Goal: Task Accomplishment & Management: Use online tool/utility

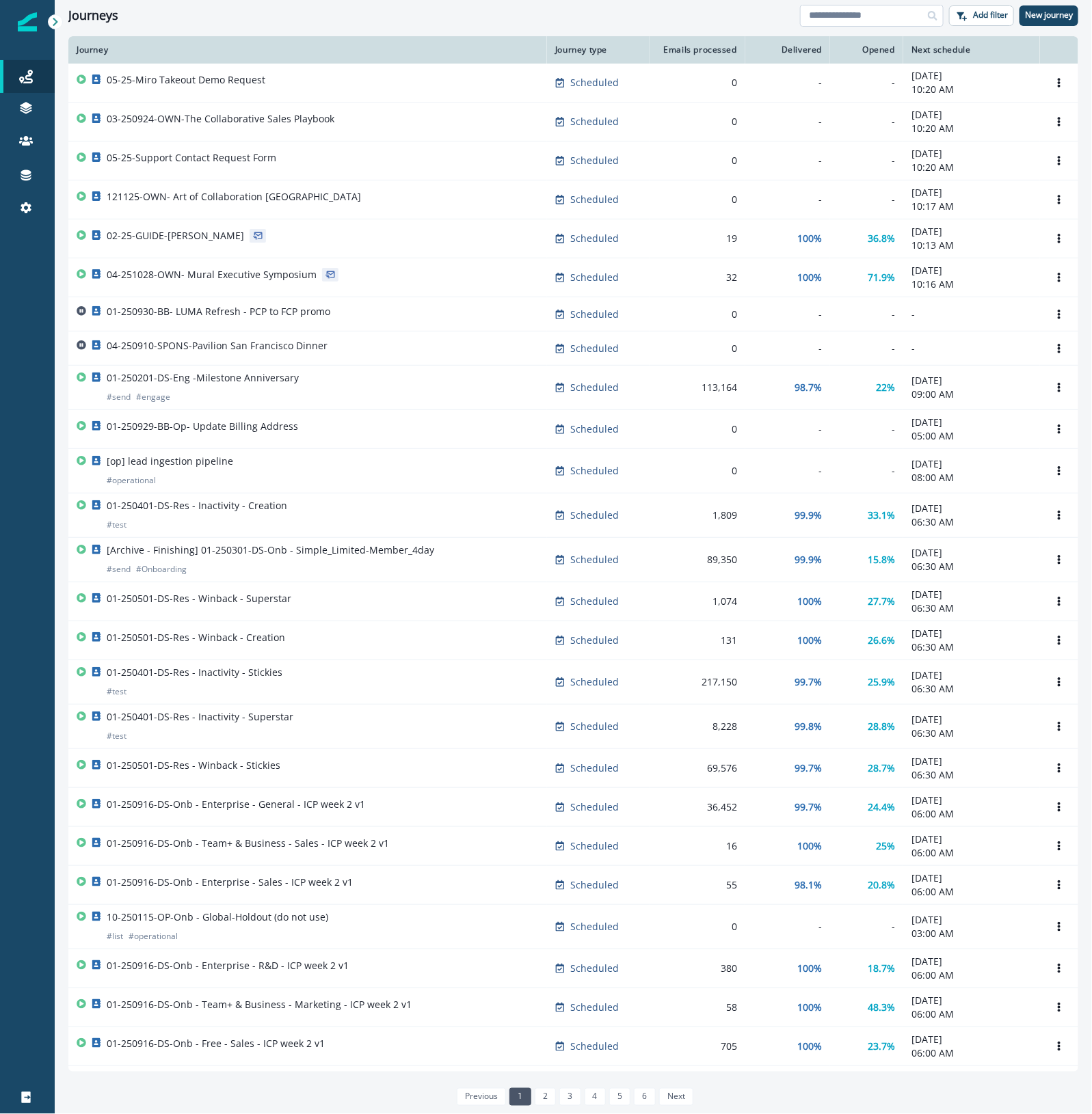
click at [878, 13] on input at bounding box center [871, 16] width 144 height 22
type input "***"
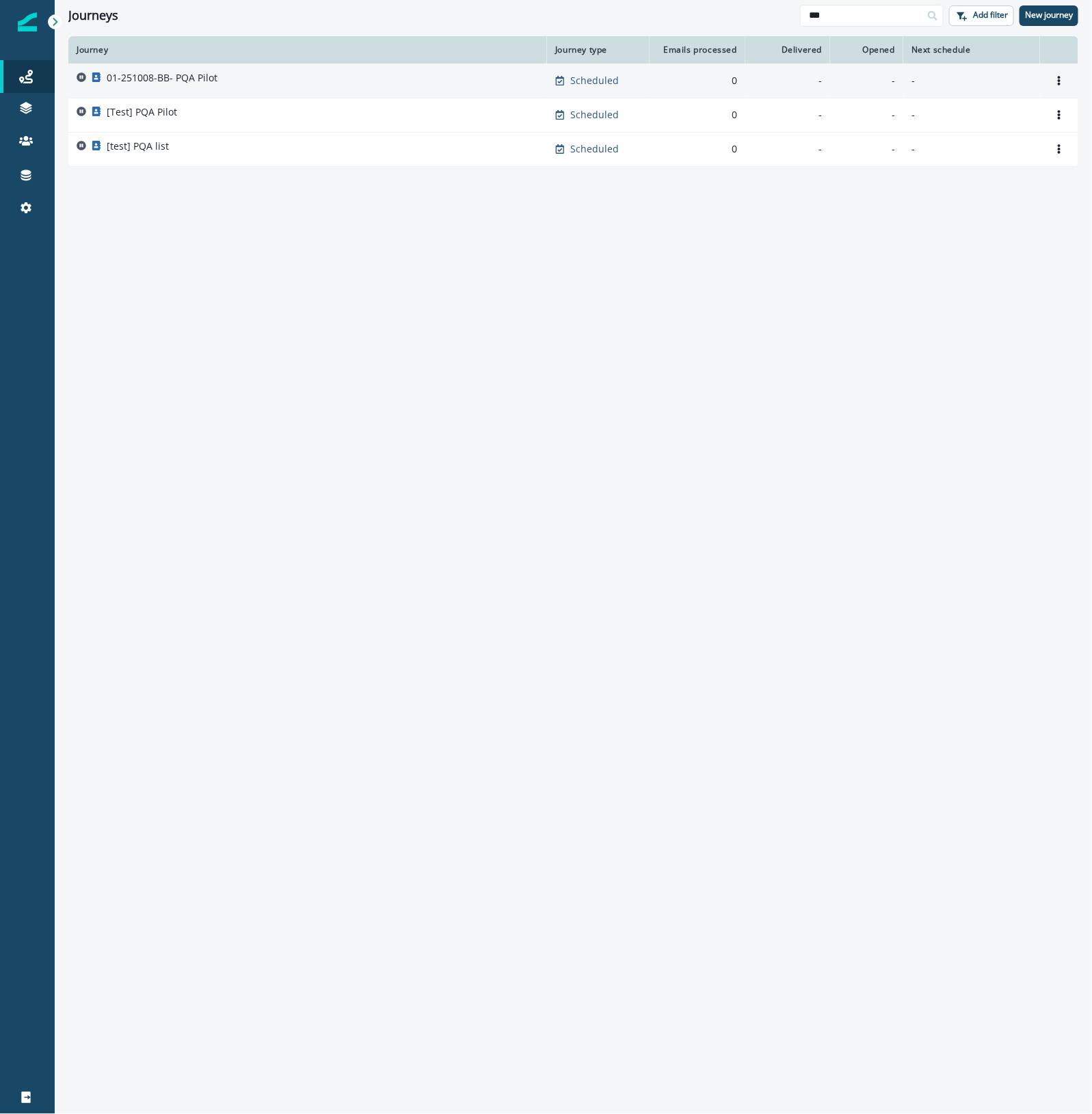
click at [407, 80] on div "01-251008-BB- PQA Pilot" at bounding box center [307, 80] width 462 height 19
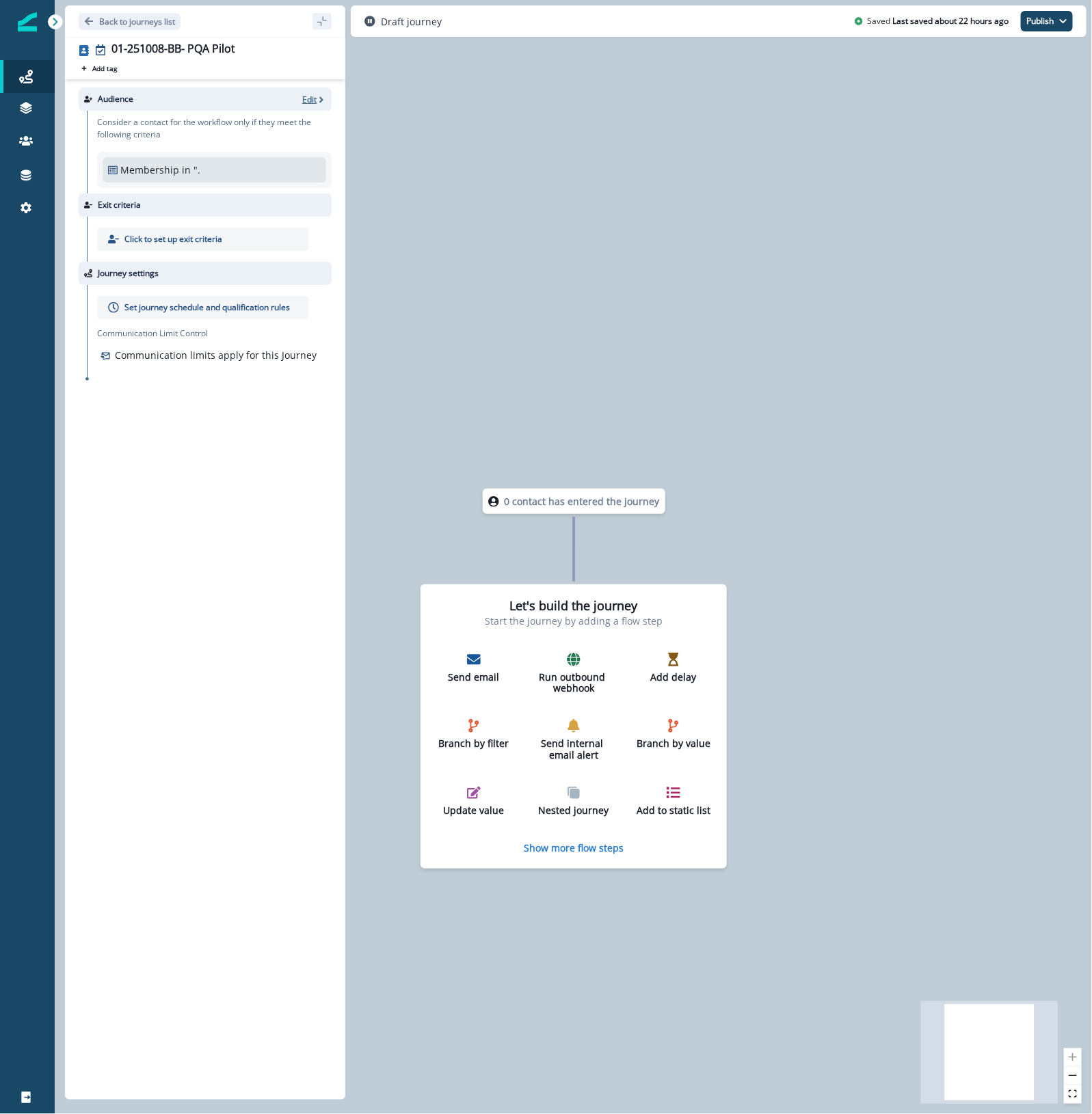
click at [317, 103] on icon "button" at bounding box center [321, 100] width 9 height 9
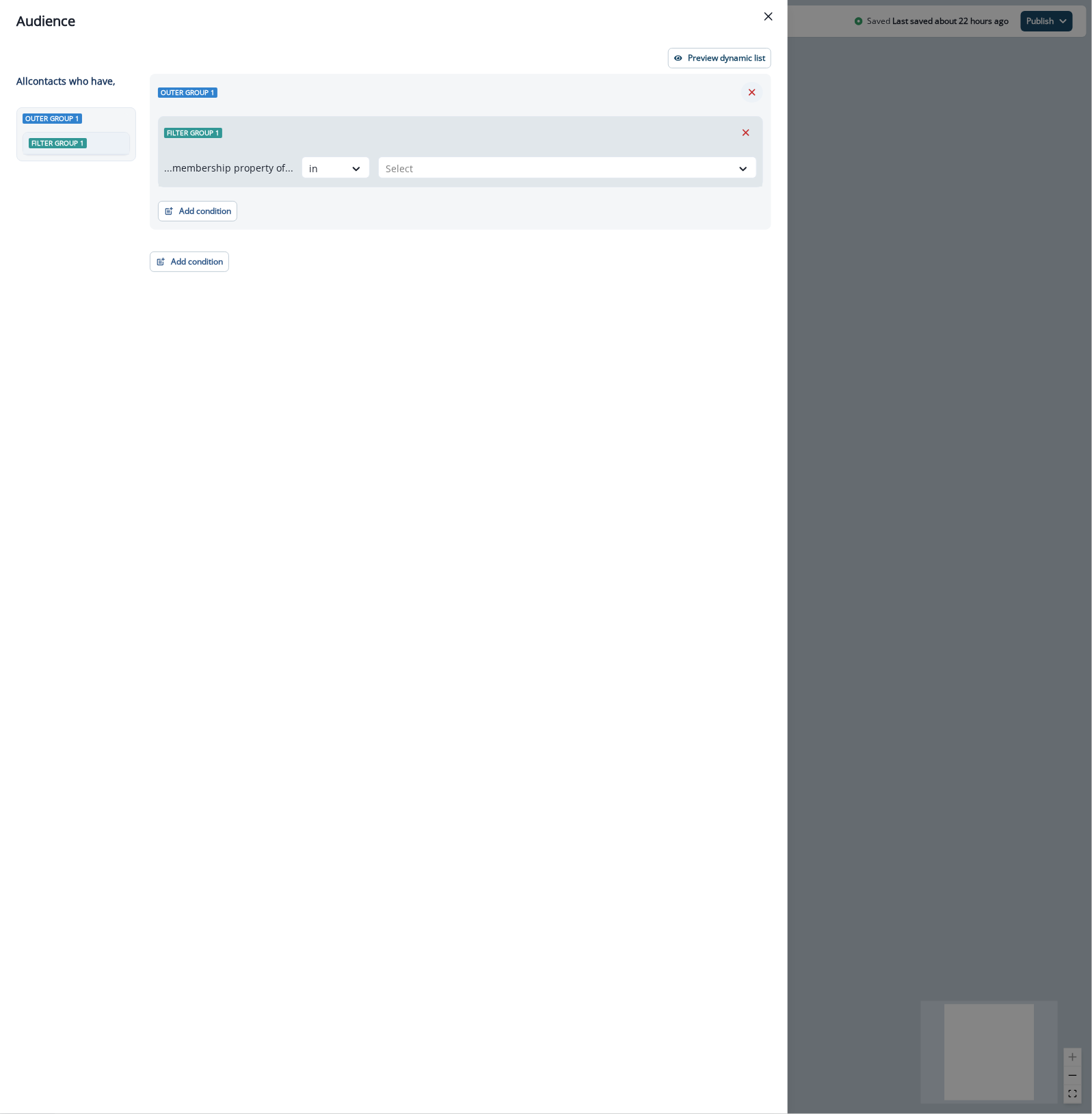
click at [752, 92] on icon "Remove" at bounding box center [752, 92] width 7 height 7
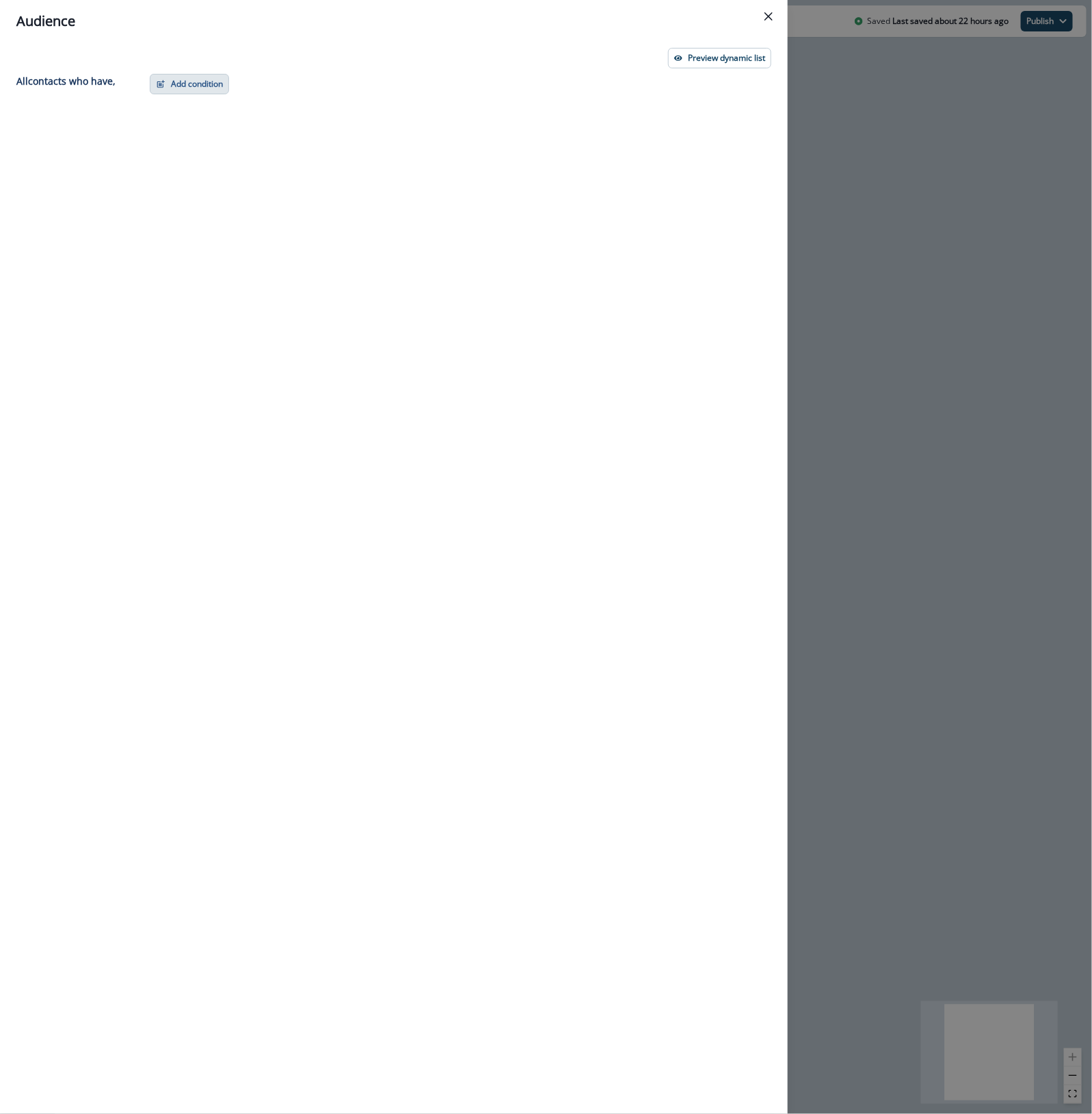
click at [214, 90] on button "Add condition" at bounding box center [189, 84] width 79 height 20
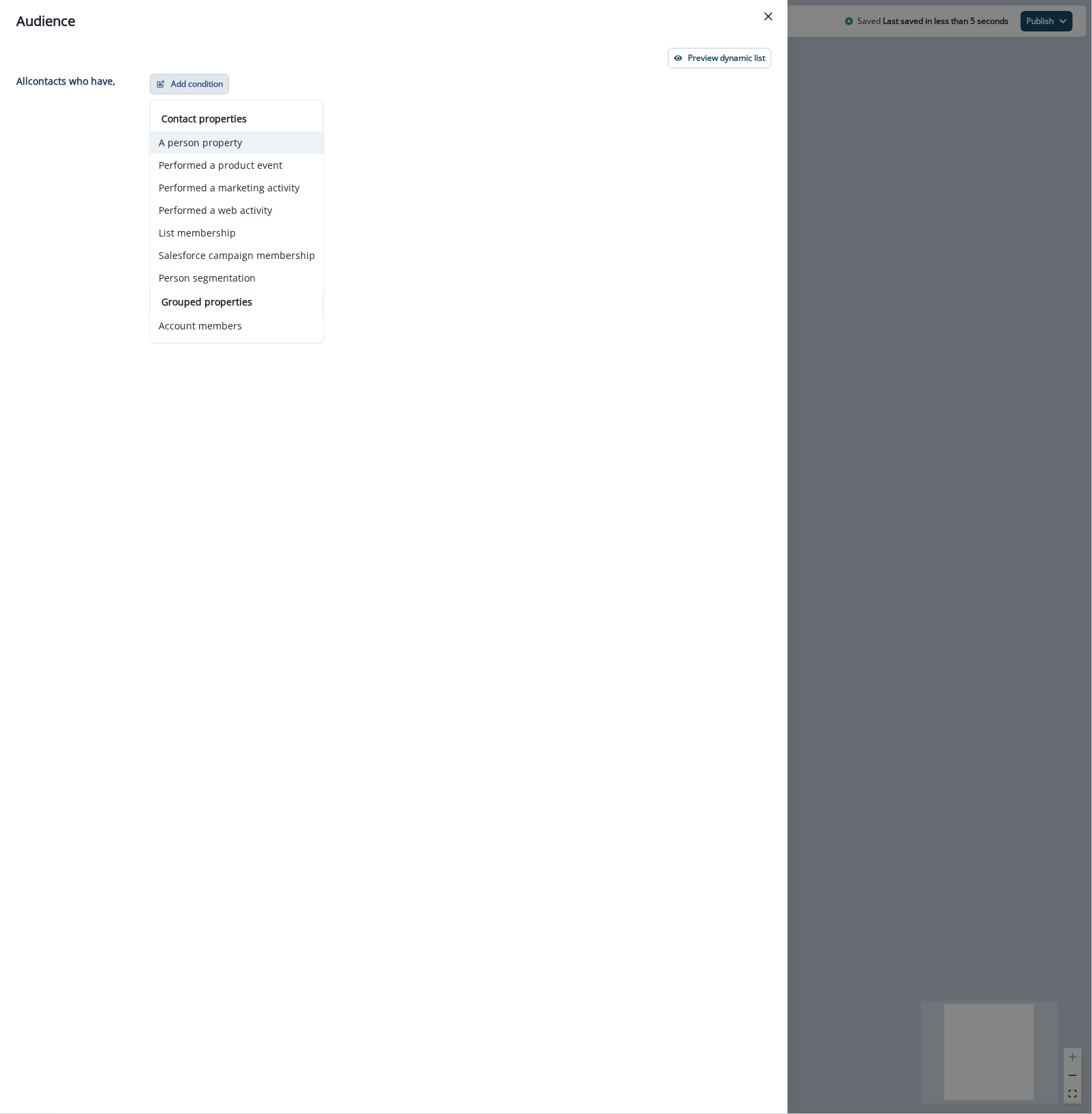
click at [233, 144] on button "A person property" at bounding box center [236, 142] width 173 height 23
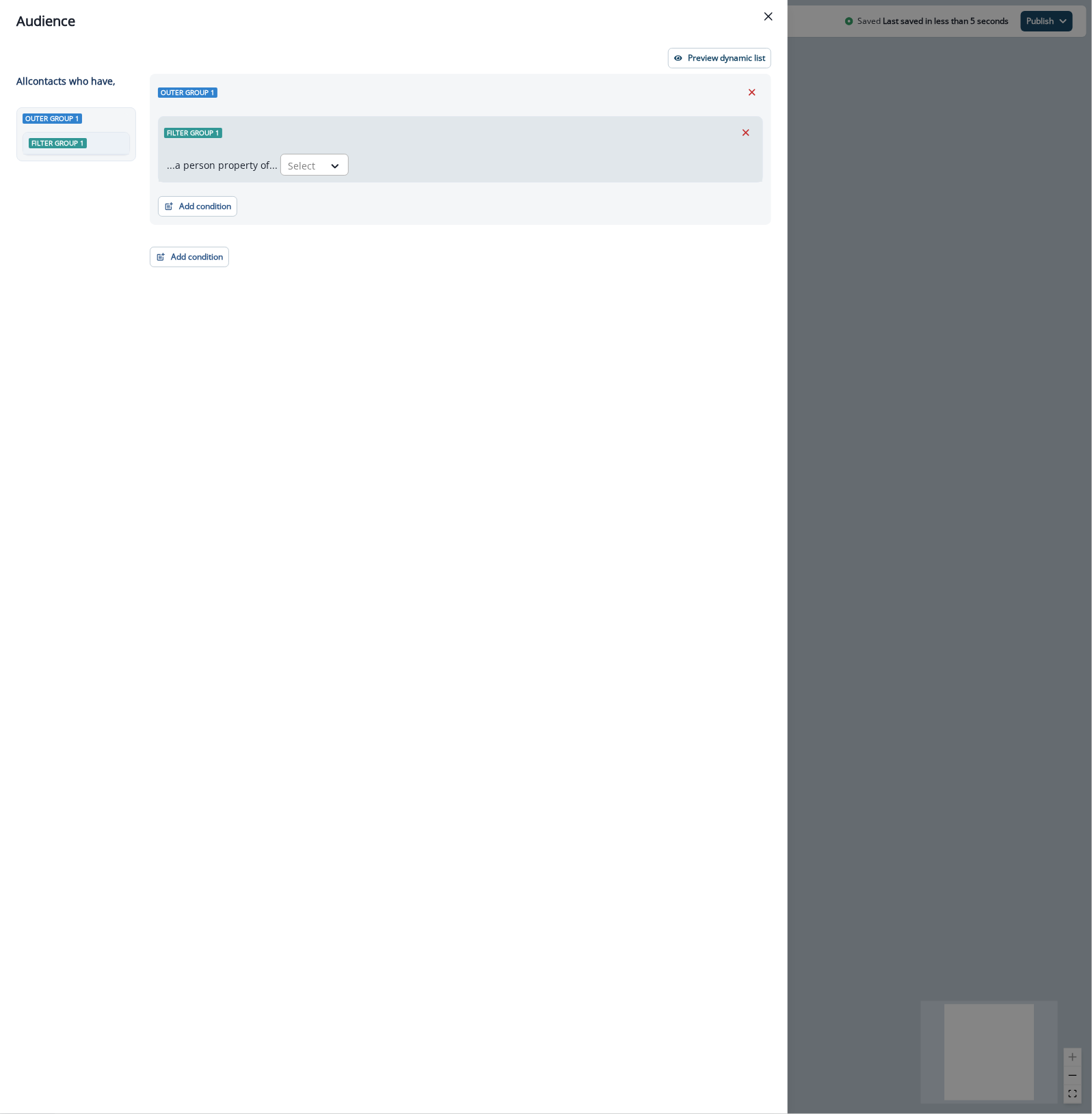
click at [295, 167] on div at bounding box center [302, 166] width 29 height 17
type input "******"
click at [304, 192] on div "Domain" at bounding box center [314, 196] width 76 height 25
click at [394, 163] on div "Select" at bounding box center [383, 166] width 42 height 23
click at [339, 166] on icon at bounding box center [343, 166] width 8 height 4
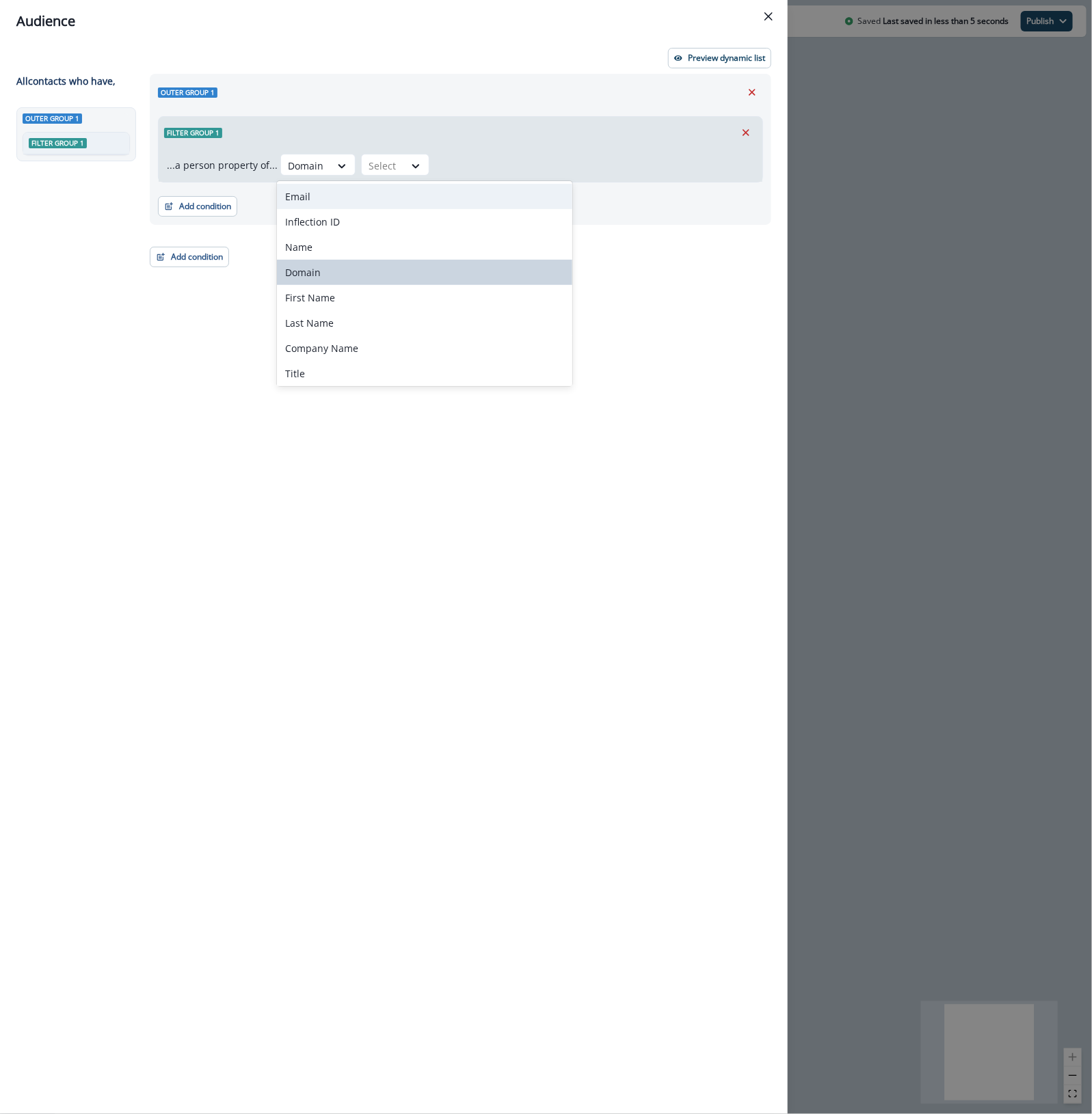
click at [339, 192] on div "Email" at bounding box center [424, 196] width 295 height 25
click at [390, 170] on div "Select" at bounding box center [376, 166] width 42 height 23
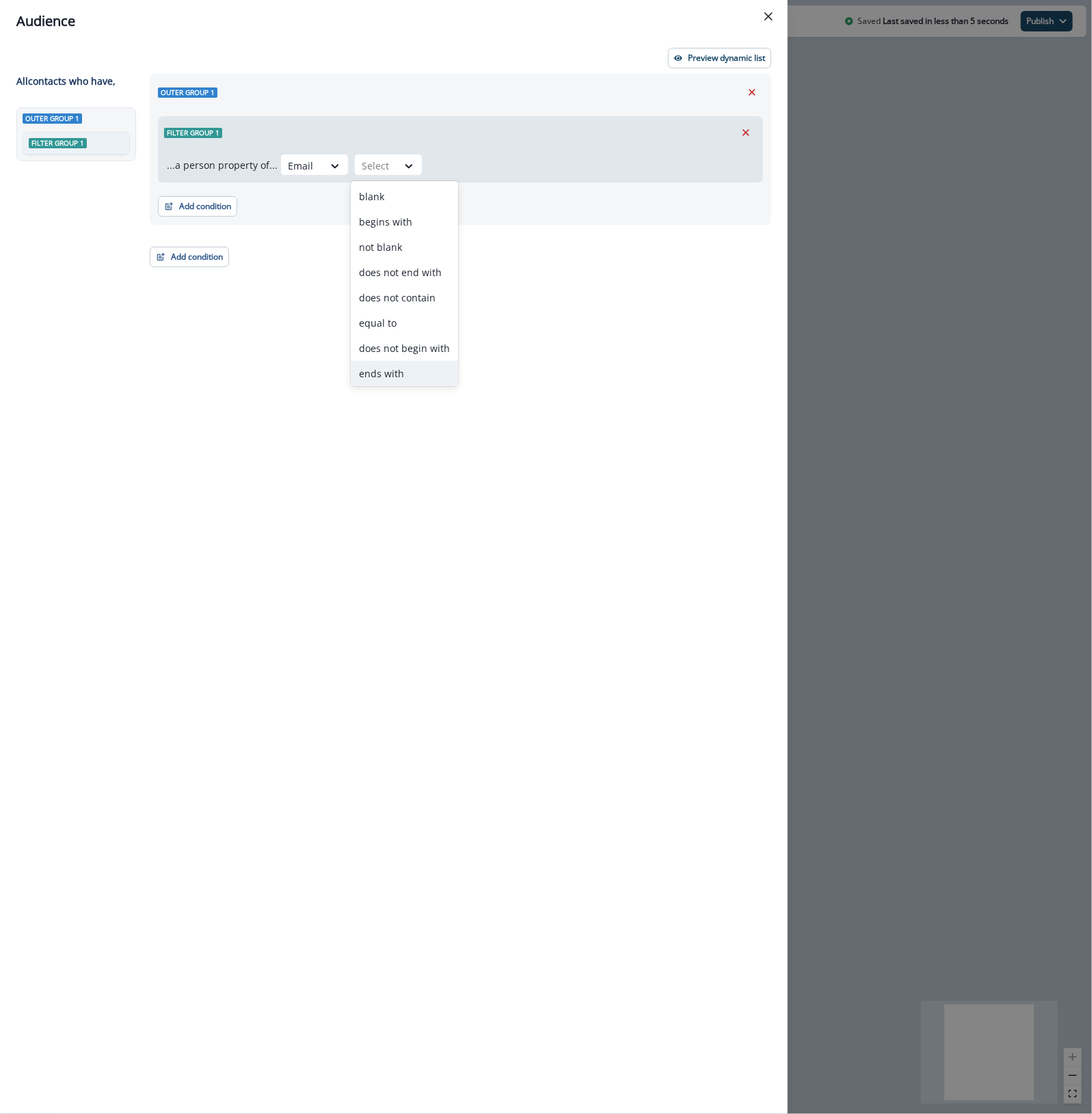
click at [418, 366] on div "ends with" at bounding box center [404, 373] width 108 height 25
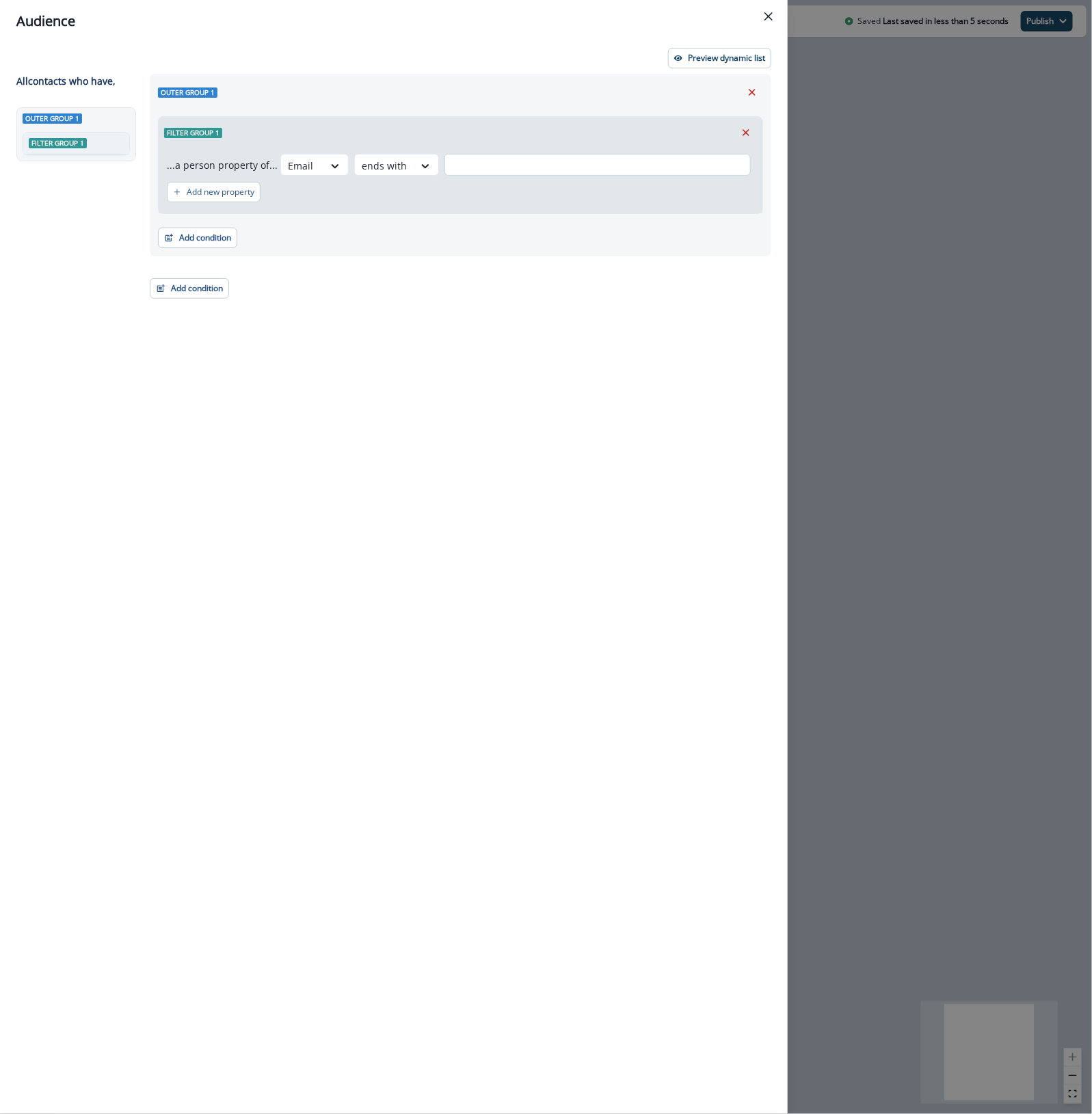
click at [522, 163] on input "text" at bounding box center [598, 165] width 306 height 22
type input "**********"
click at [400, 320] on div "**********" at bounding box center [456, 569] width 629 height 991
click at [200, 294] on button "Add condition" at bounding box center [189, 288] width 79 height 20
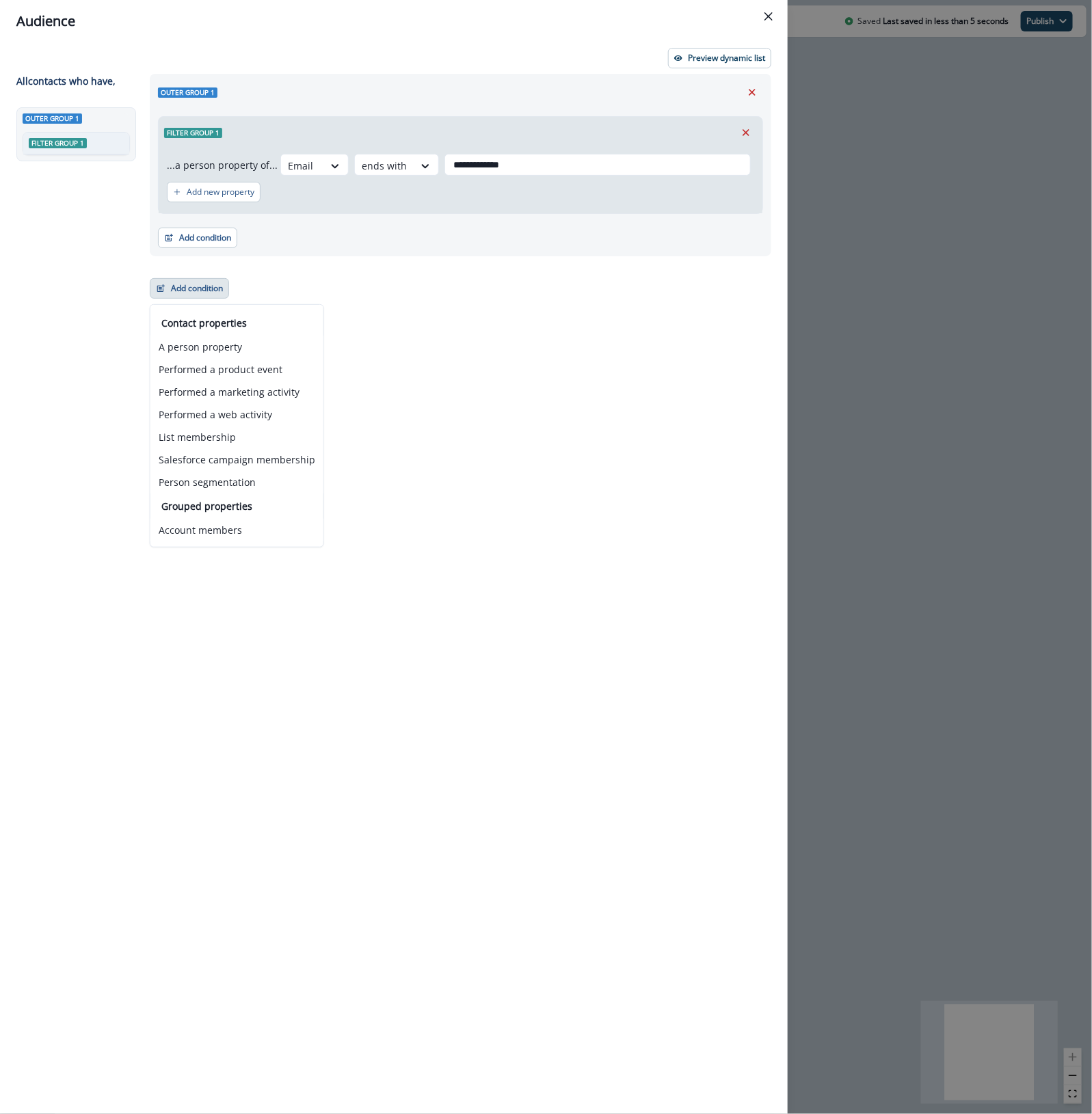
click at [711, 289] on div "**********" at bounding box center [456, 569] width 629 height 991
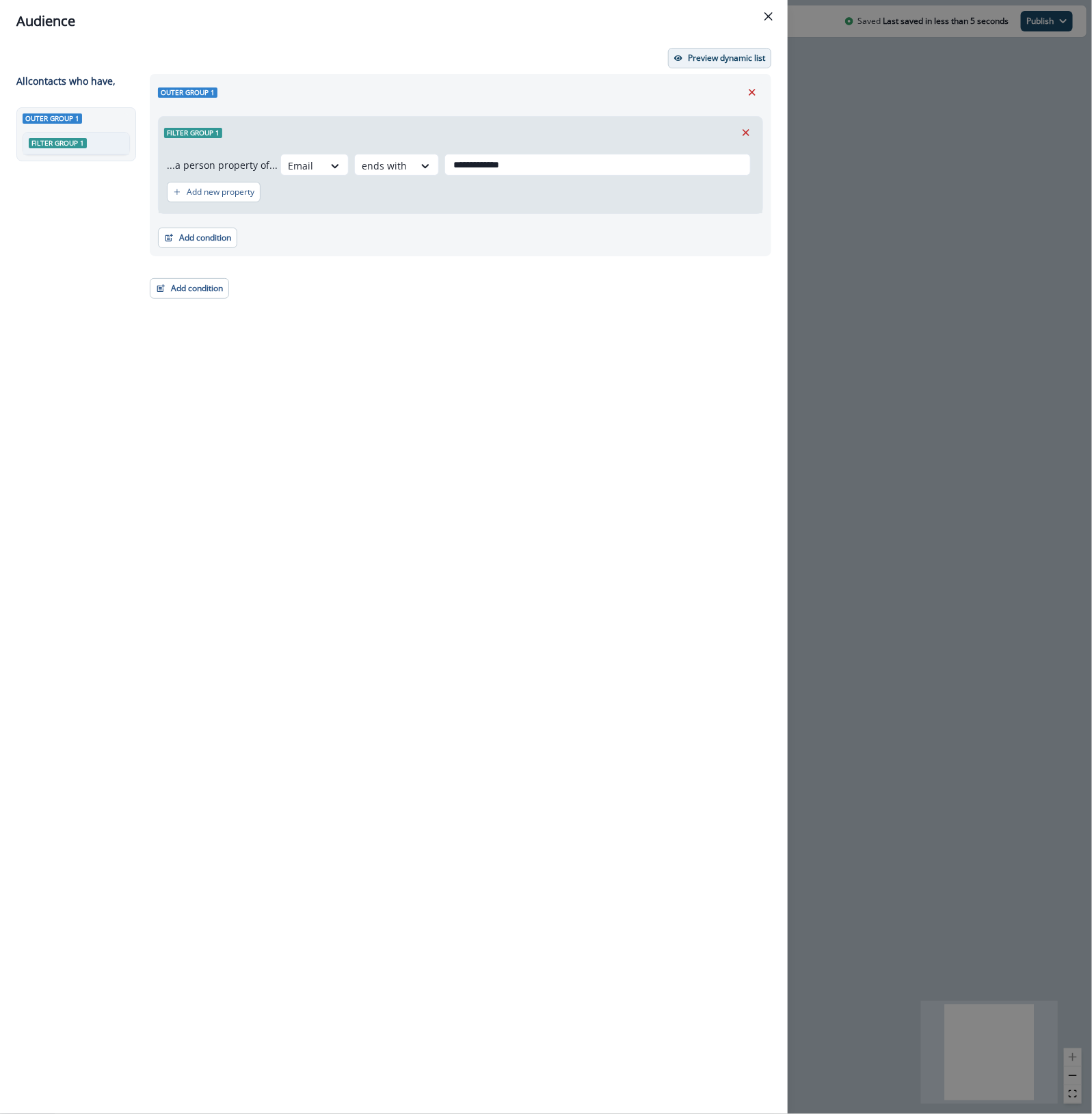
click at [719, 50] on button "Preview dynamic list" at bounding box center [719, 58] width 103 height 20
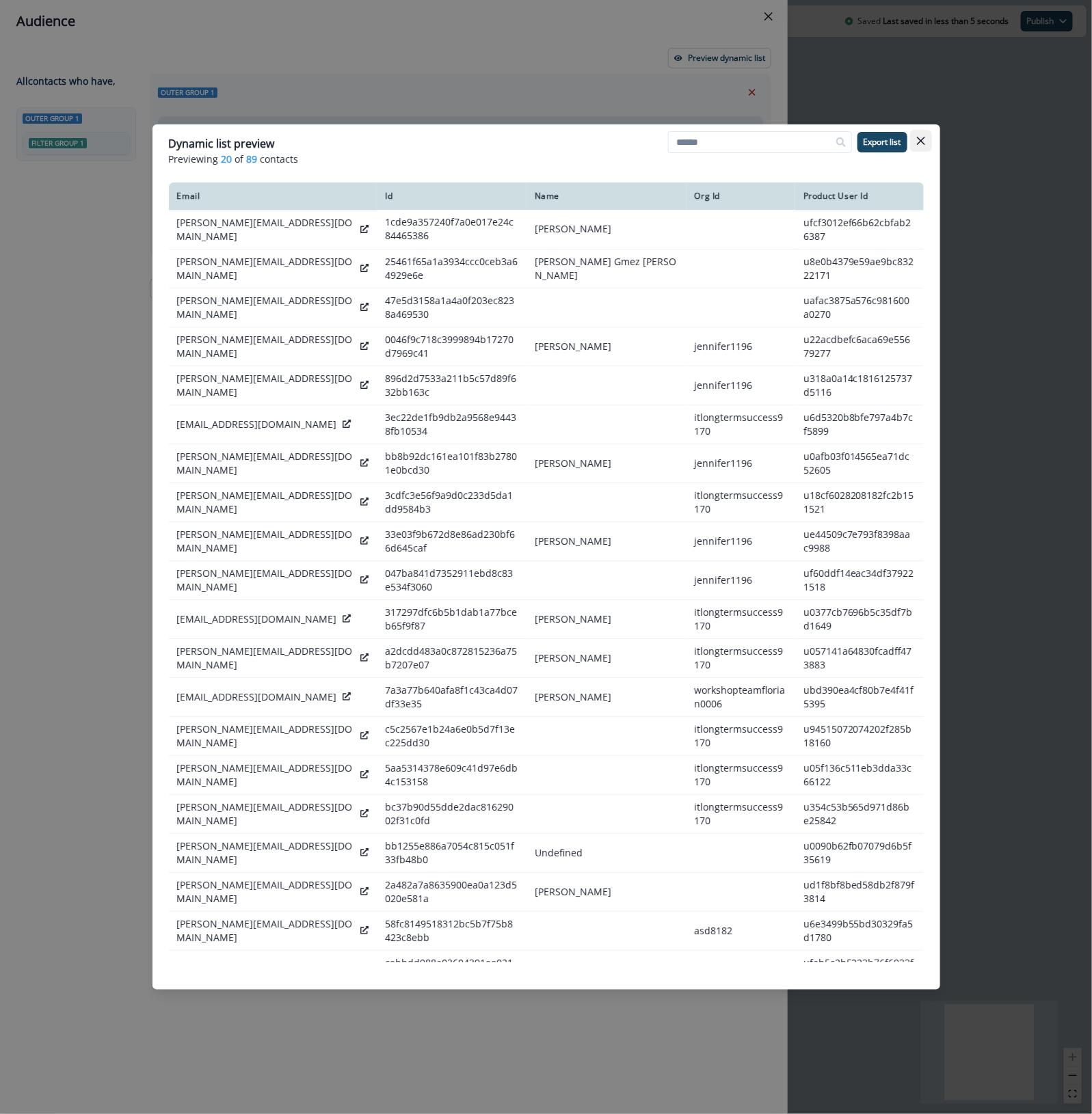
click at [924, 142] on icon "Close" at bounding box center [921, 141] width 8 height 8
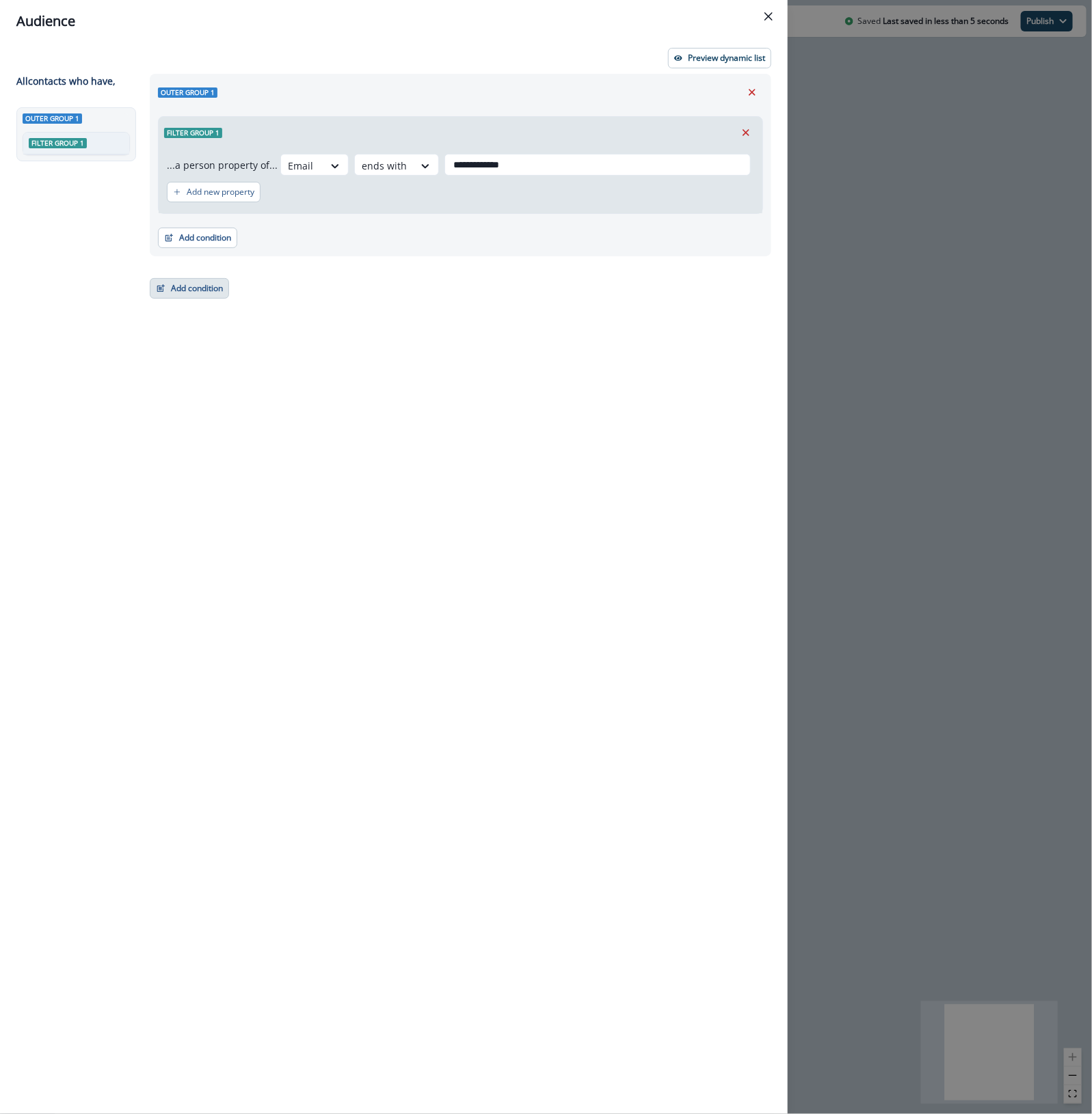
click at [216, 292] on button "Add condition" at bounding box center [189, 288] width 79 height 20
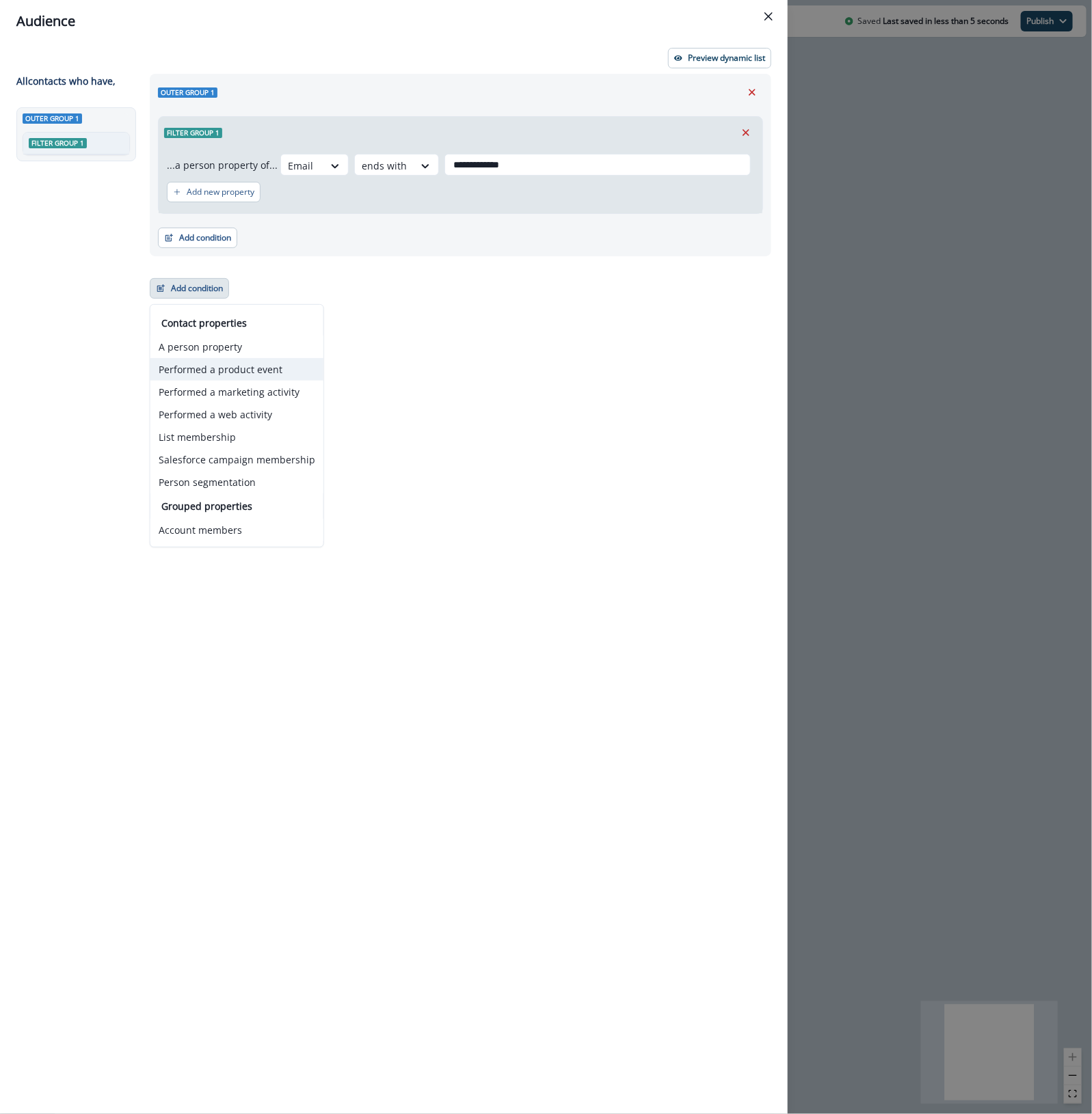
click at [291, 375] on button "Performed a product event" at bounding box center [236, 369] width 173 height 23
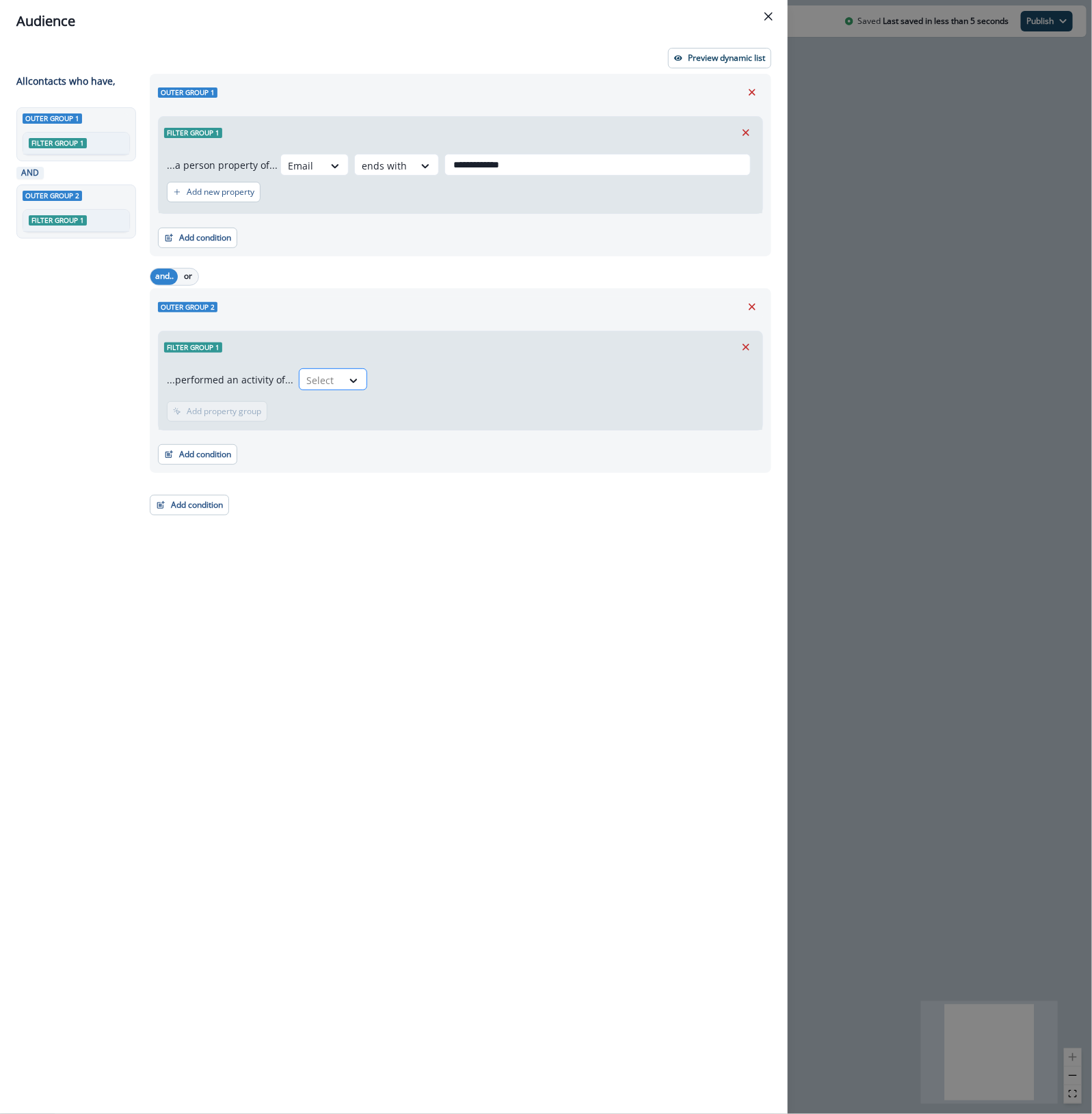
click at [322, 385] on div at bounding box center [321, 380] width 29 height 17
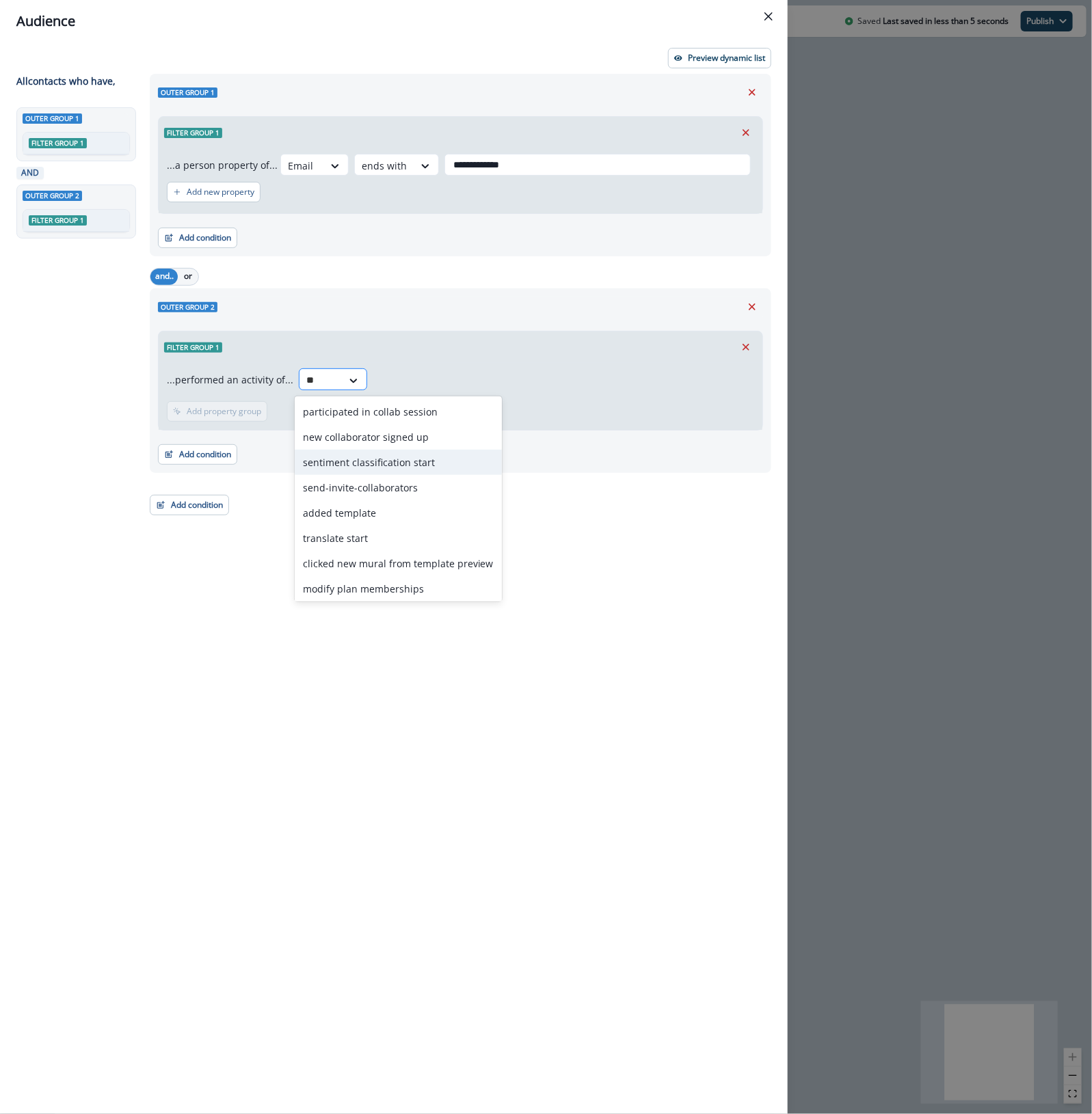
type input "*"
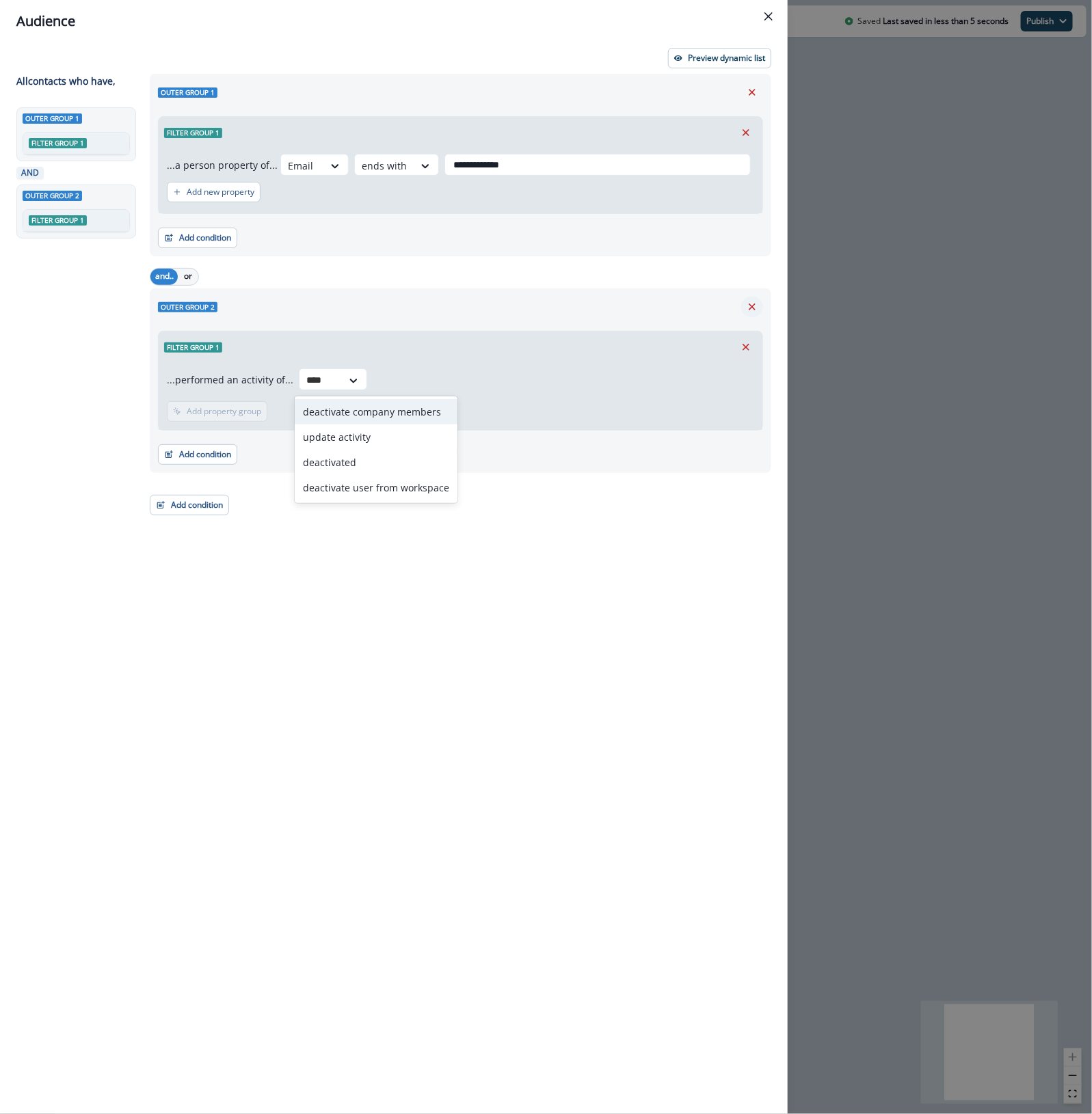
type input "****"
click at [753, 305] on icon "Remove" at bounding box center [752, 306] width 7 height 7
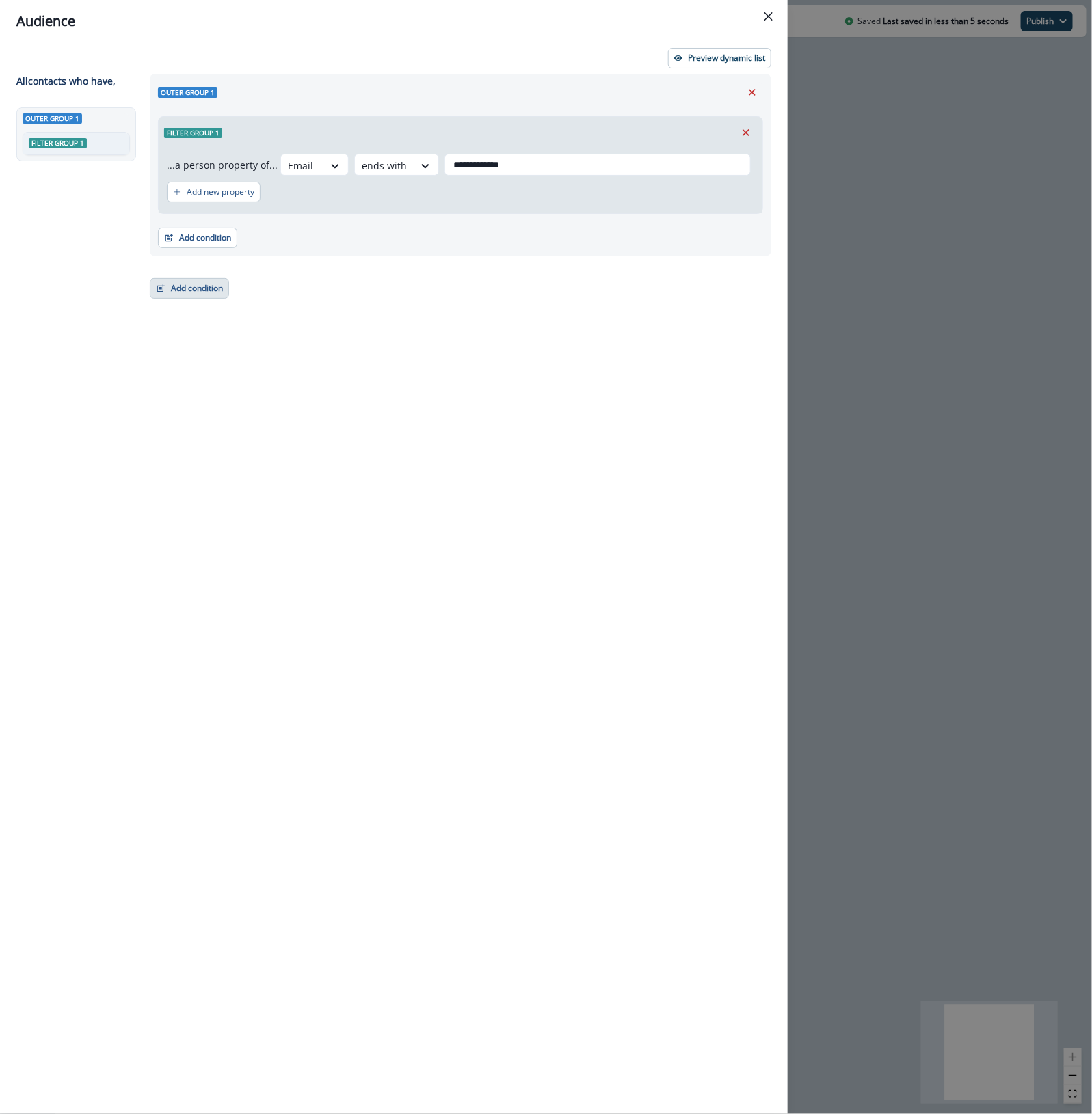
click at [183, 292] on button "Add condition" at bounding box center [189, 288] width 79 height 20
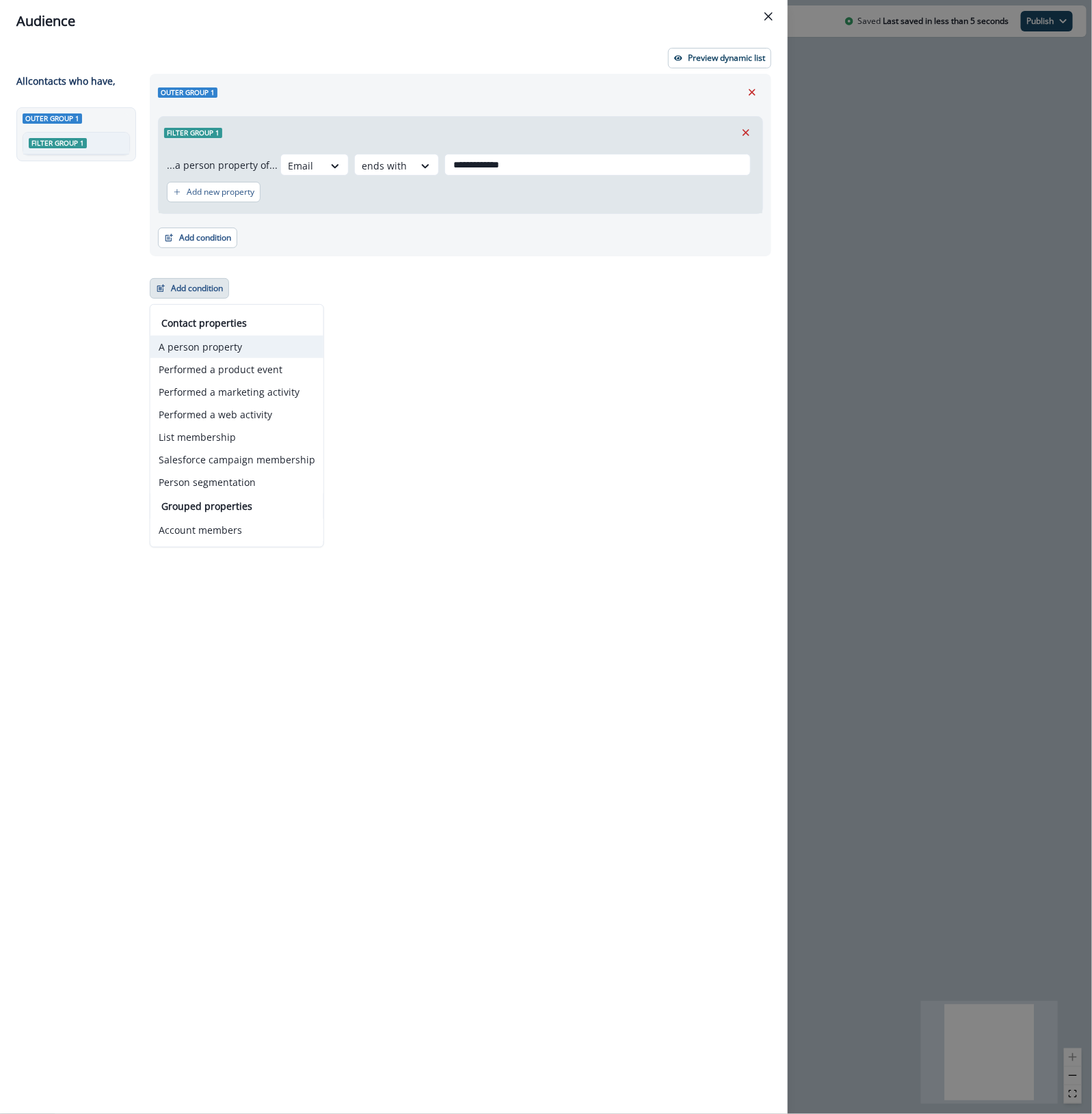
click at [196, 355] on button "A person property" at bounding box center [236, 346] width 173 height 23
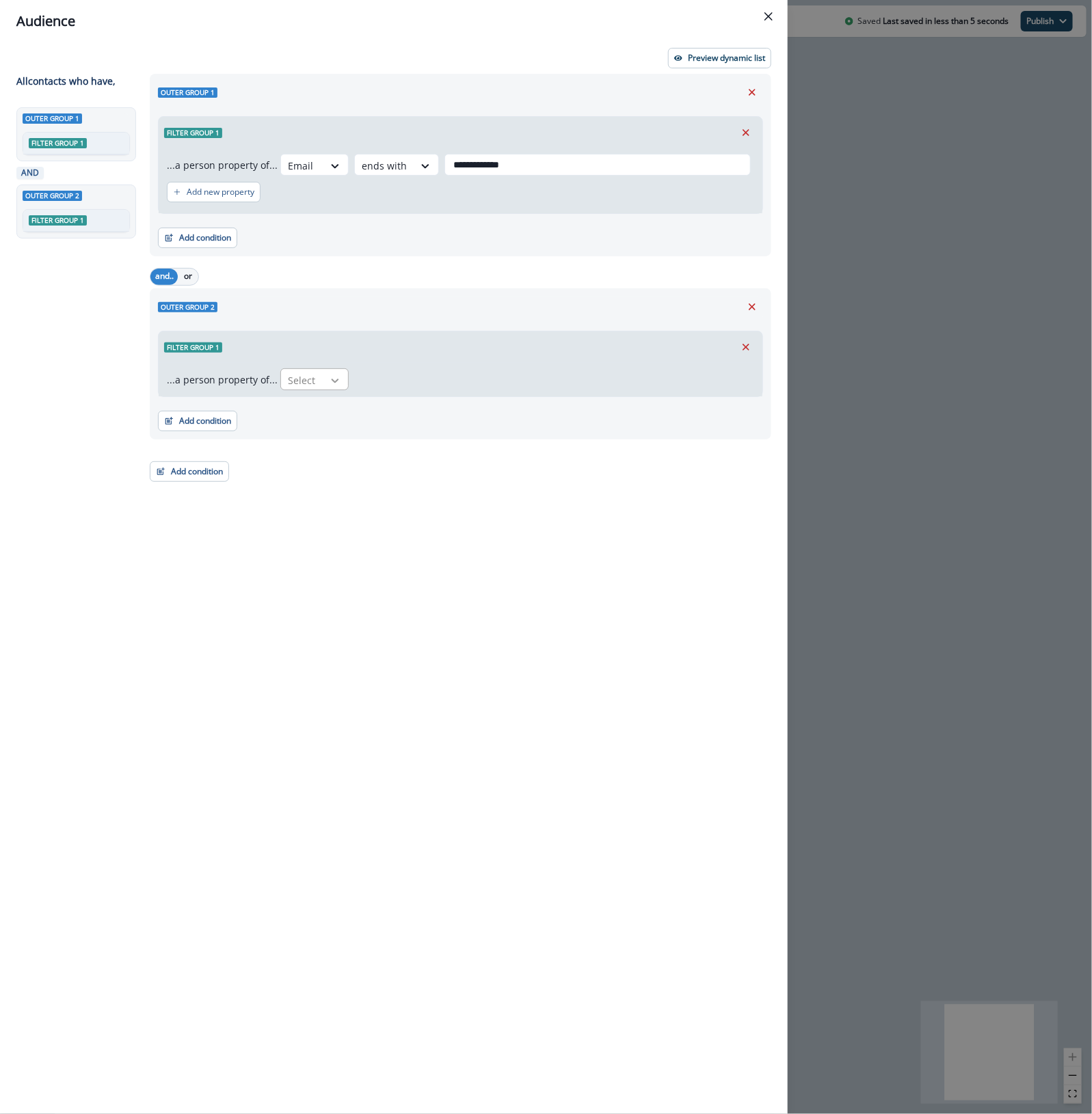
click at [324, 380] on div at bounding box center [335, 380] width 24 height 13
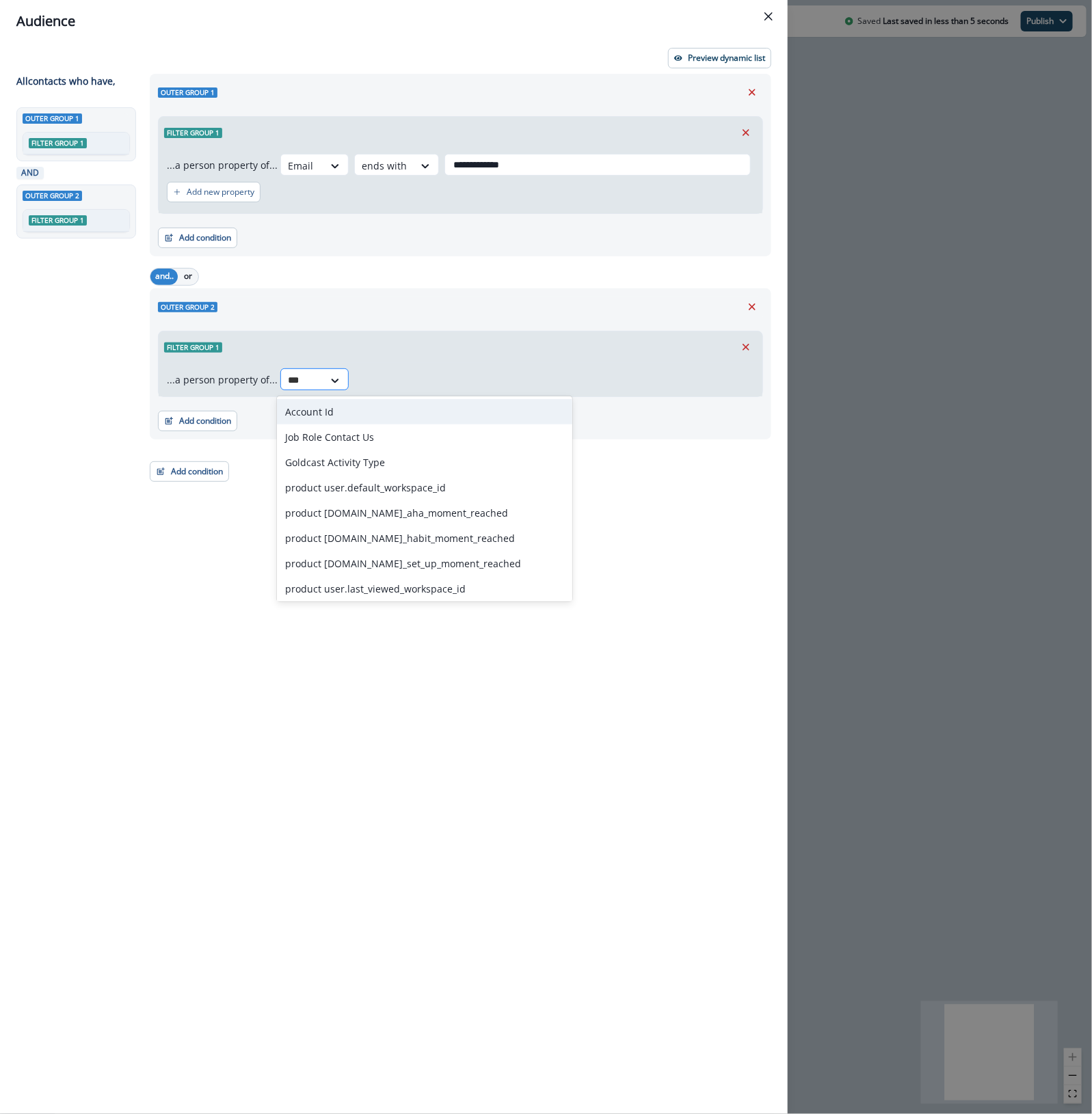
type input "****"
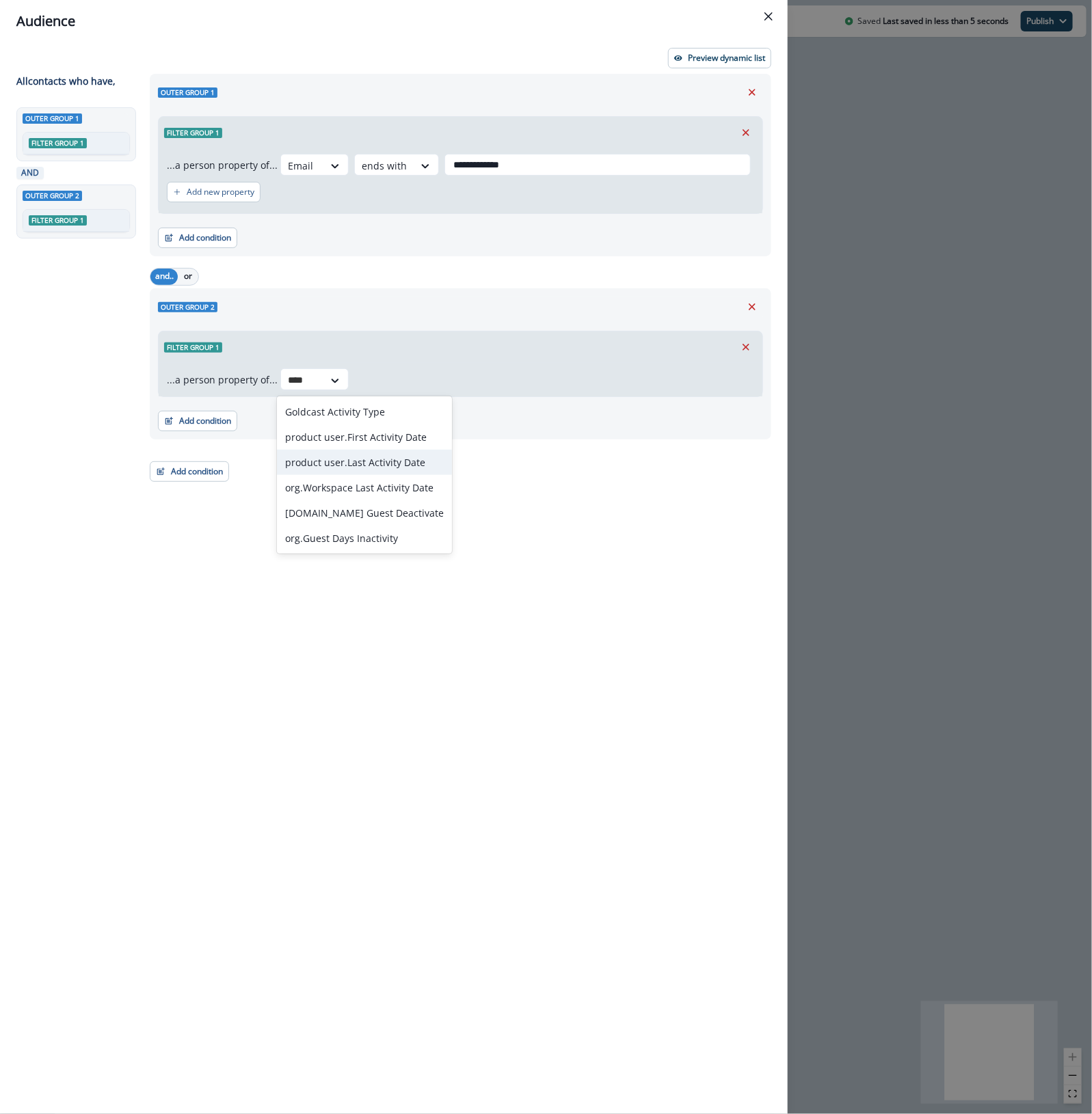
click at [419, 456] on div "product user.Last Activity Date" at bounding box center [364, 463] width 175 height 25
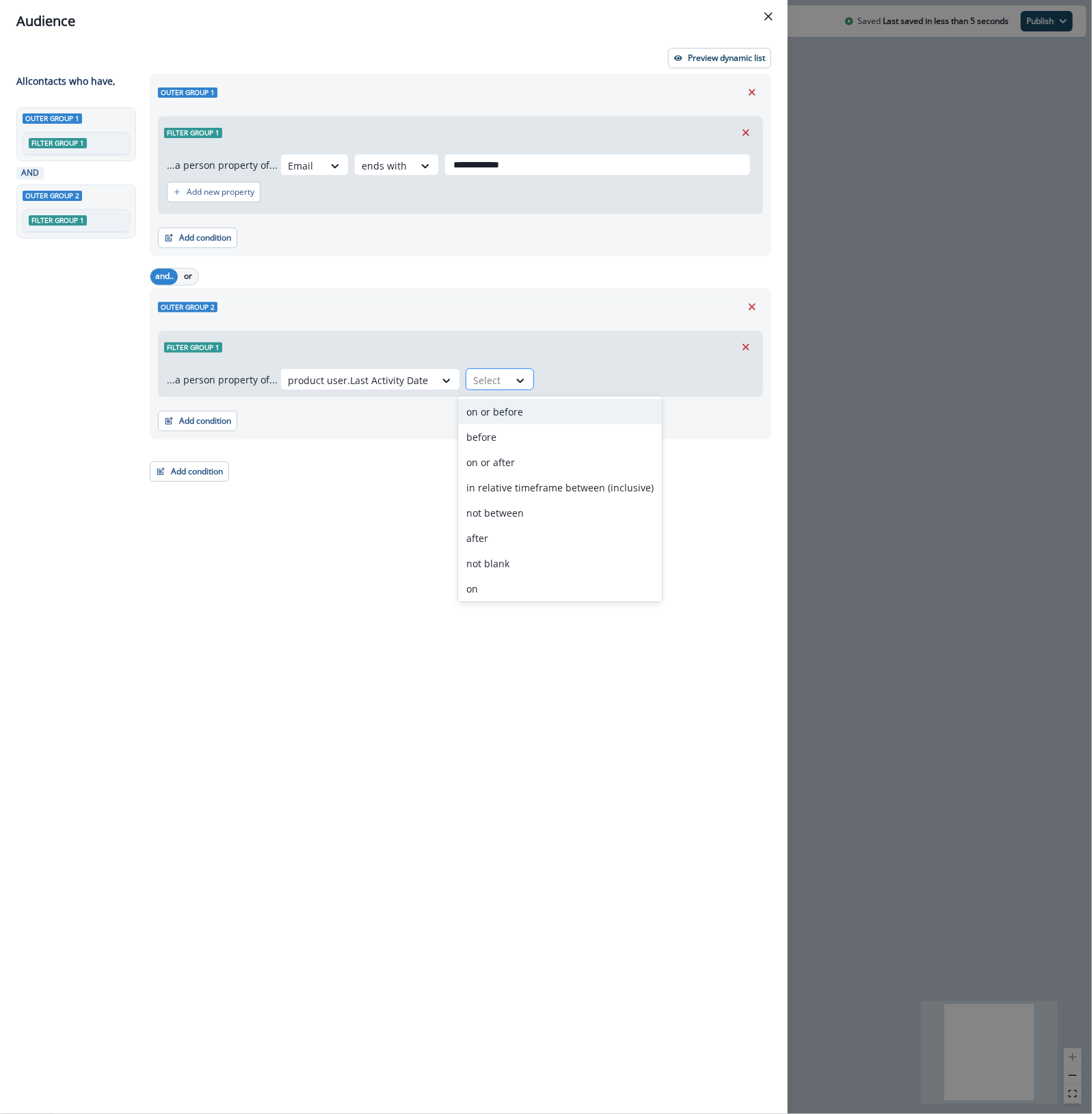
click at [486, 378] on div at bounding box center [487, 380] width 29 height 17
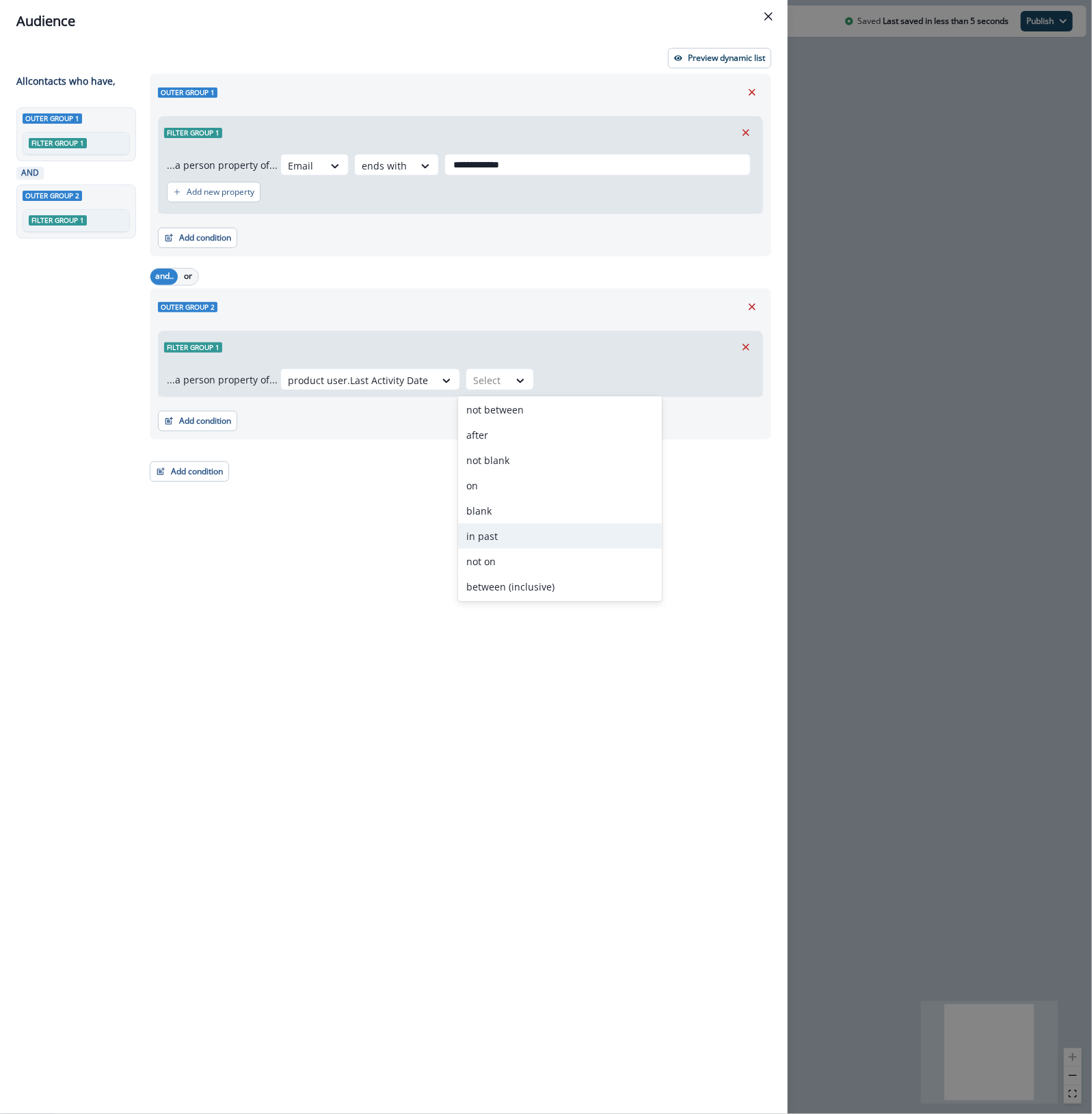
click at [489, 530] on div "in past" at bounding box center [559, 537] width 203 height 25
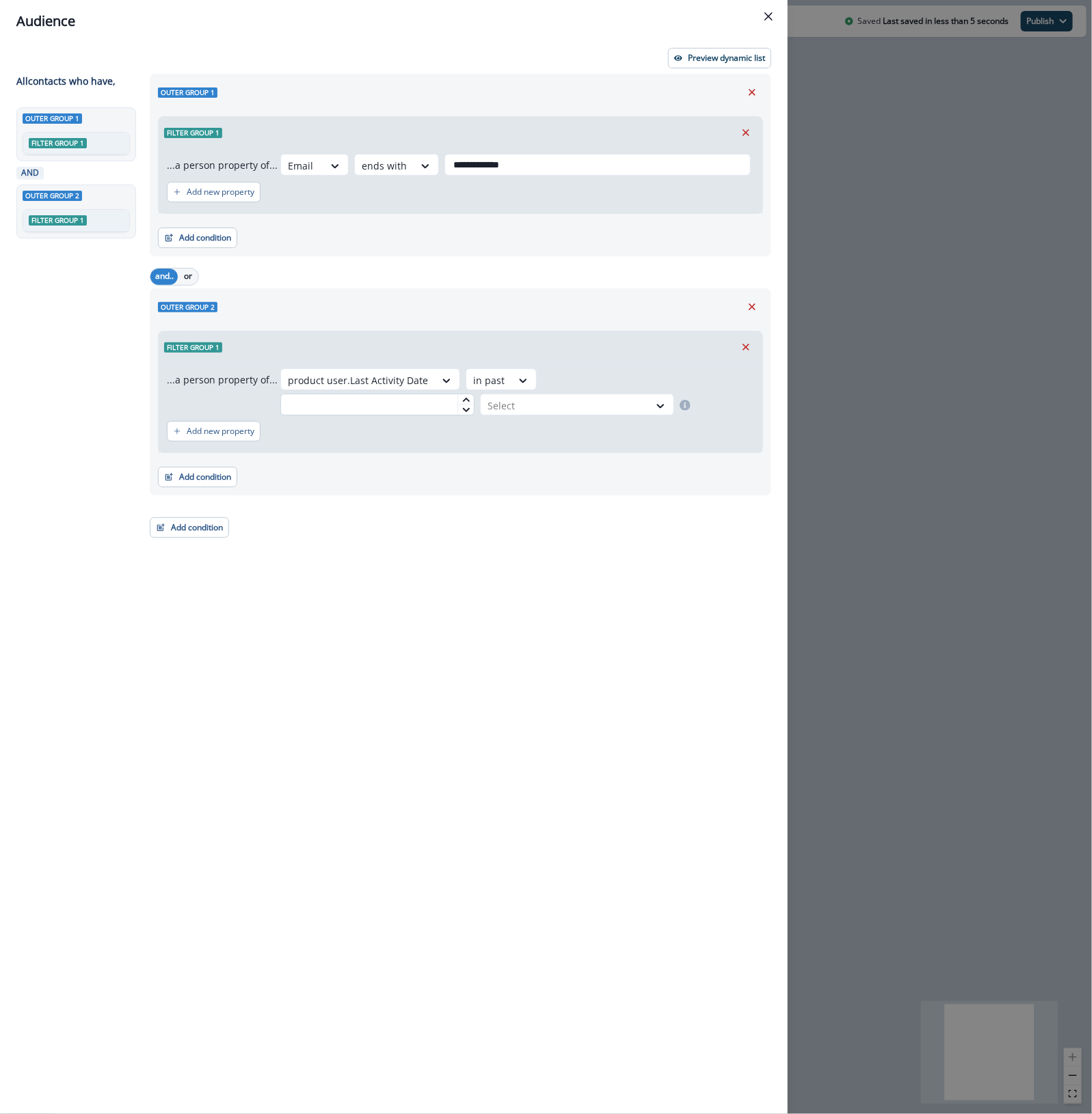
click at [475, 394] on input "text" at bounding box center [377, 405] width 194 height 22
type input "**"
click at [673, 394] on div at bounding box center [661, 405] width 24 height 23
click at [680, 414] on div "day(s)" at bounding box center [685, 412] width 97 height 25
click at [643, 598] on div "**********" at bounding box center [456, 569] width 629 height 991
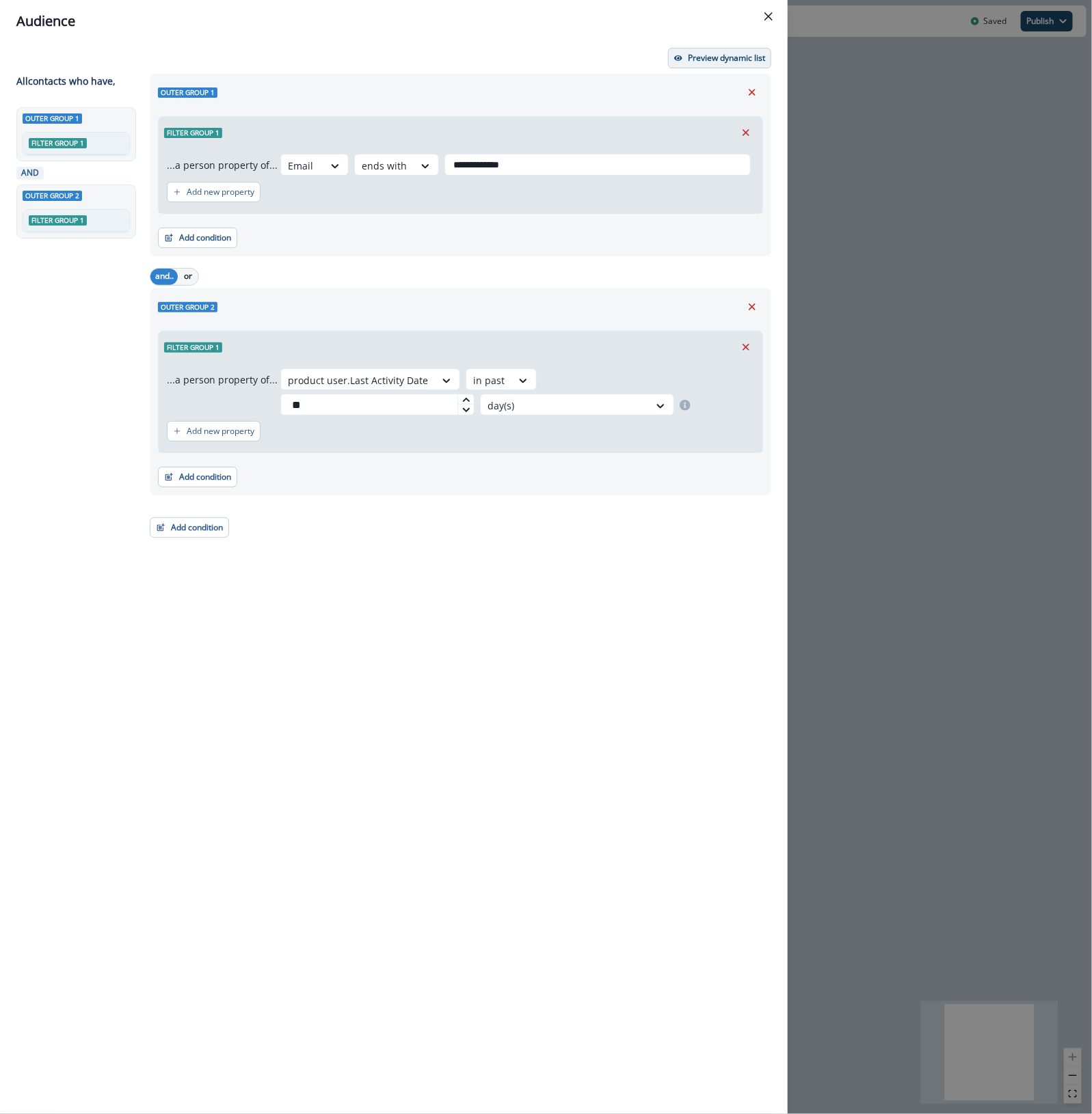
click at [727, 62] on p "Preview dynamic list" at bounding box center [726, 58] width 77 height 9
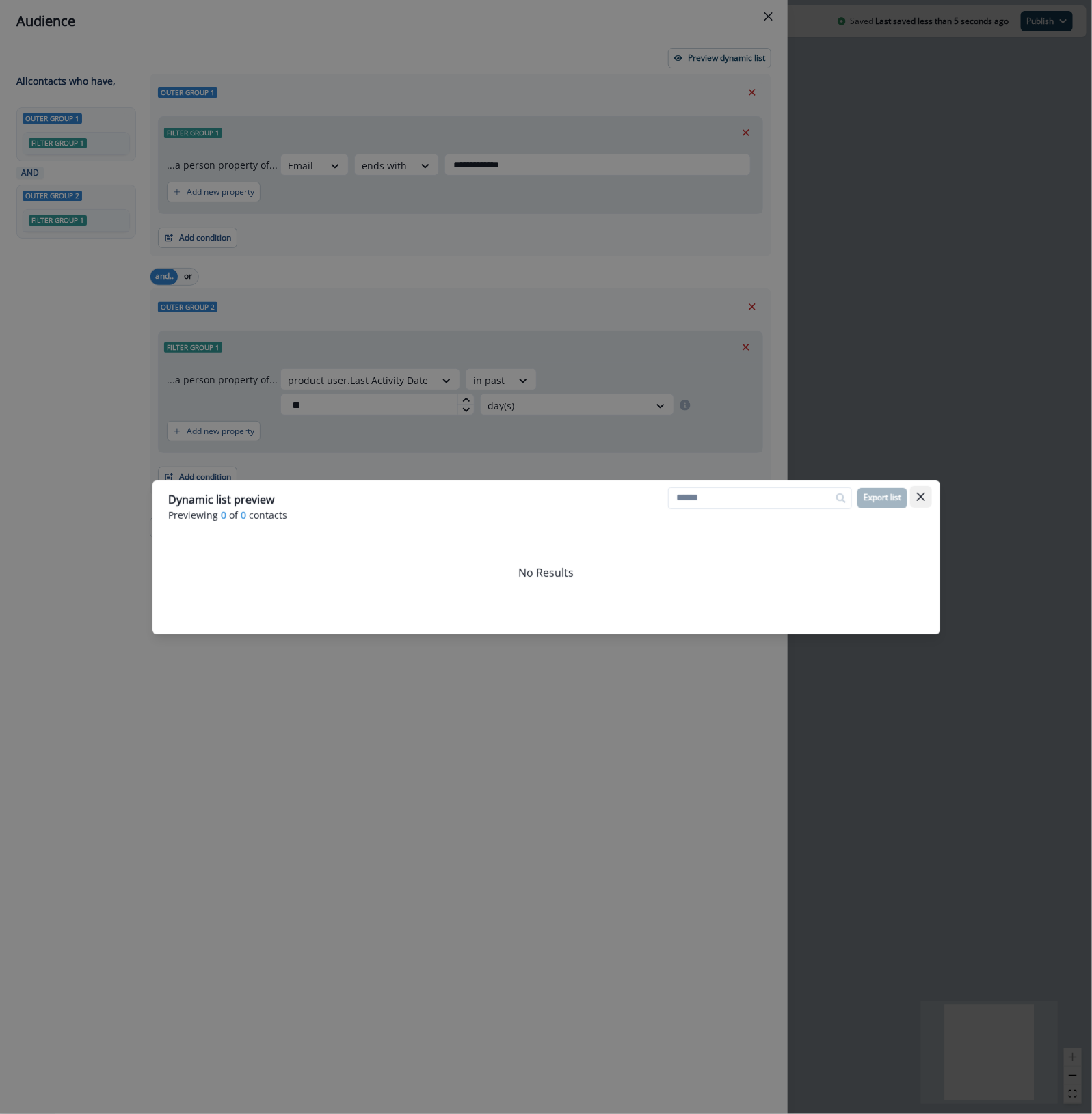
click at [930, 499] on button "Close" at bounding box center [921, 497] width 22 height 22
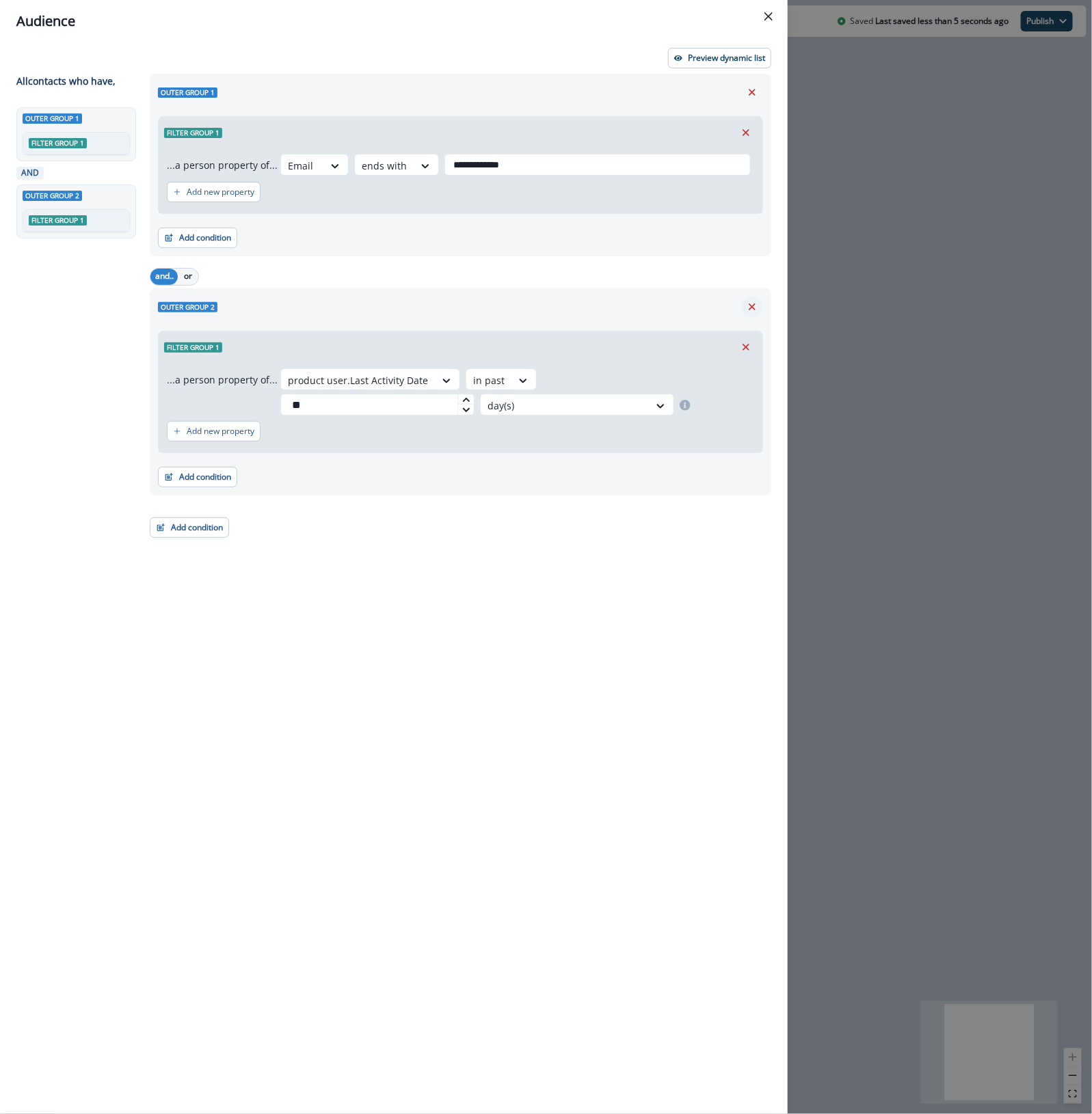
click at [746, 305] on icon "Remove" at bounding box center [752, 307] width 13 height 13
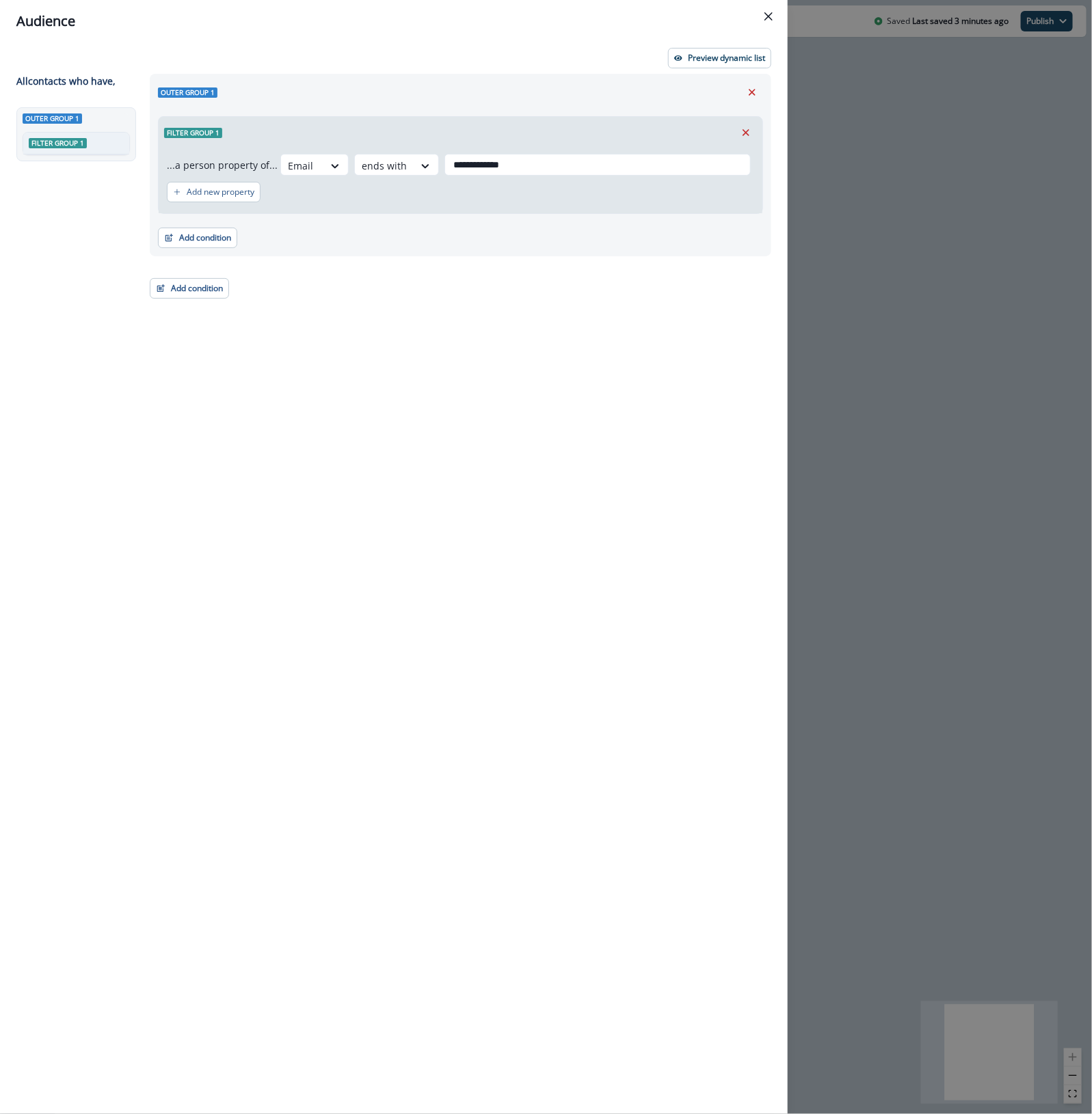
click at [904, 155] on div "**********" at bounding box center [546, 557] width 1092 height 1114
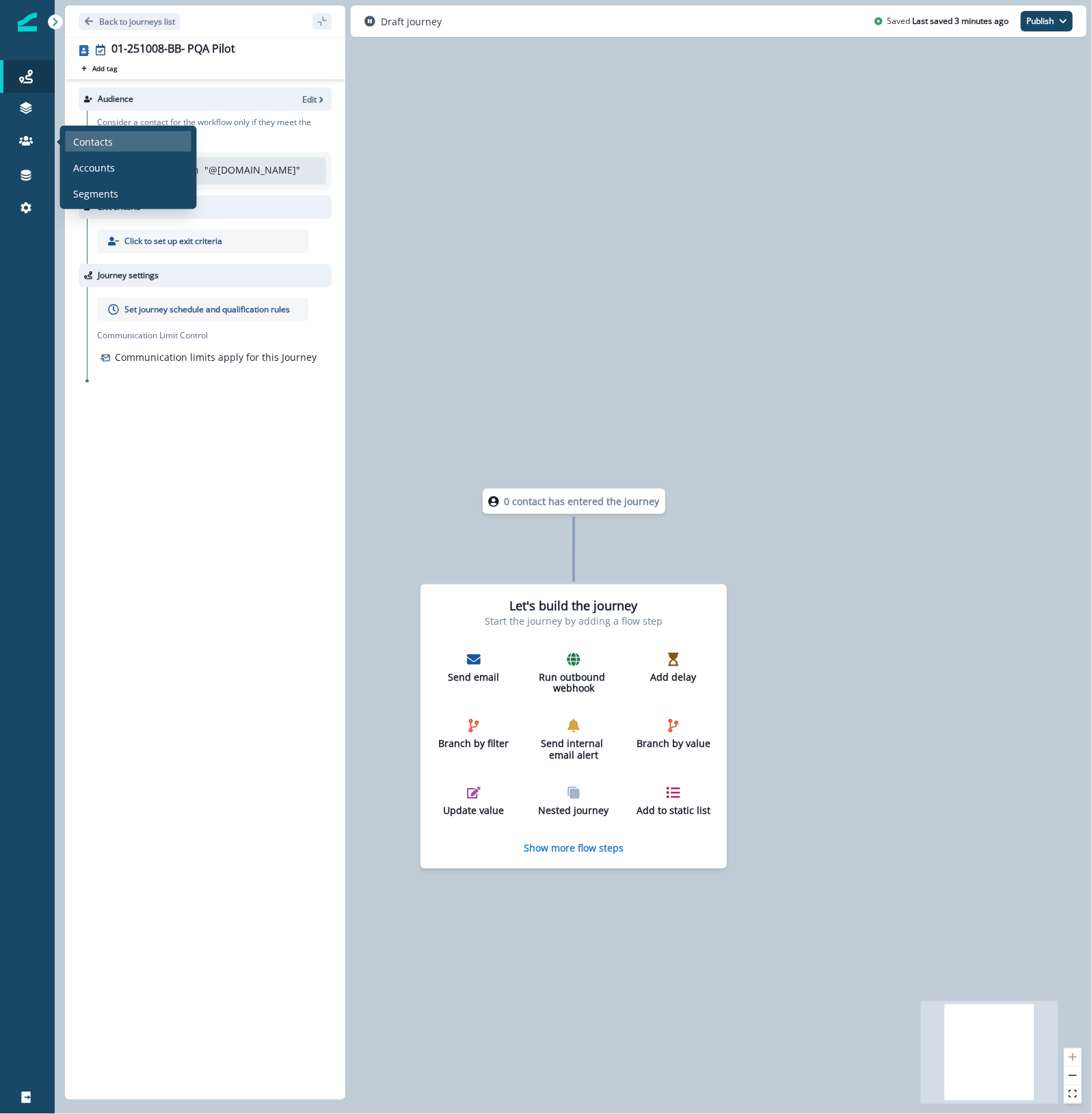
click at [71, 139] on div "Contacts" at bounding box center [129, 141] width 126 height 20
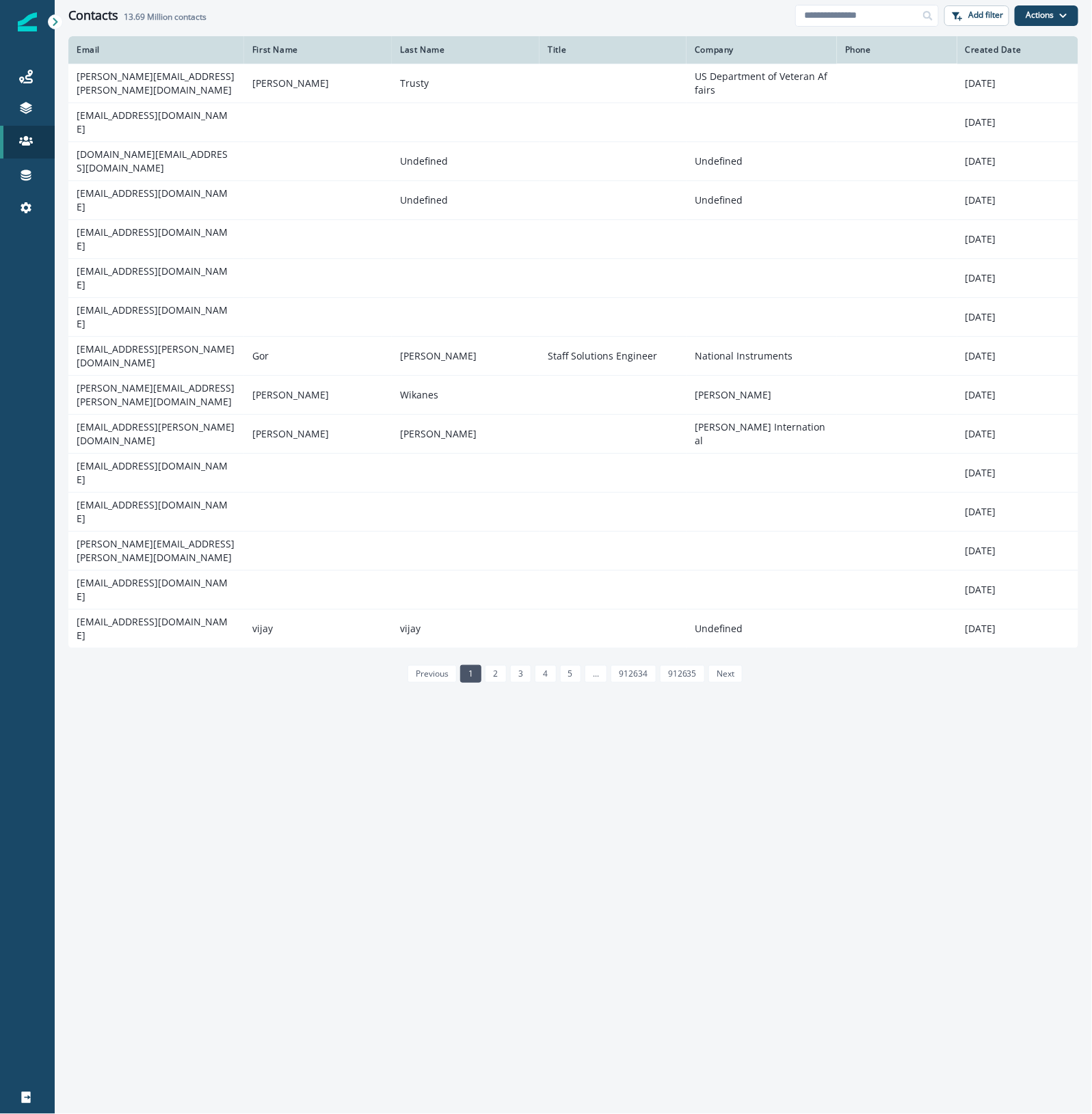
click at [165, 115] on td "[EMAIL_ADDRESS][DOMAIN_NAME]" at bounding box center [156, 123] width 176 height 39
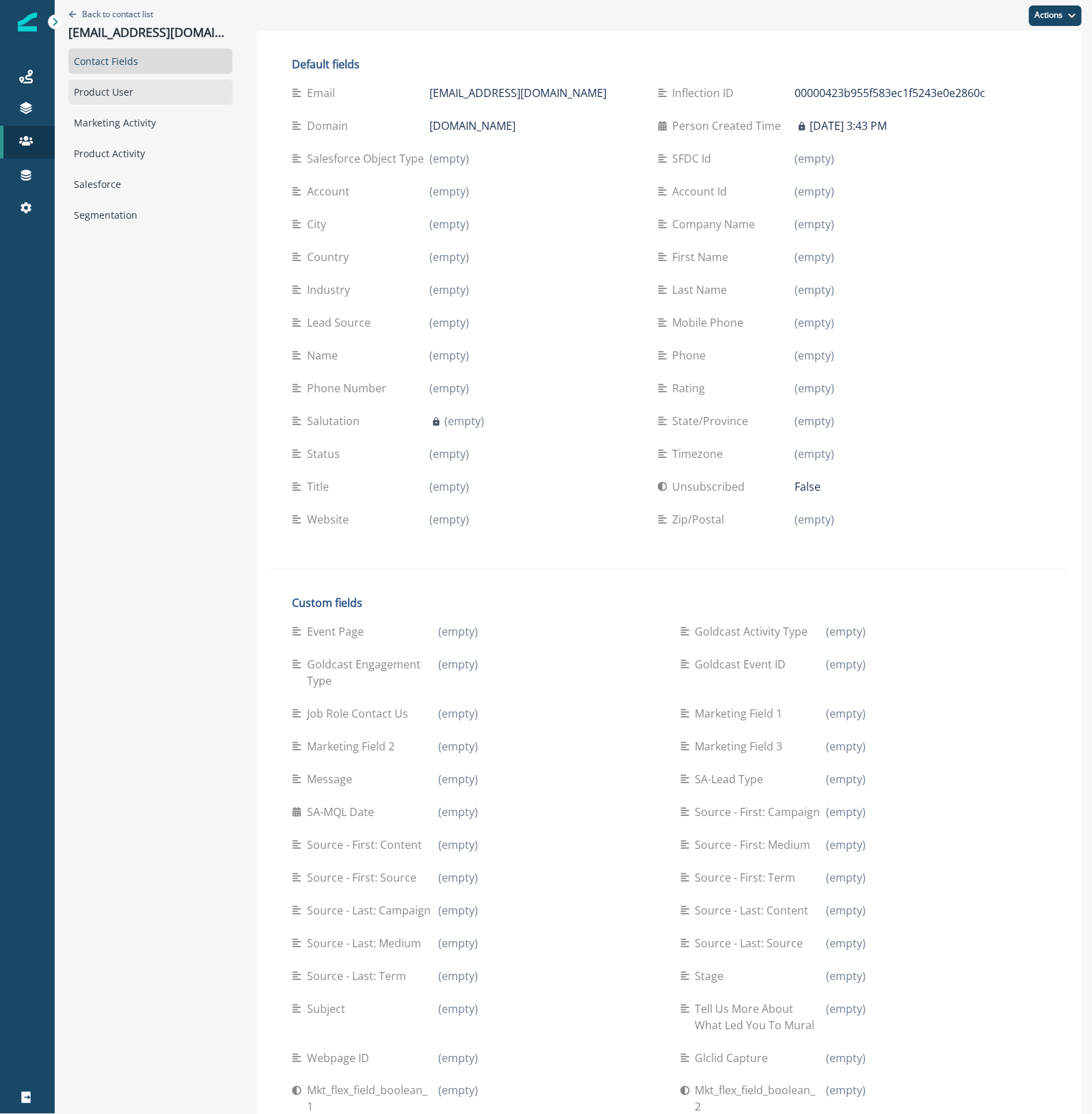
click at [116, 90] on div "Product User" at bounding box center [150, 92] width 164 height 25
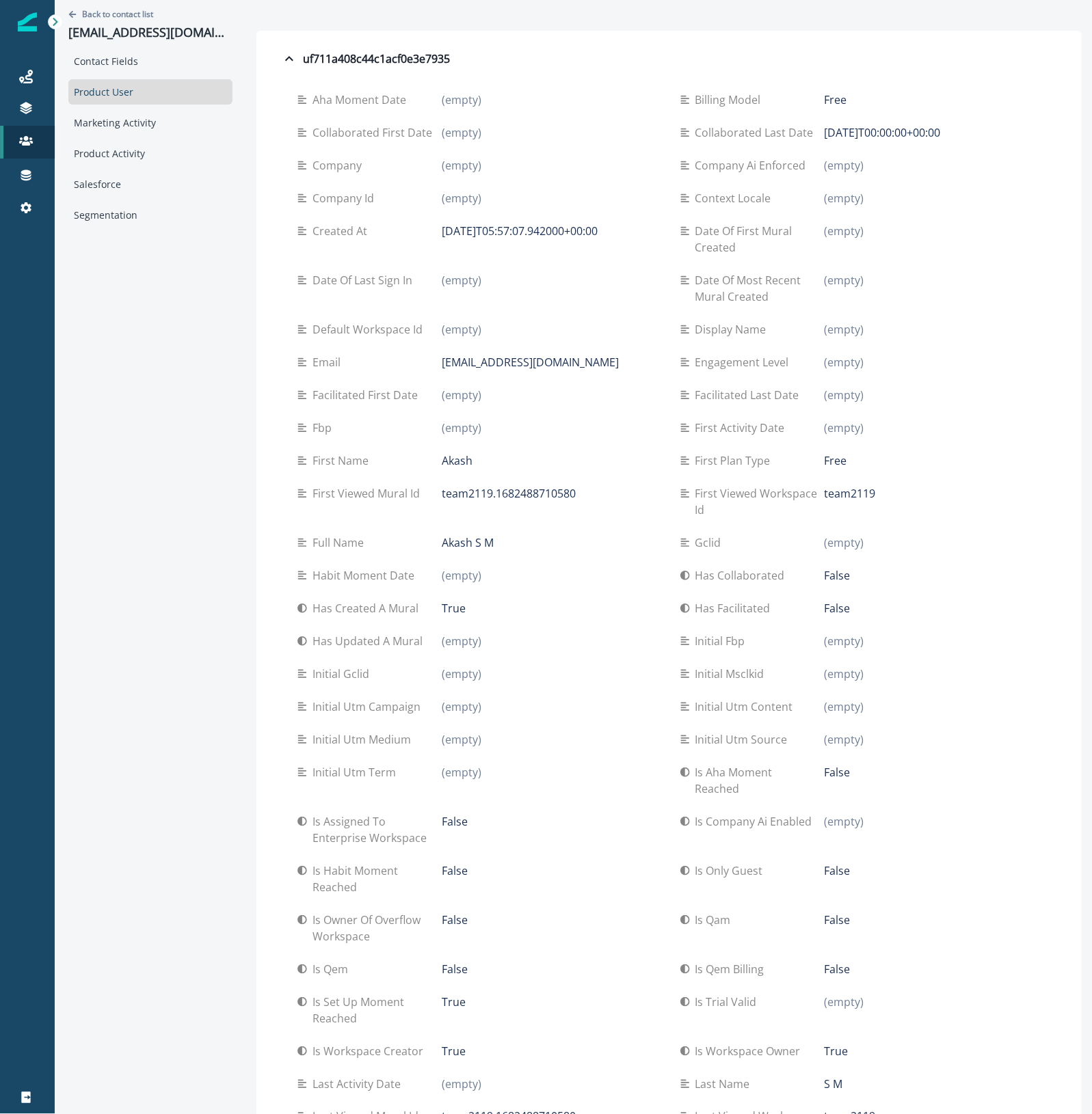
drag, startPoint x: 716, startPoint y: 361, endPoint x: 773, endPoint y: 364, distance: 57.1
click at [773, 364] on p "Engagement level" at bounding box center [745, 362] width 99 height 16
click at [21, 80] on icon at bounding box center [25, 76] width 13 height 13
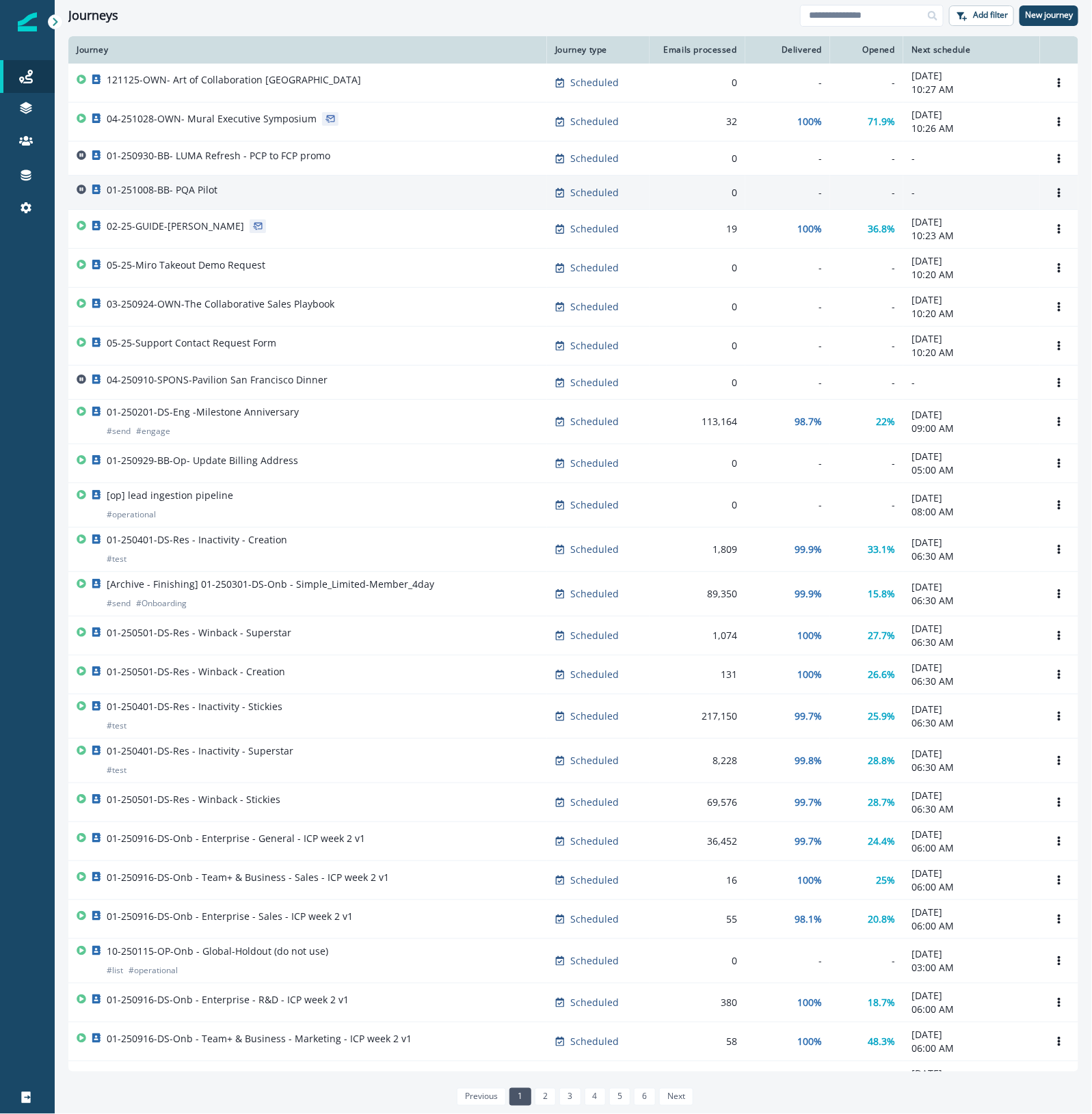
click at [226, 199] on div "01-251008-BB- PQA Pilot" at bounding box center [307, 192] width 462 height 19
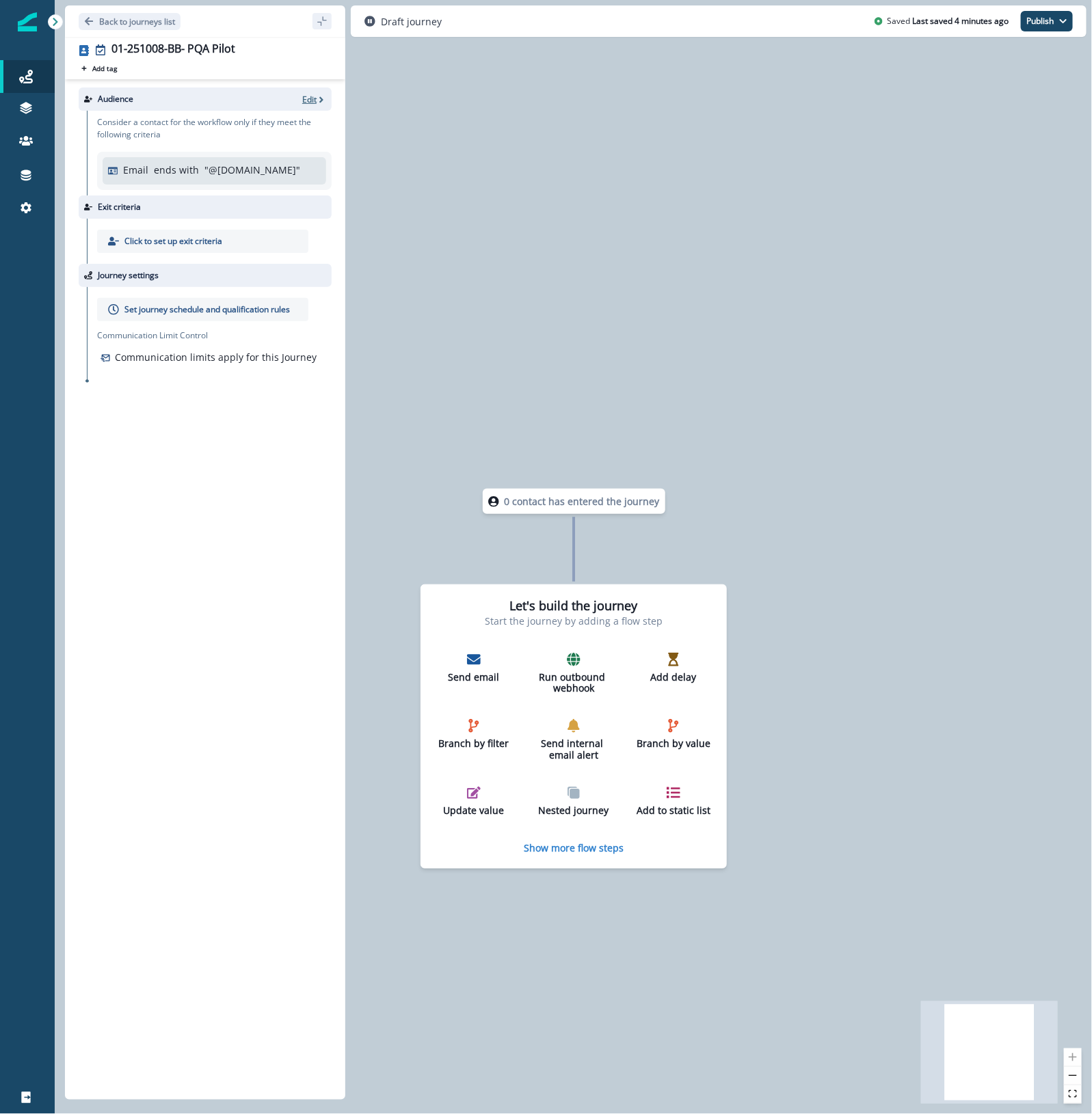
click at [311, 97] on p "Edit" at bounding box center [310, 99] width 14 height 12
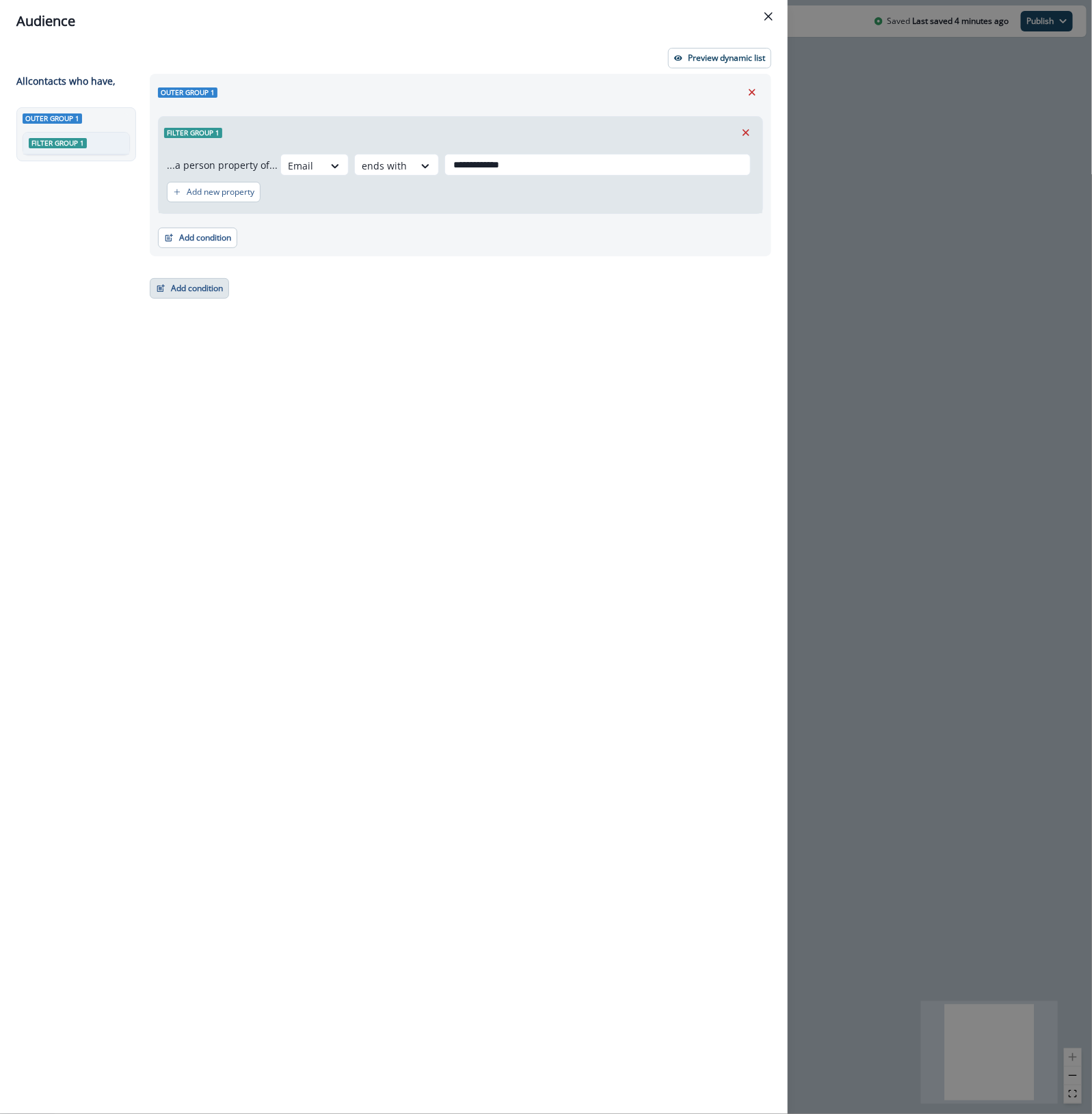
click at [183, 292] on button "Add condition" at bounding box center [189, 288] width 79 height 20
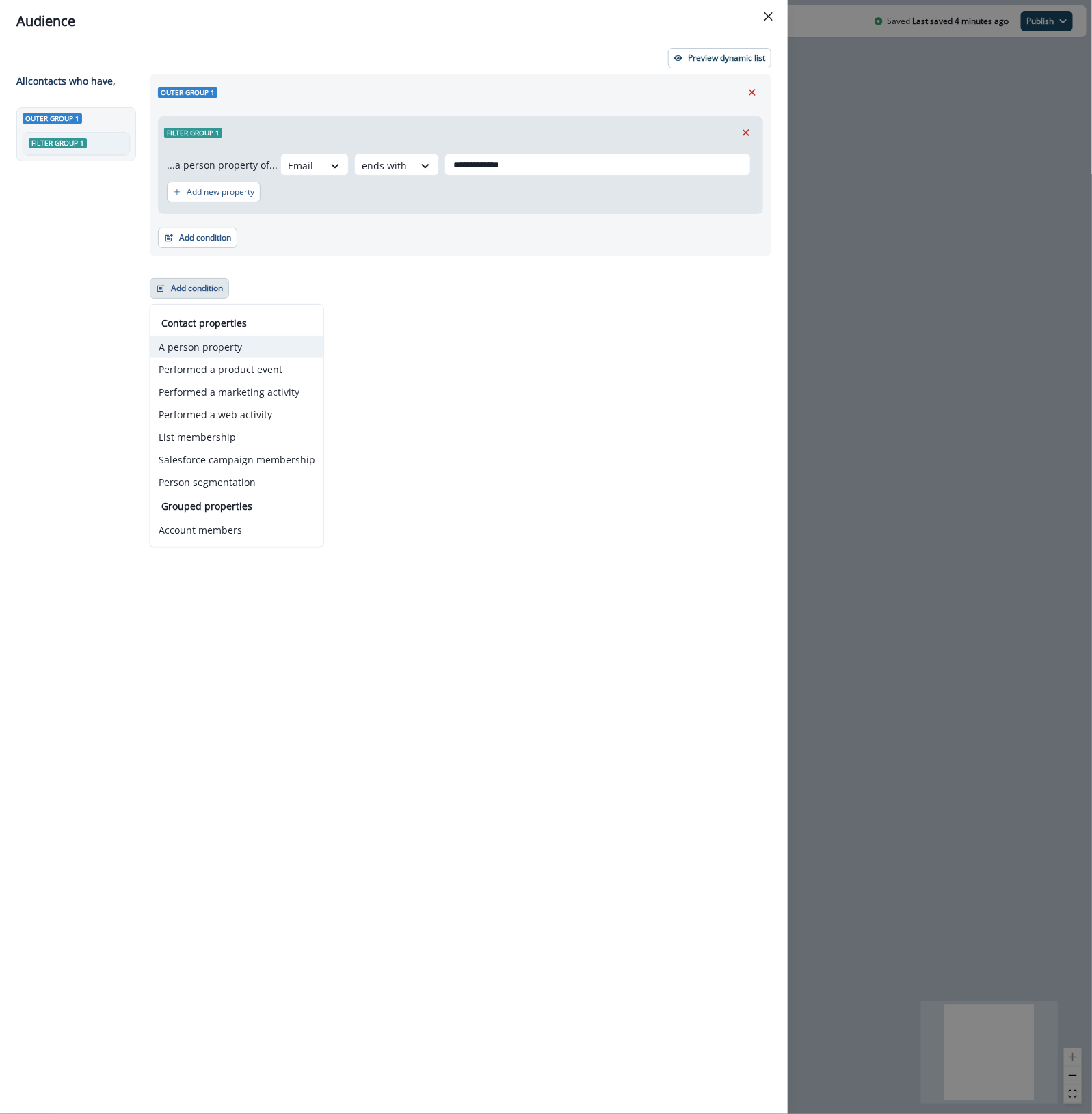
click at [263, 345] on button "A person property" at bounding box center [236, 346] width 173 height 23
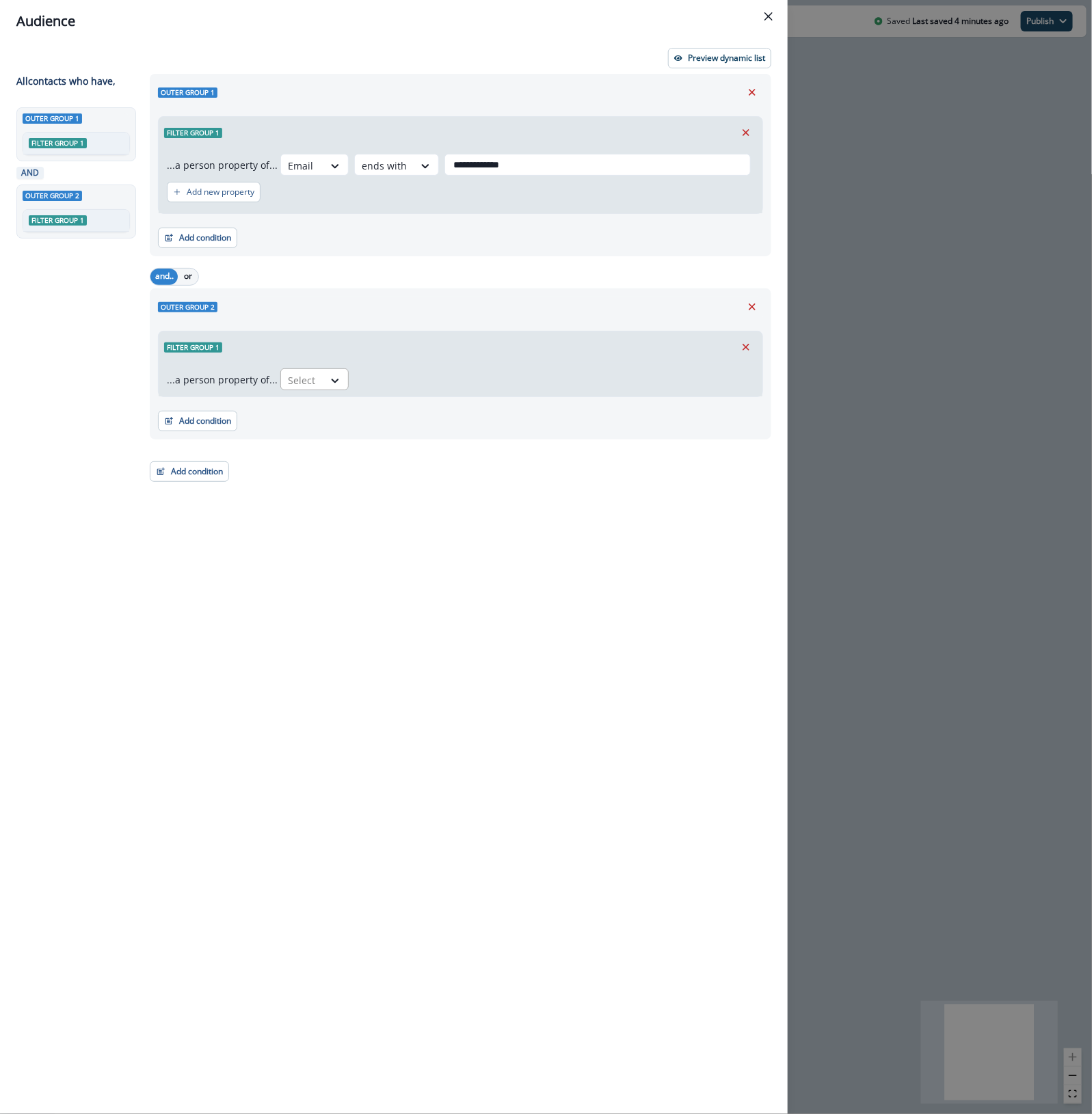
click at [295, 376] on div at bounding box center [302, 380] width 29 height 17
type input "*****"
click at [400, 434] on div "product user.Engagement Level" at bounding box center [357, 437] width 162 height 25
click at [400, 434] on div "Outer group 2 Filter group 1 ...a person property of... option product user.Eng…" at bounding box center [460, 364] width 621 height 151
click at [519, 380] on icon at bounding box center [526, 380] width 13 height 13
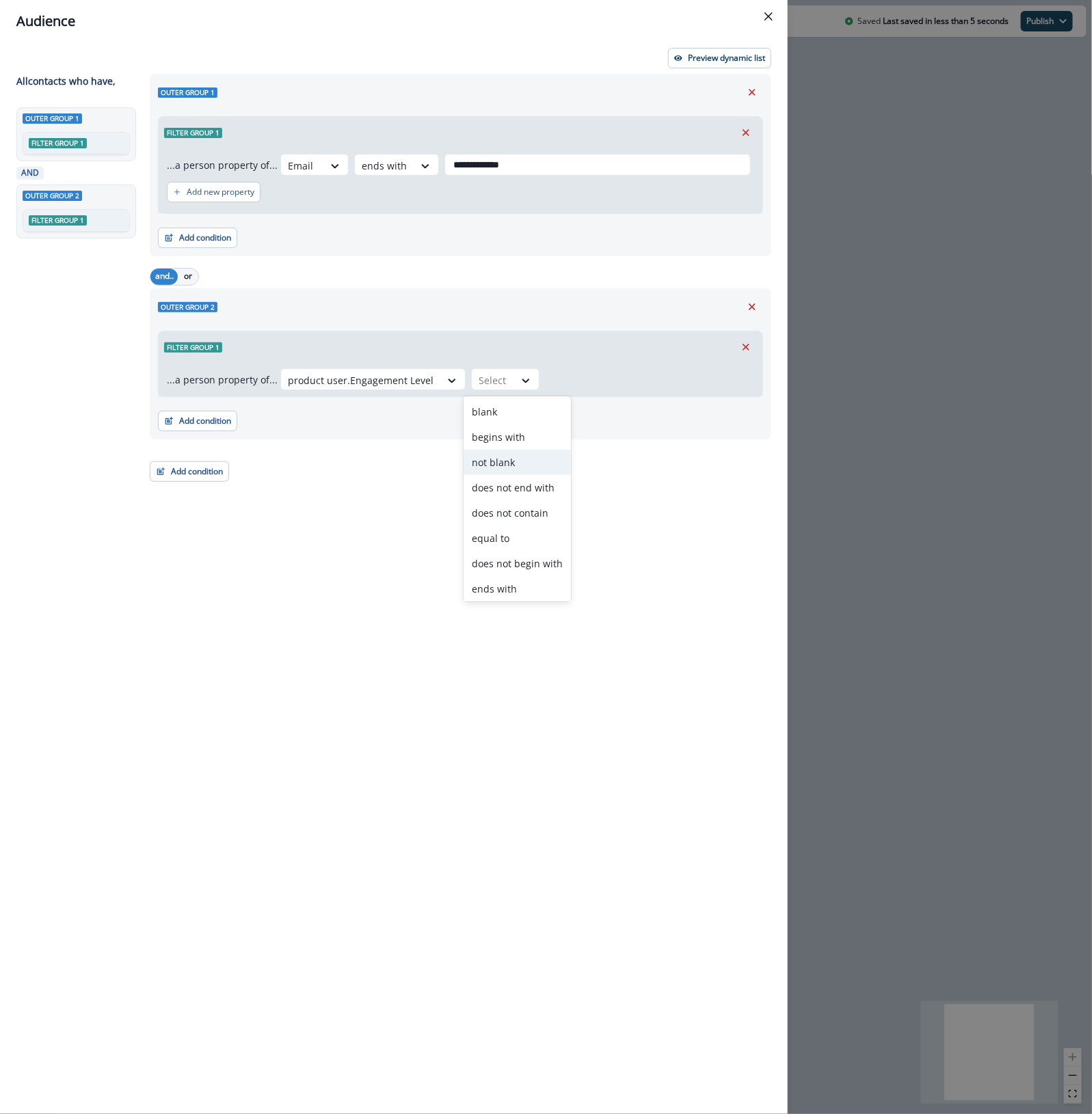
click at [550, 458] on div "not blank" at bounding box center [517, 463] width 108 height 25
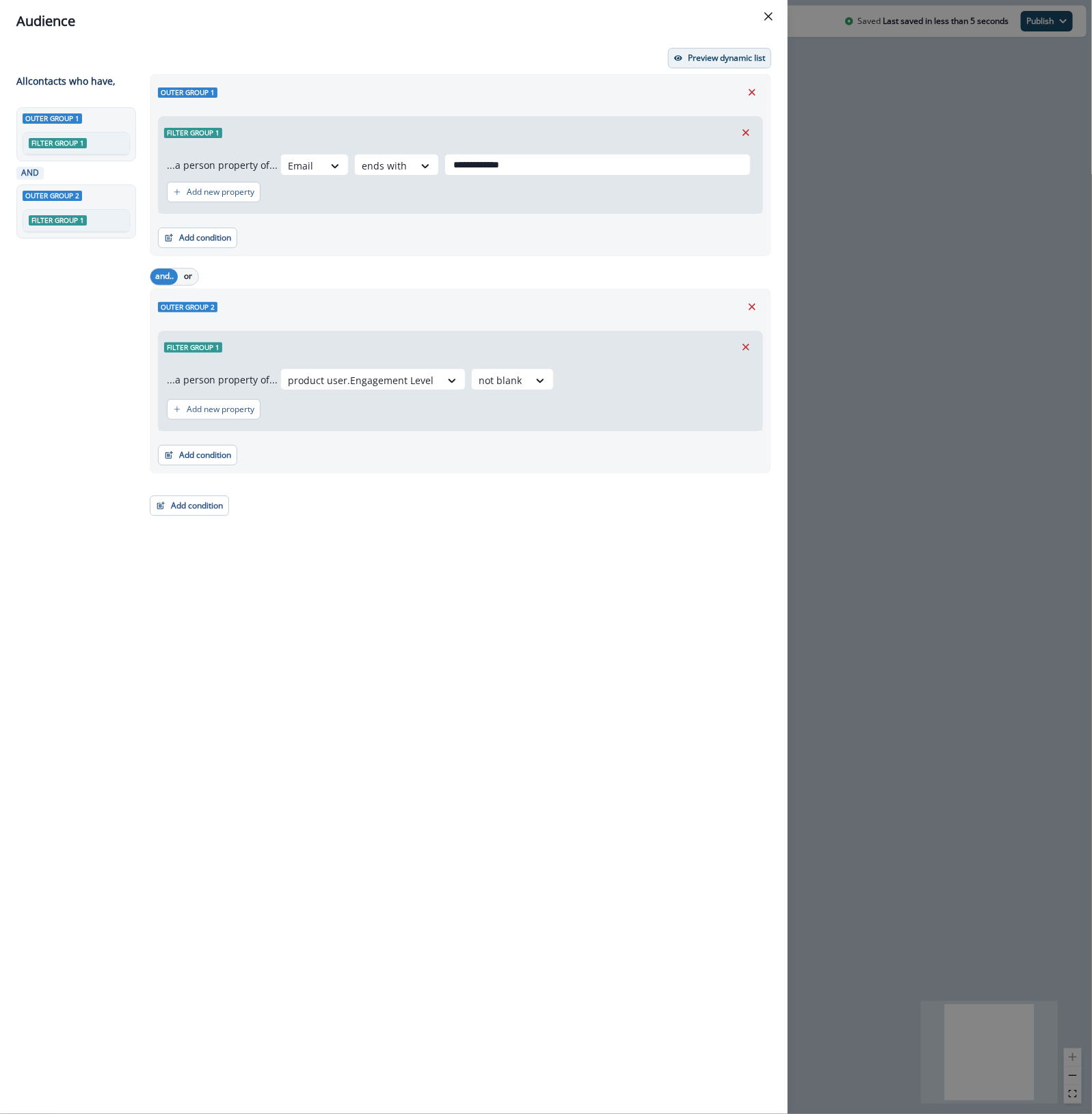
click at [724, 56] on p "Preview dynamic list" at bounding box center [726, 58] width 77 height 9
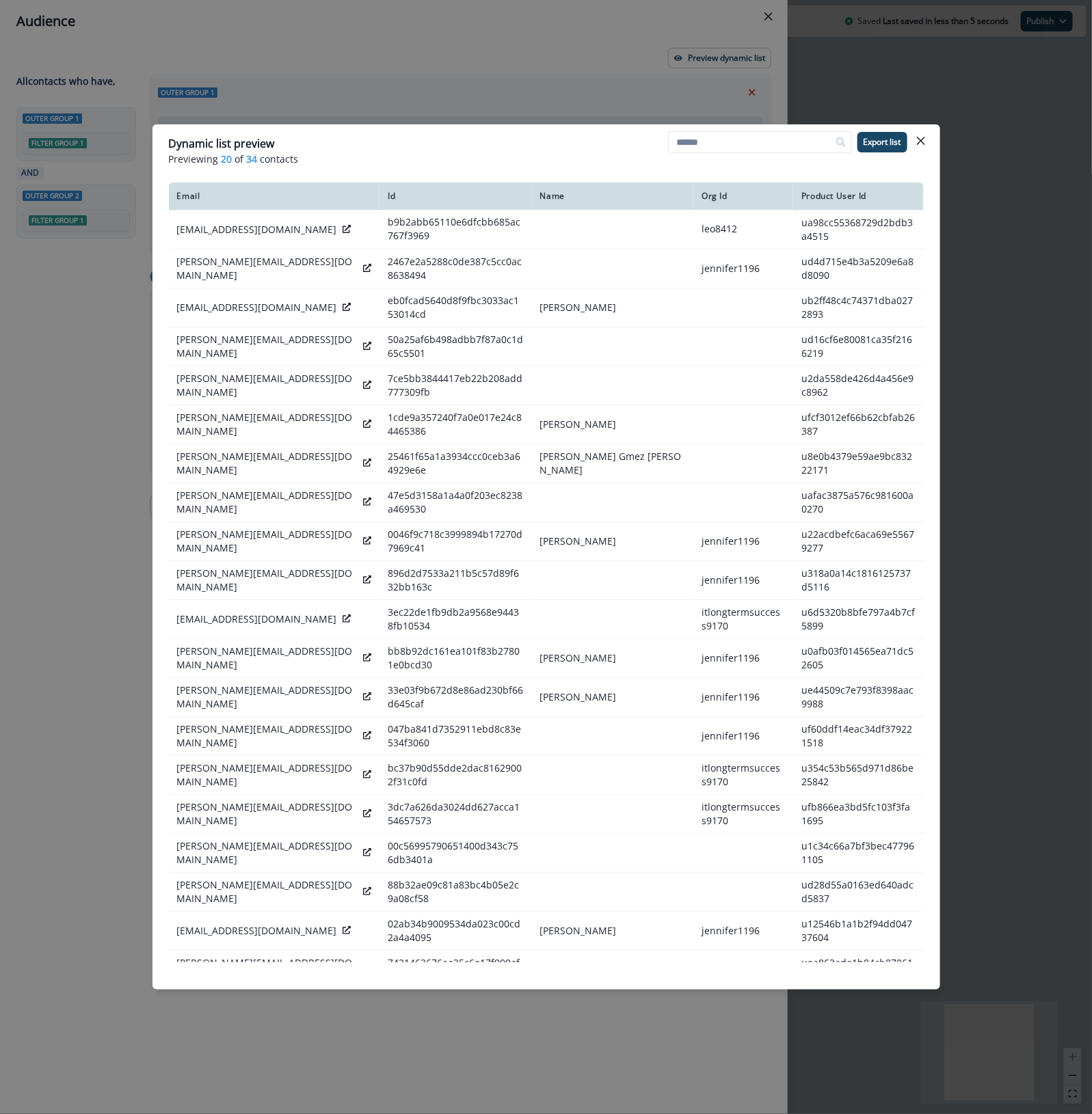
click at [158, 598] on div "Email Id Name Org Id Product User Id [EMAIL_ADDRESS][DOMAIN_NAME] b9b2abb65110e…" at bounding box center [546, 572] width 787 height 791
drag, startPoint x: 920, startPoint y: 138, endPoint x: 1006, endPoint y: 661, distance: 530.0
click at [1006, 661] on div "Dynamic list preview Previewing 20 of 34 contacts Export list Email Id Name Org…" at bounding box center [546, 557] width 1092 height 1114
click at [672, 961] on div "Email Id Name Org Id Product User Id [EMAIL_ADDRESS][DOMAIN_NAME] b9b2abb65110e…" at bounding box center [546, 572] width 755 height 780
click at [923, 139] on icon "Close" at bounding box center [920, 141] width 8 height 8
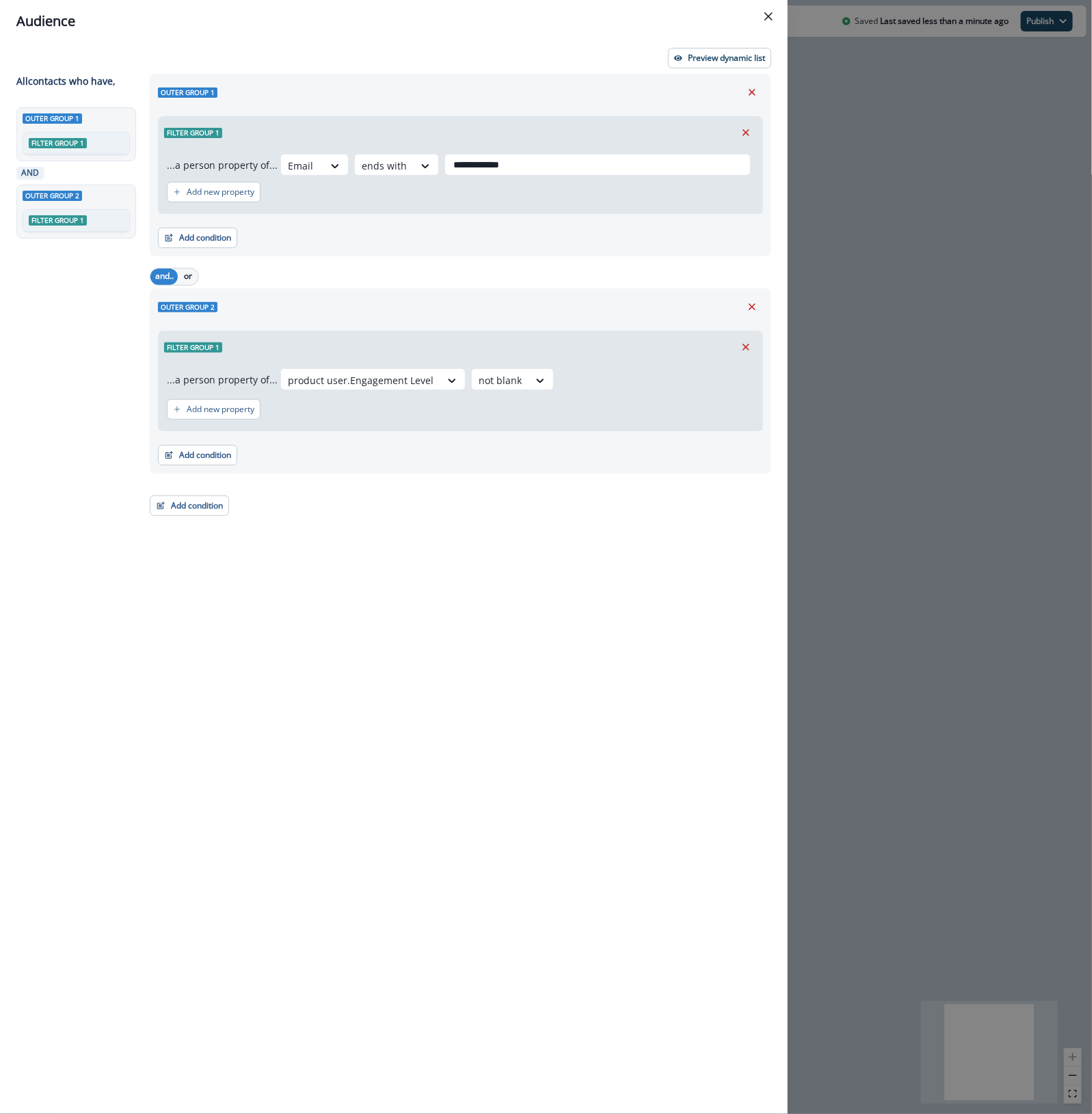
click at [923, 139] on div "**********" at bounding box center [546, 557] width 1092 height 1114
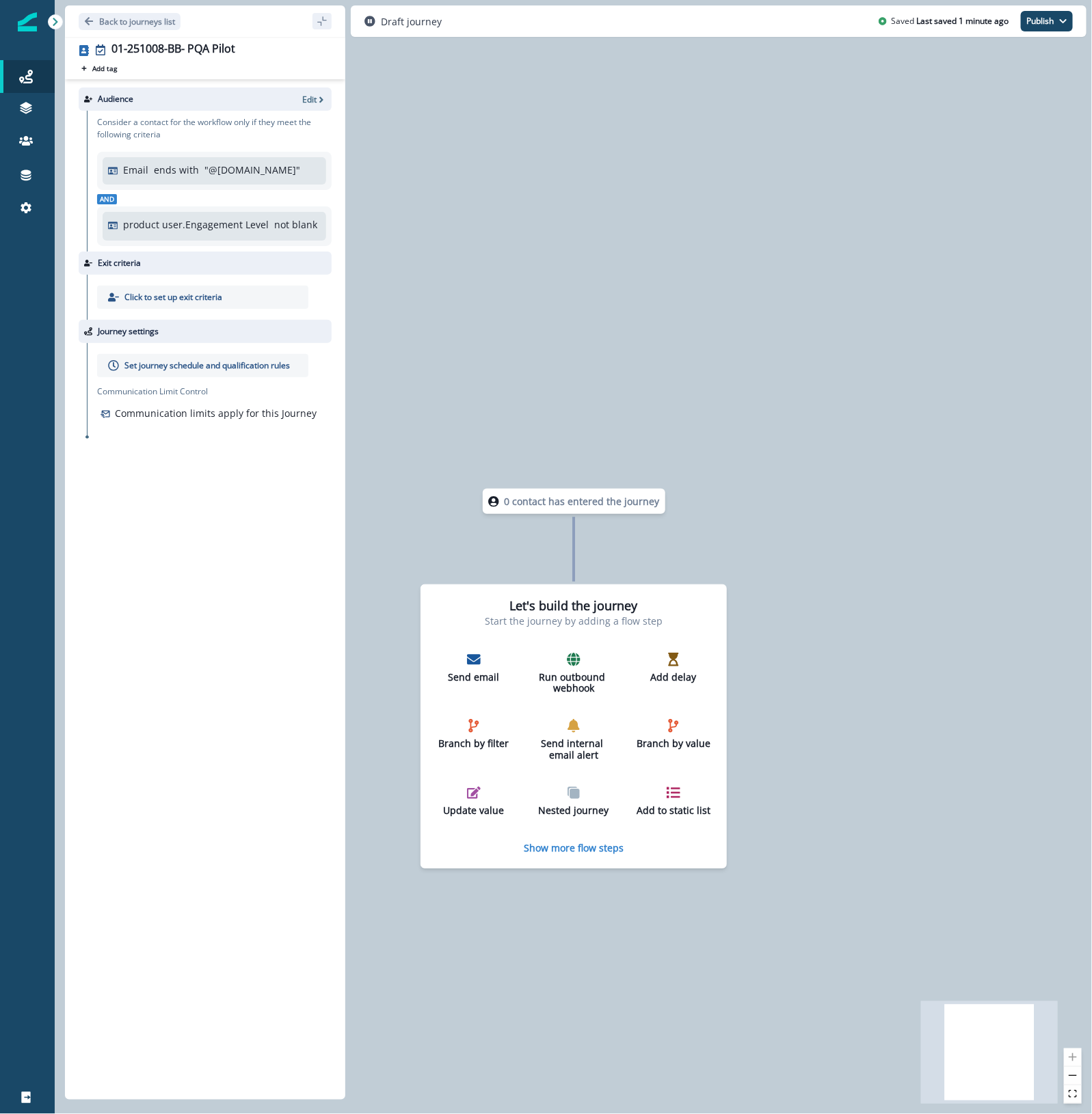
click at [237, 610] on div "Audience Edit Consider a contact for the workflow only if they meet the followi…" at bounding box center [205, 587] width 280 height 1015
click at [314, 101] on p "Edit" at bounding box center [310, 99] width 14 height 12
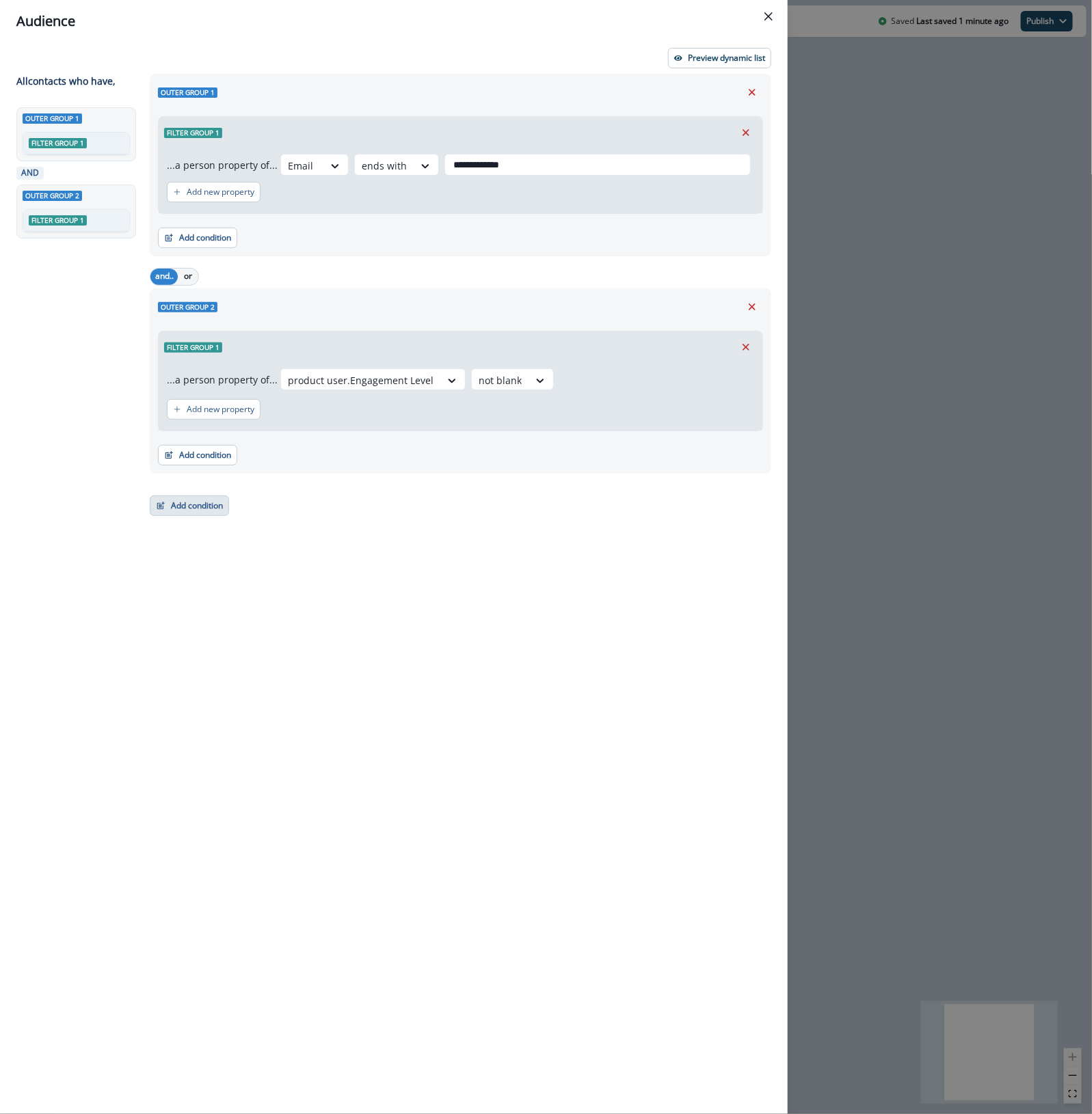
click at [196, 506] on button "Add condition" at bounding box center [189, 506] width 79 height 20
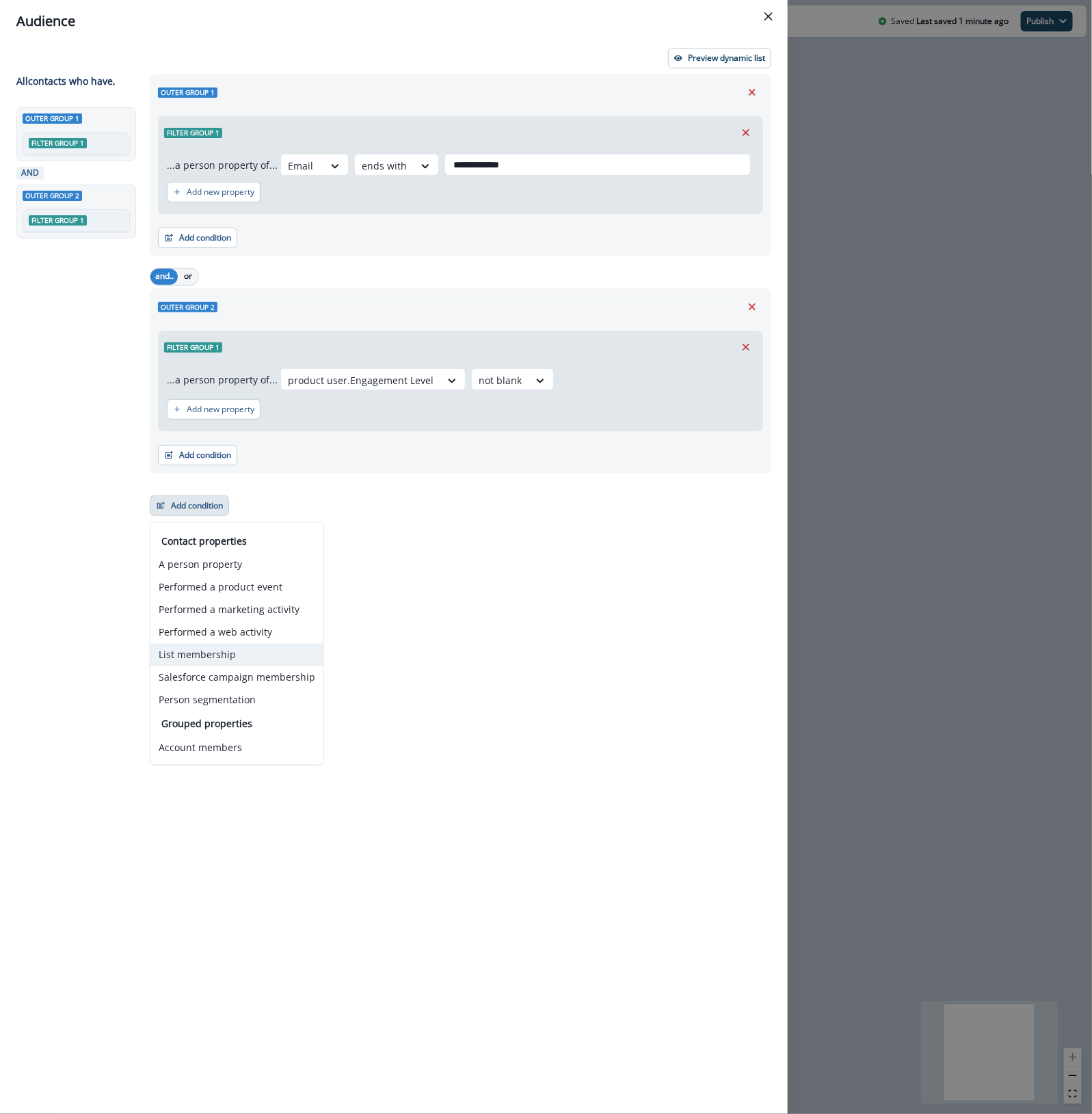
click at [209, 656] on button "List membership" at bounding box center [236, 655] width 173 height 23
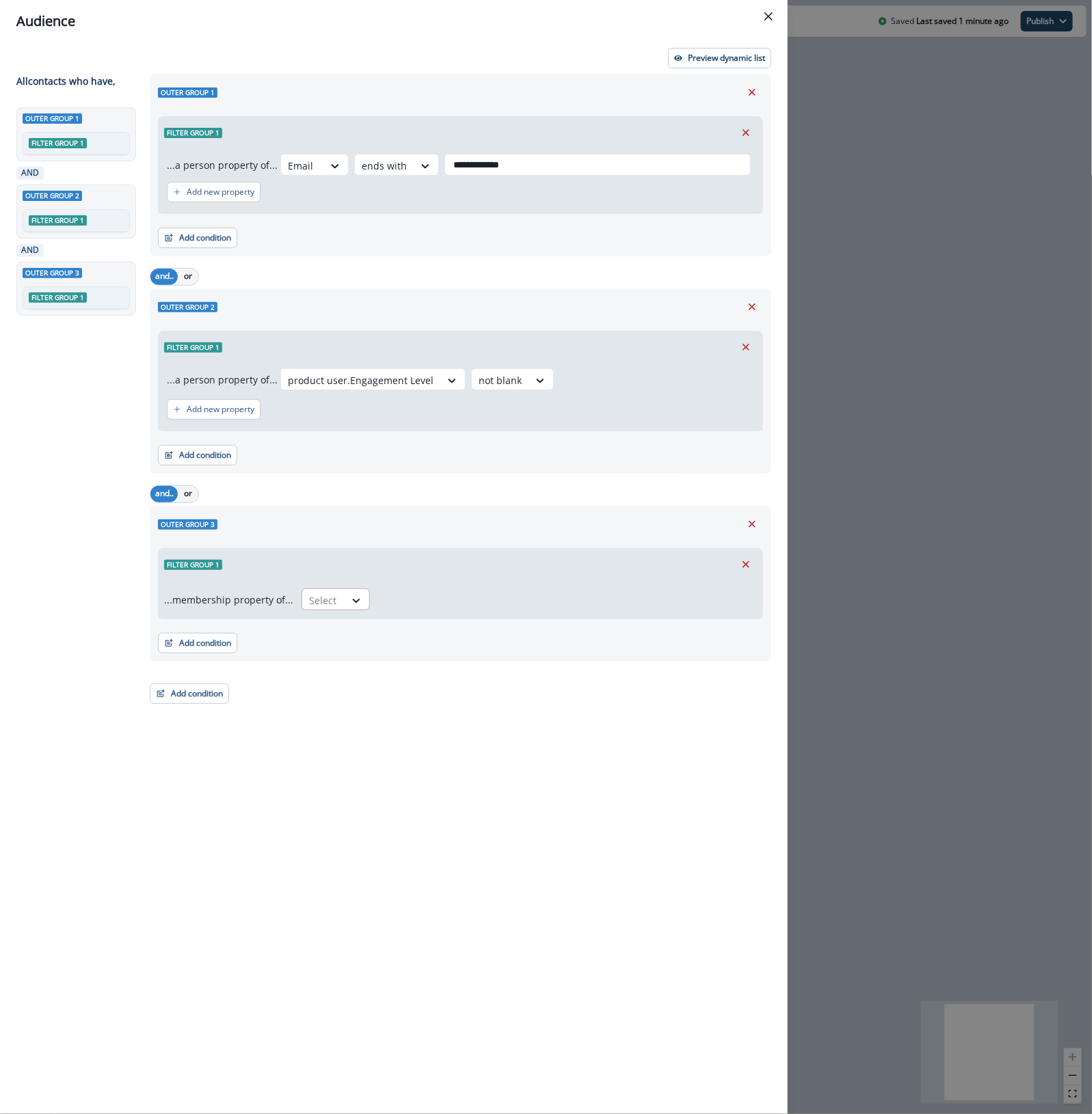
click at [335, 598] on div "Select" at bounding box center [324, 600] width 42 height 23
click at [324, 639] on div "in" at bounding box center [332, 632] width 68 height 25
click at [421, 593] on div at bounding box center [555, 601] width 339 height 17
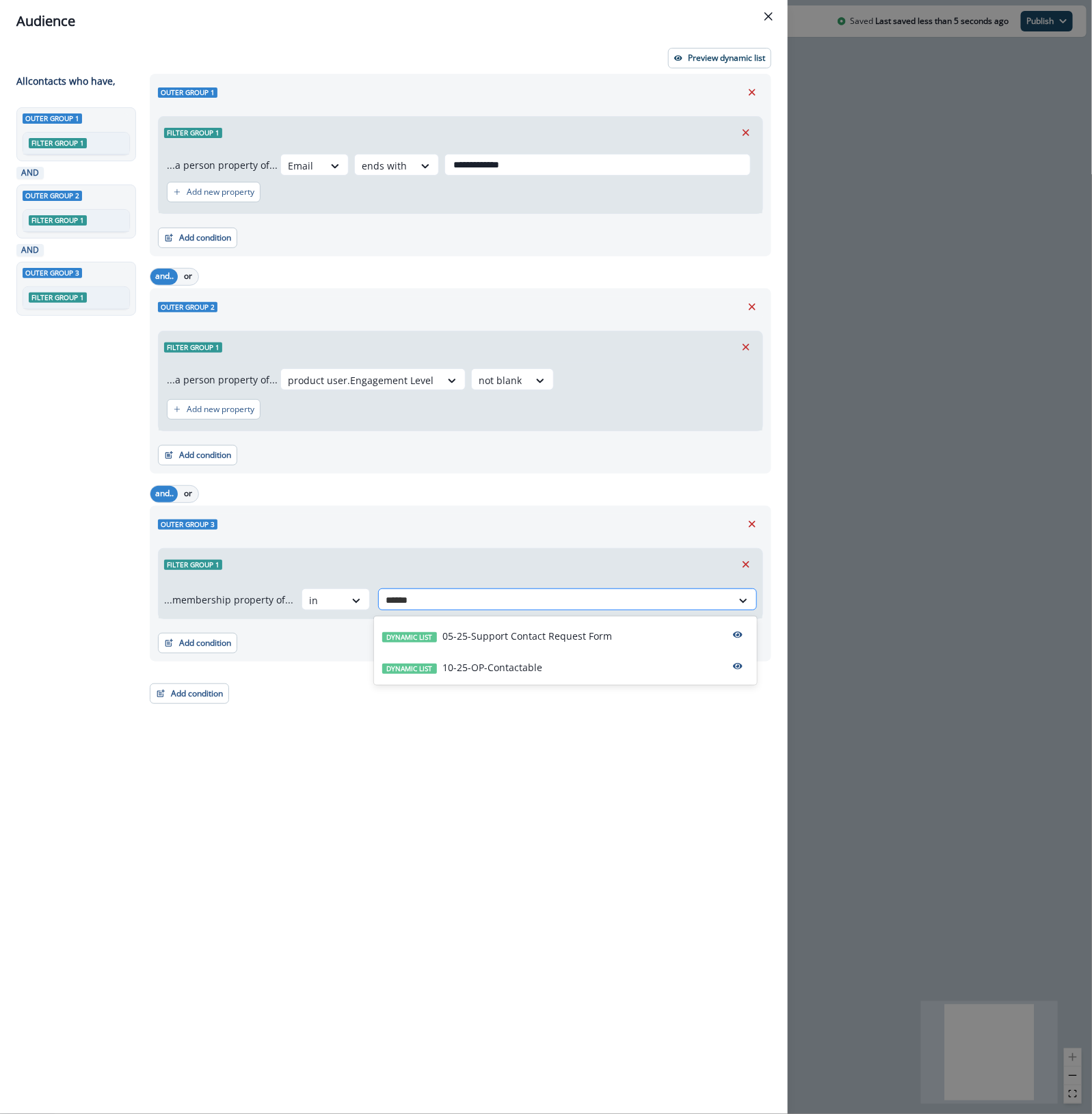
type input "*******"
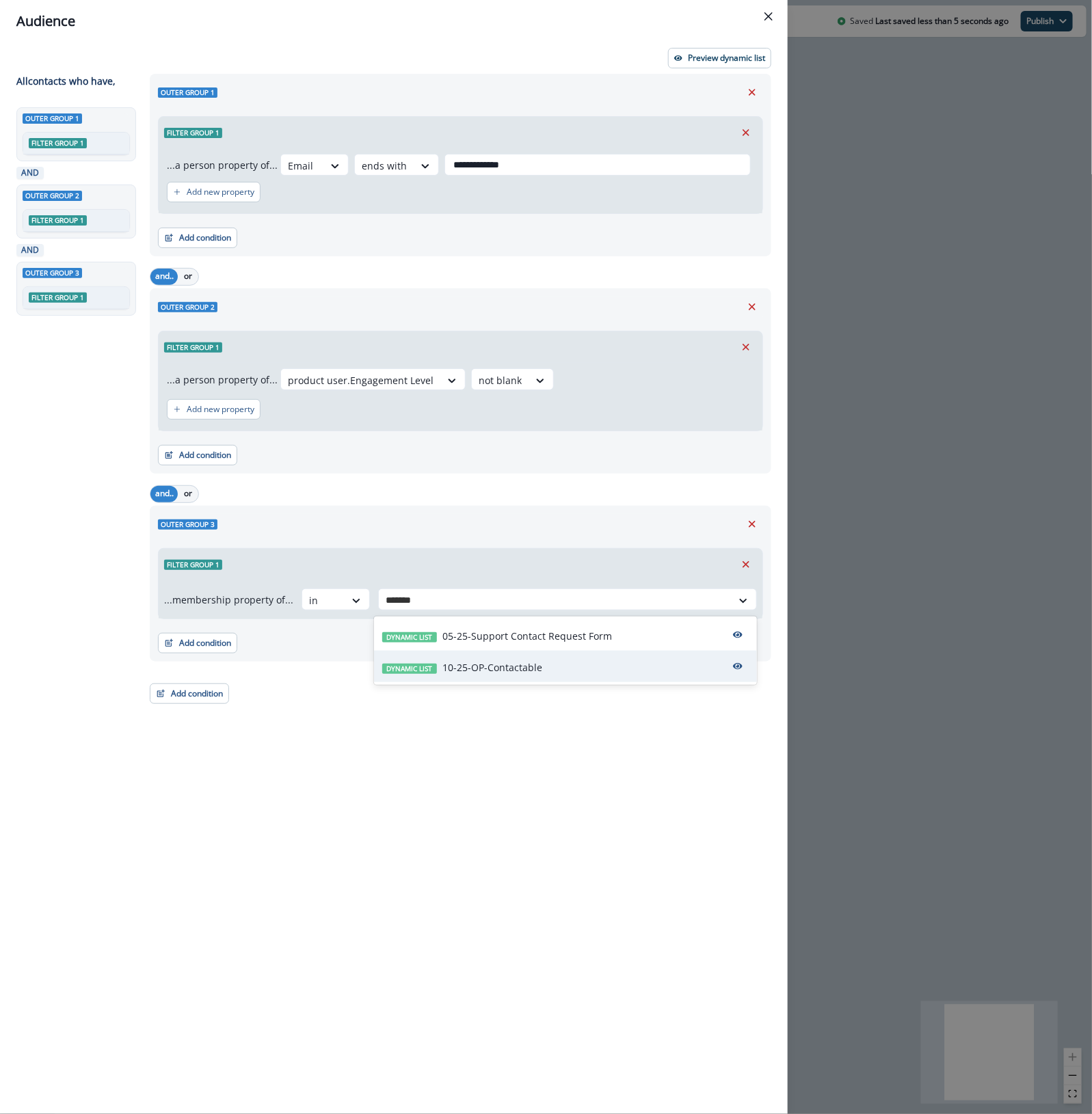
click at [484, 668] on p "10-25-OP-Contactable" at bounding box center [492, 668] width 100 height 14
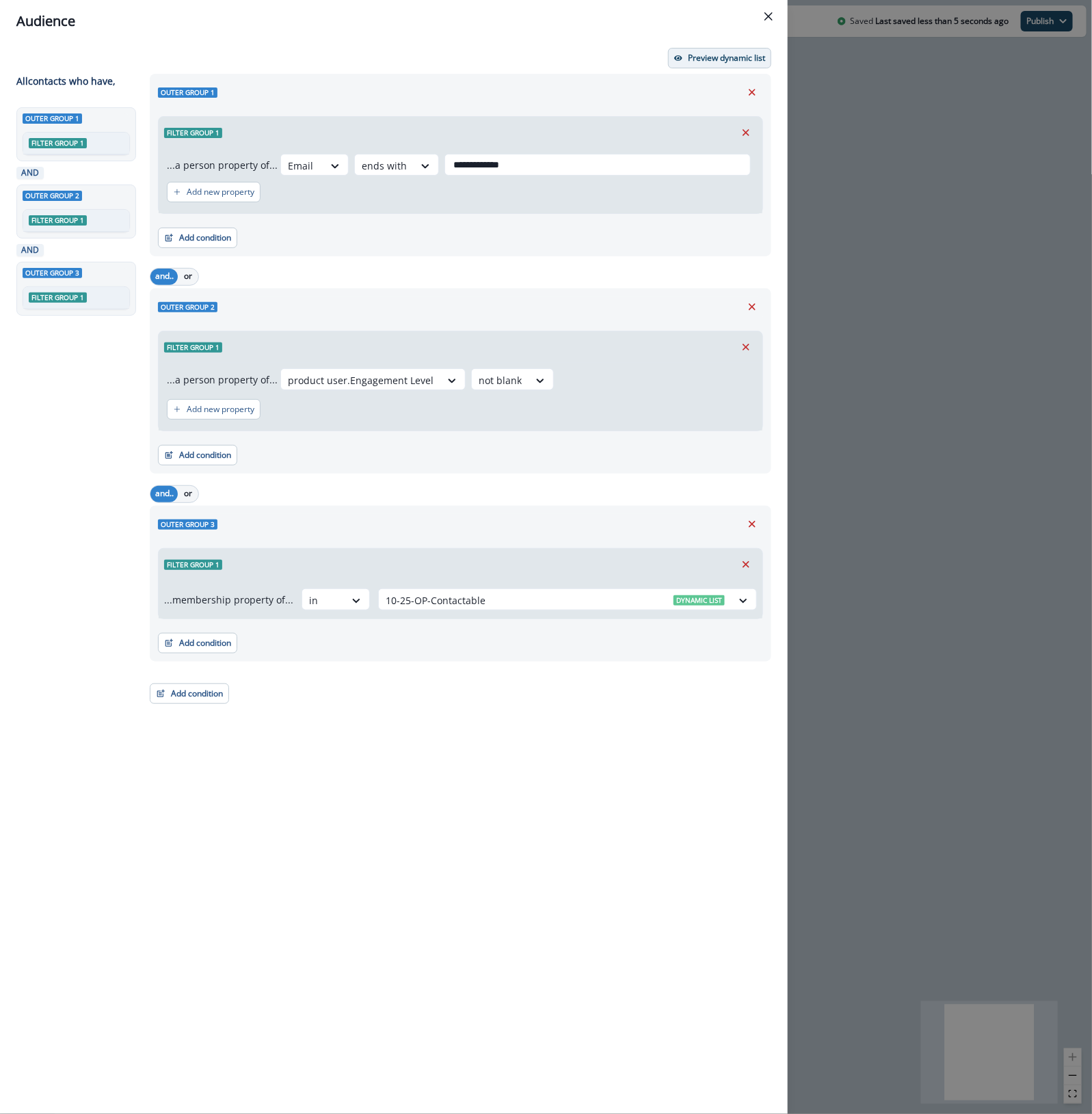
click at [734, 50] on button "Preview dynamic list" at bounding box center [719, 58] width 103 height 20
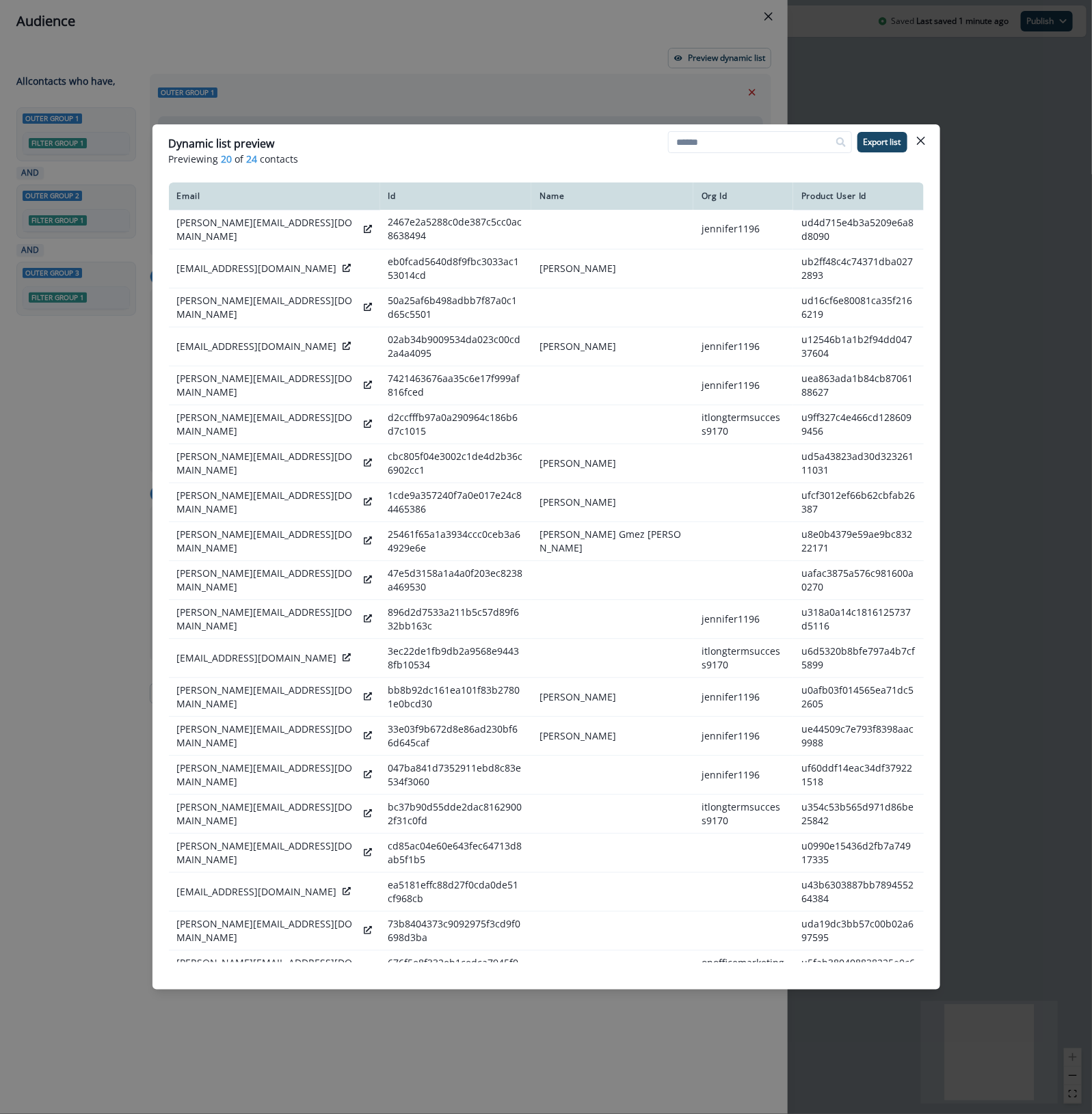
click at [533, 966] on div "Email Id Name Org Id Product User Id [PERSON_NAME][EMAIL_ADDRESS][DOMAIN_NAME] …" at bounding box center [546, 572] width 787 height 791
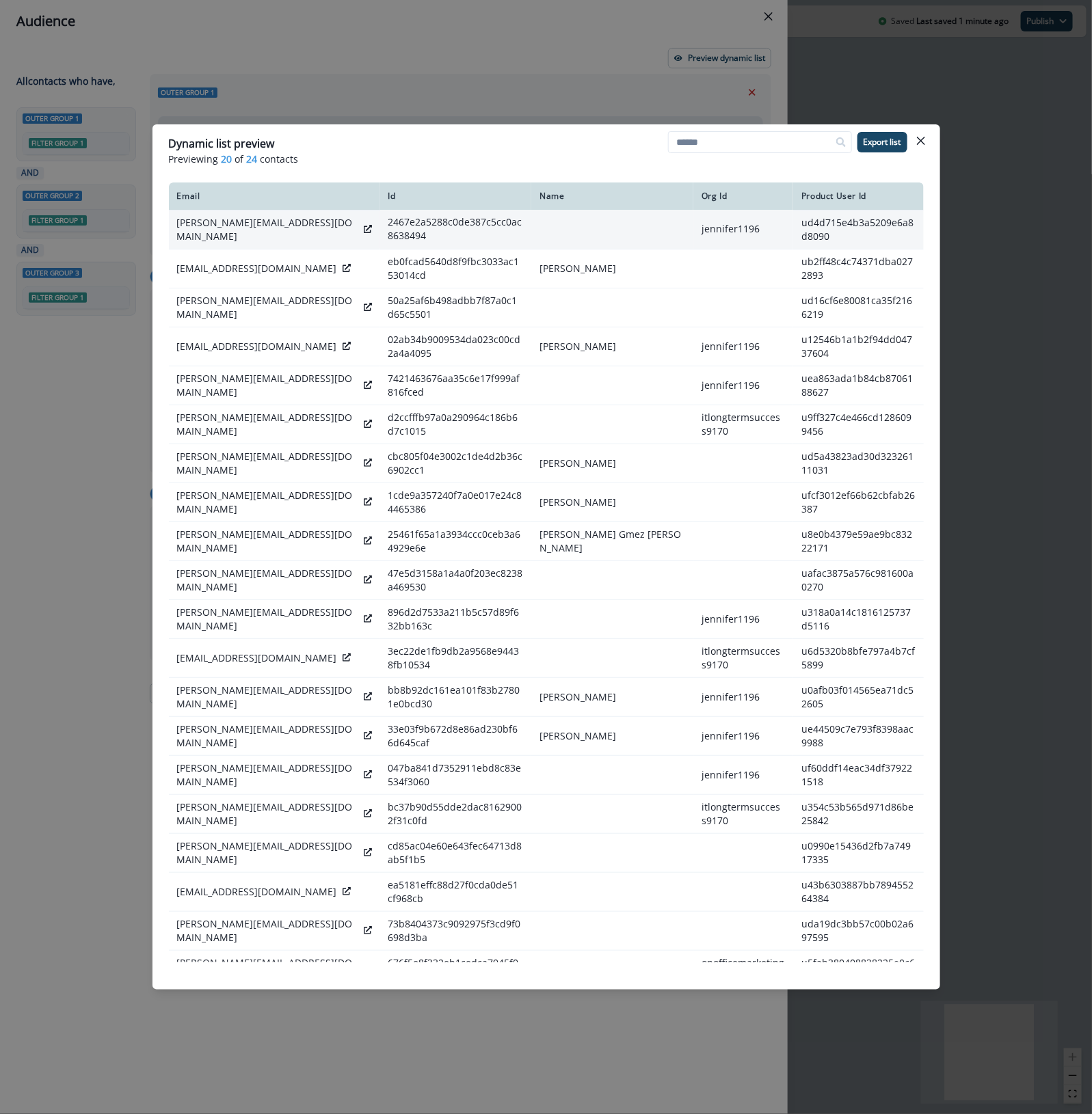
click at [364, 225] on icon at bounding box center [368, 229] width 8 height 8
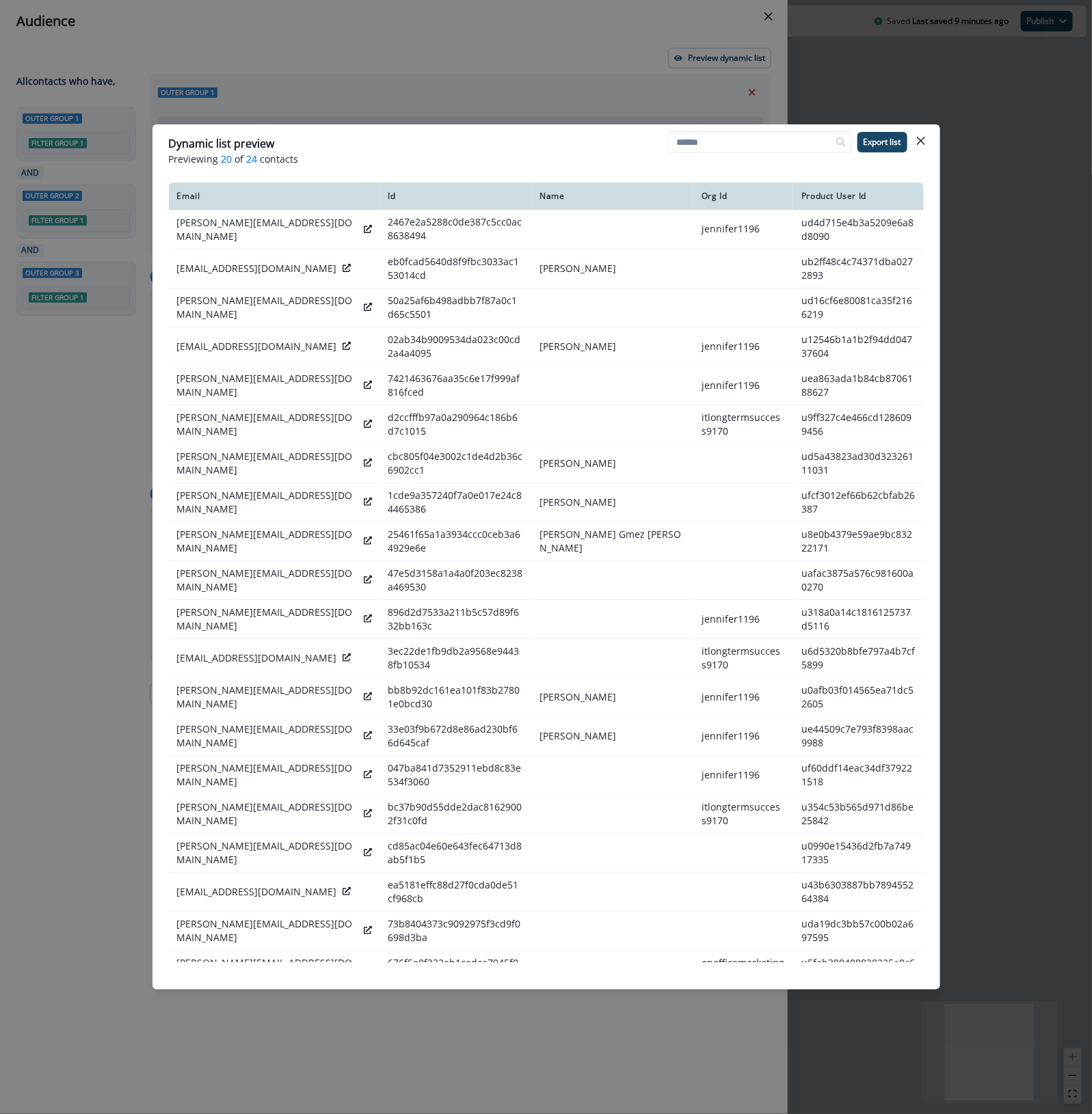
click at [21, 442] on div "Dynamic list preview Previewing 20 of 24 contacts Export list Email Id Name Org…" at bounding box center [546, 557] width 1092 height 1114
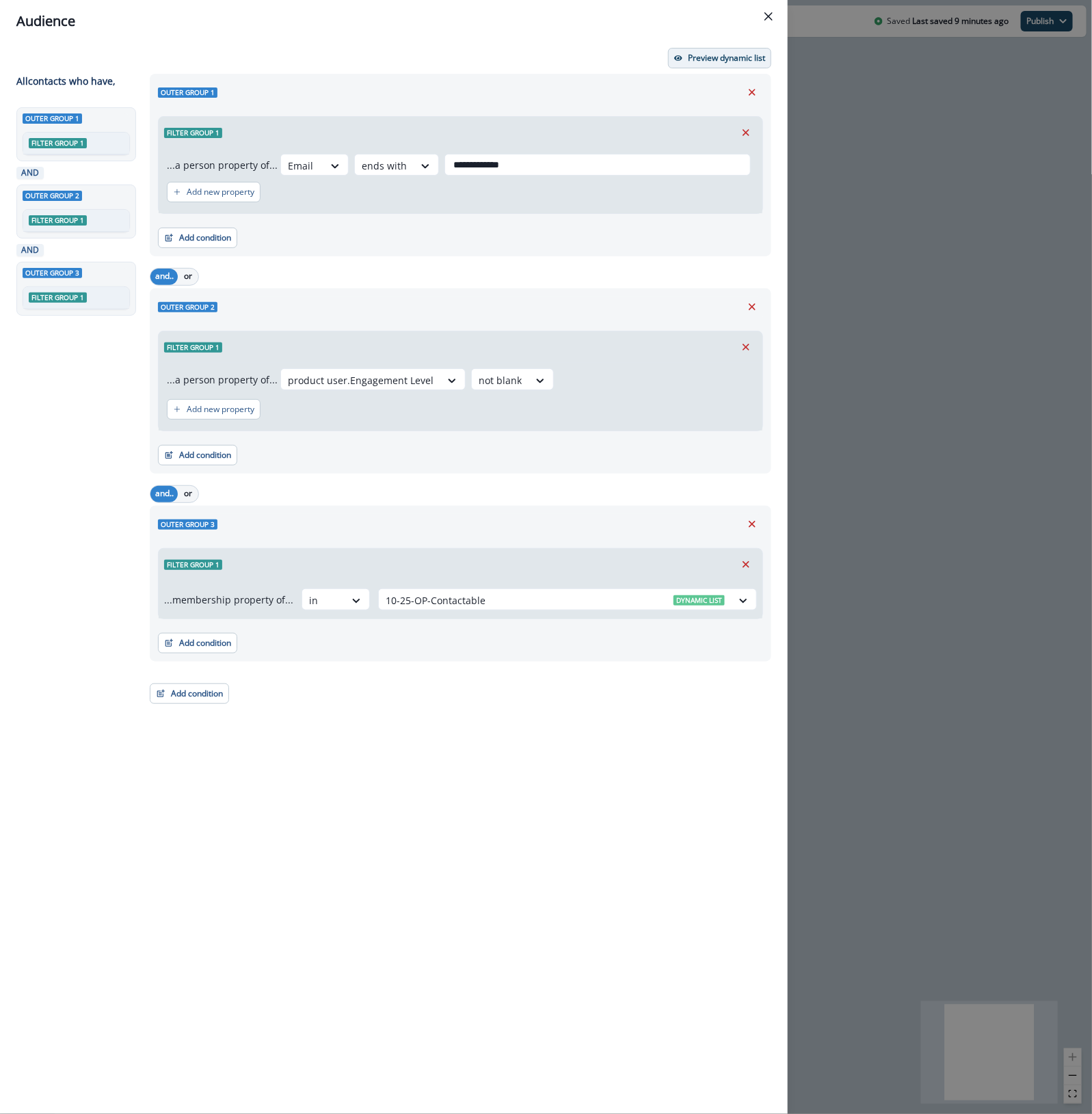
click at [708, 57] on p "Preview dynamic list" at bounding box center [726, 58] width 77 height 9
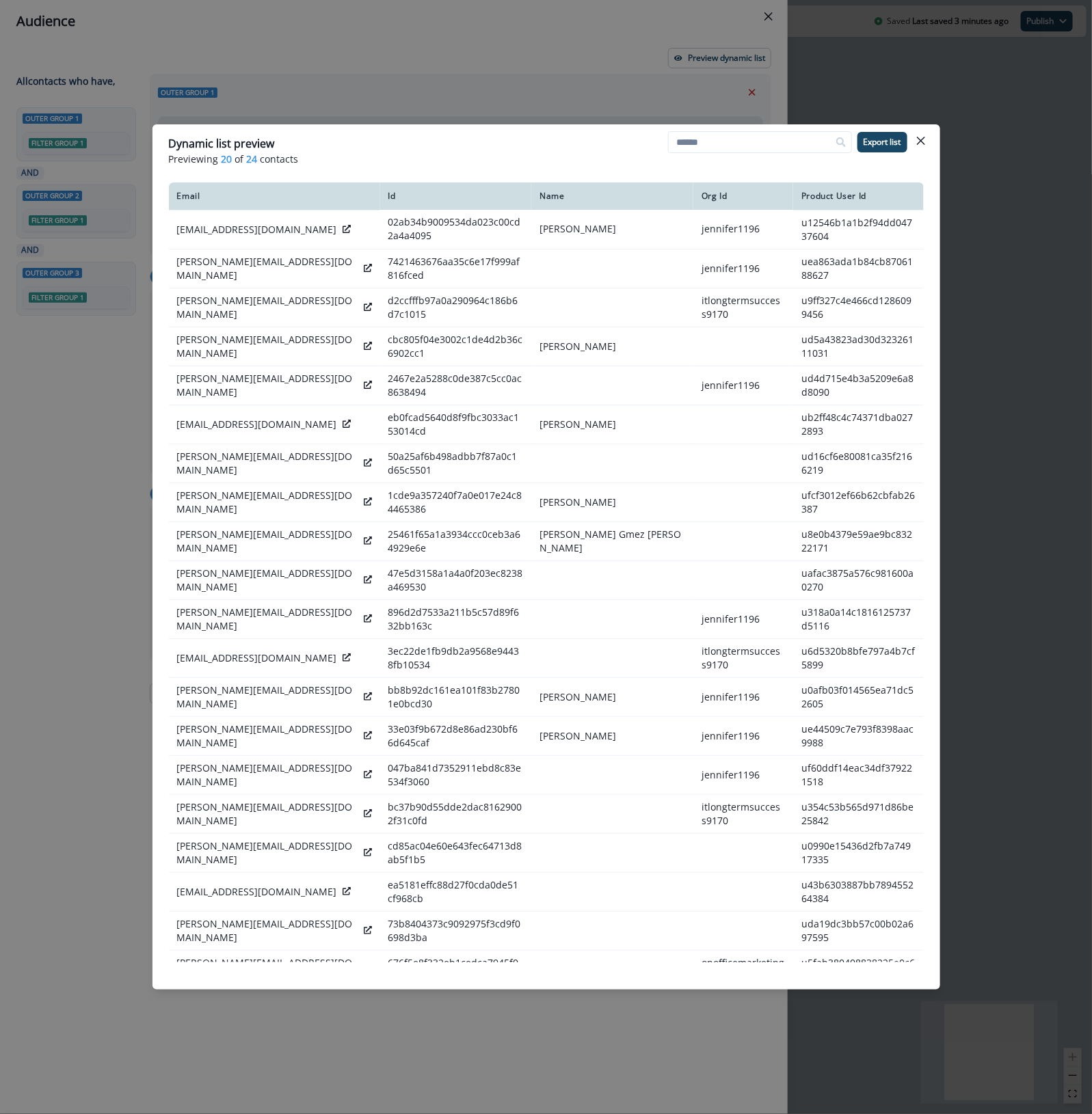
click at [487, 49] on div "Dynamic list preview Previewing 20 of 24 contacts Export list Email Id Name Org…" at bounding box center [546, 557] width 1092 height 1114
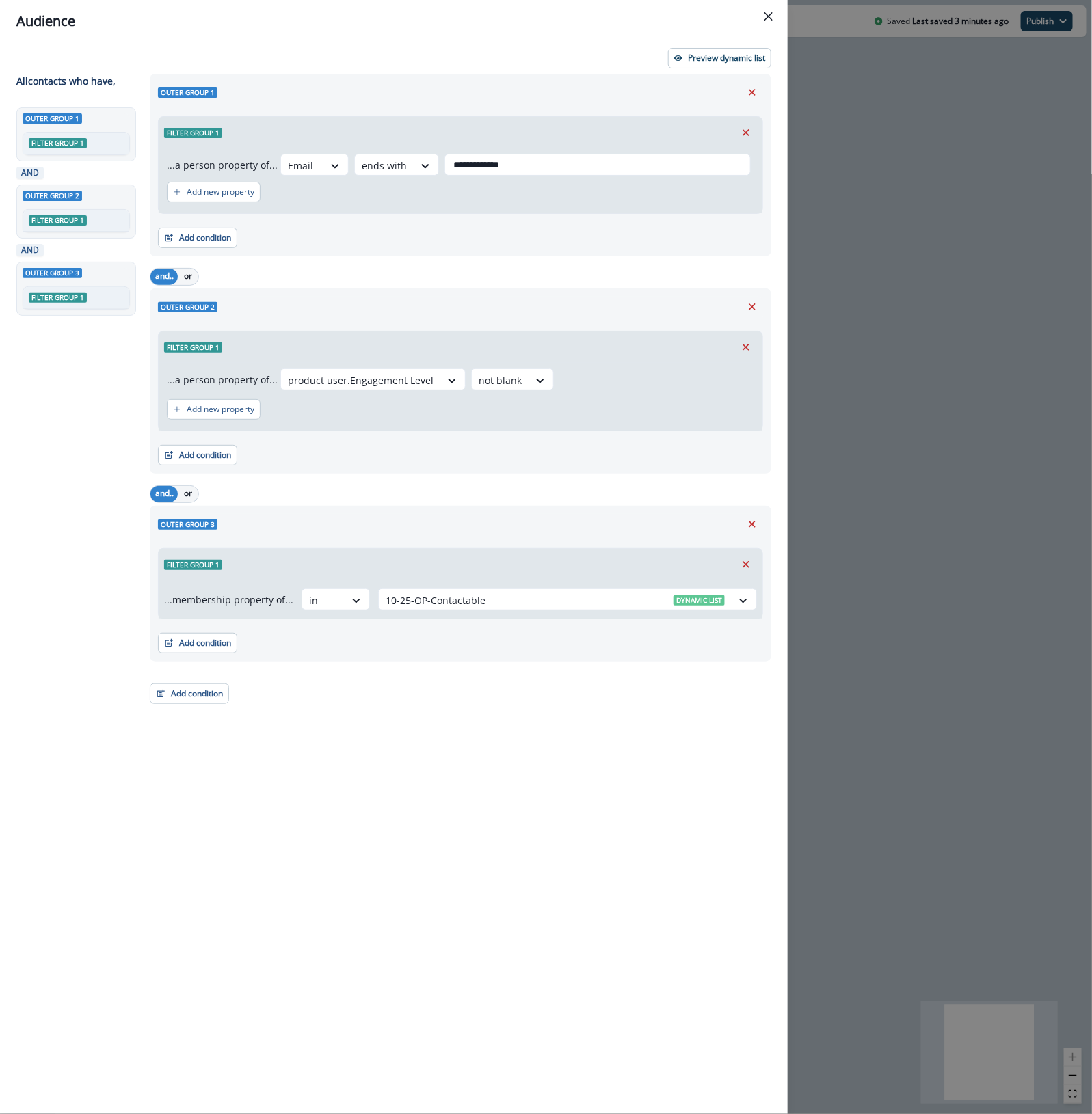
click at [954, 181] on div "**********" at bounding box center [546, 557] width 1092 height 1114
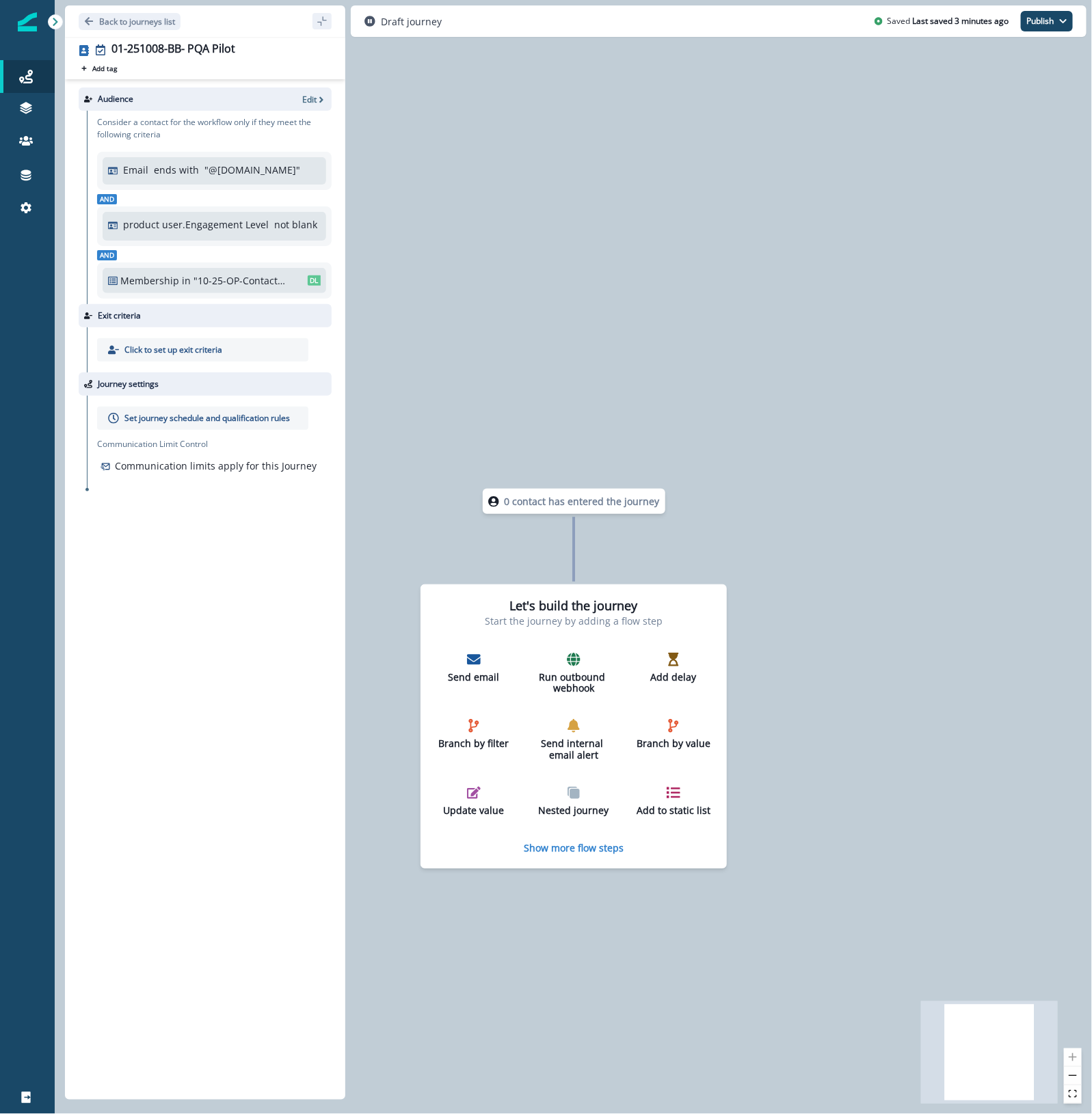
click at [84, 113] on p "Emails" at bounding box center [89, 109] width 30 height 14
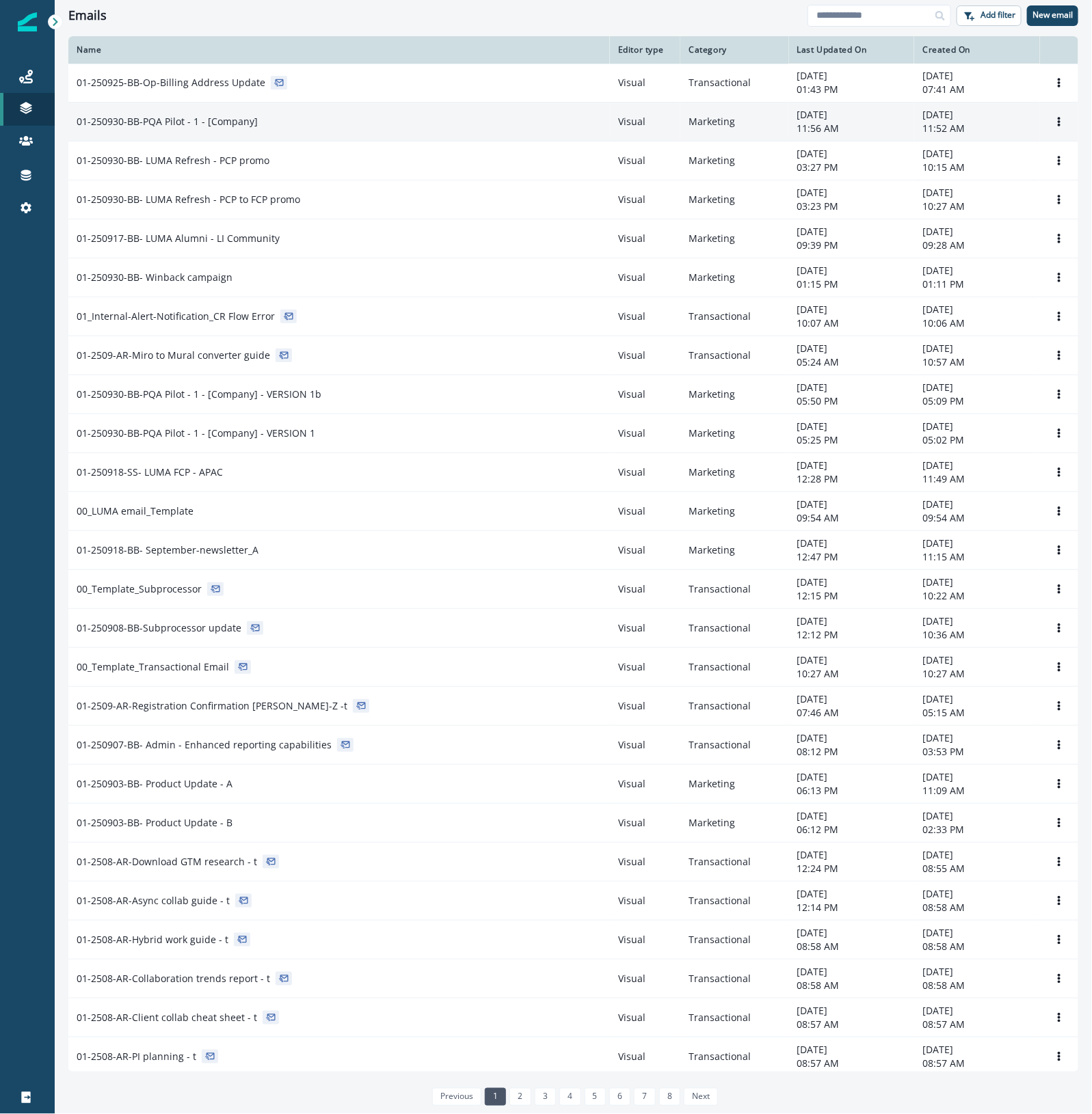
click at [284, 125] on div "01-250930-BB-PQA Pilot - 1 - [Company]" at bounding box center [339, 121] width 525 height 13
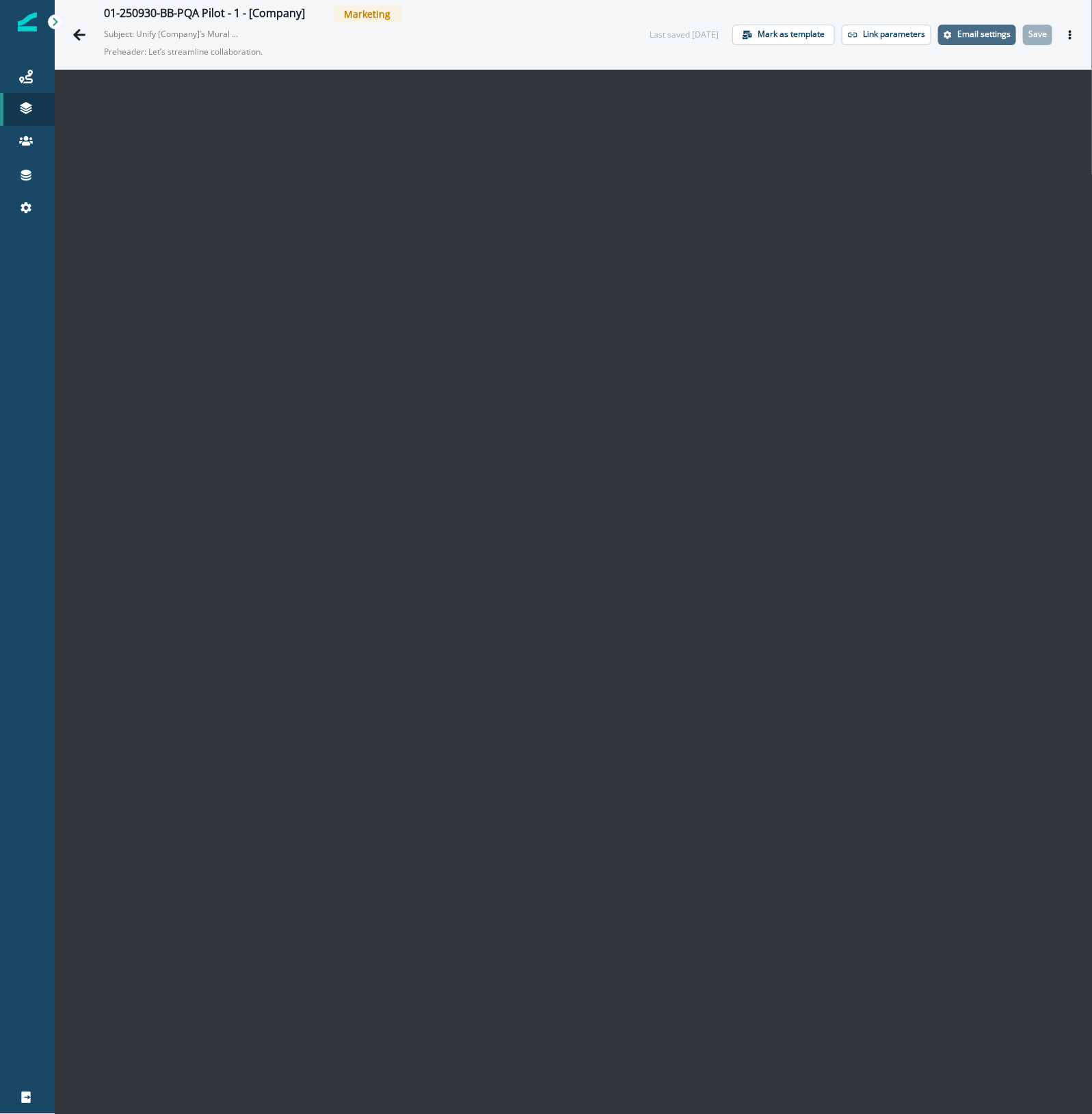
click at [957, 35] on p "Email settings" at bounding box center [984, 34] width 53 height 9
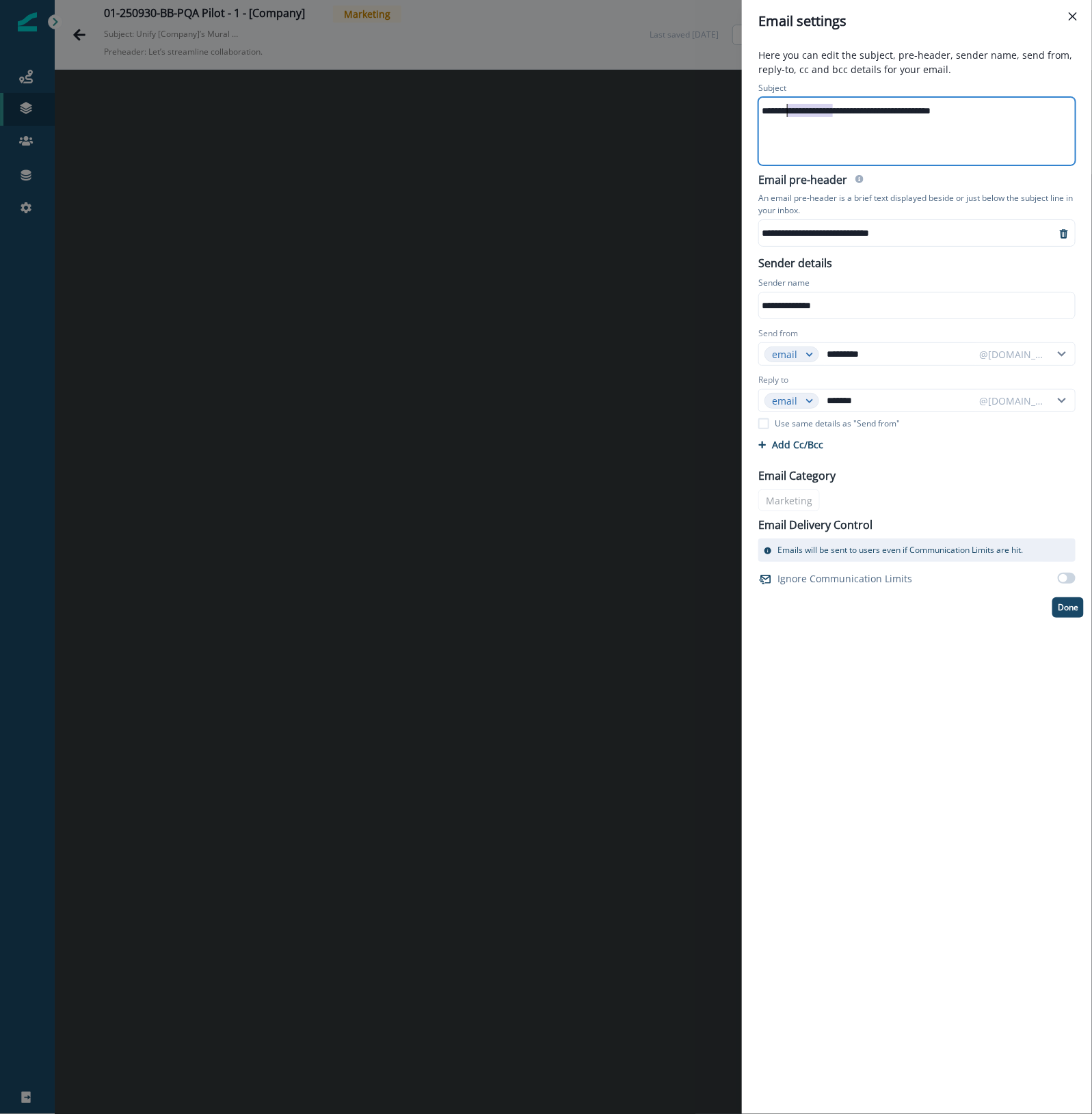
drag, startPoint x: 834, startPoint y: 110, endPoint x: 787, endPoint y: 109, distance: 47.0
click at [787, 109] on div "**********" at bounding box center [915, 111] width 313 height 20
click at [630, 906] on div "**********" at bounding box center [546, 557] width 1092 height 1114
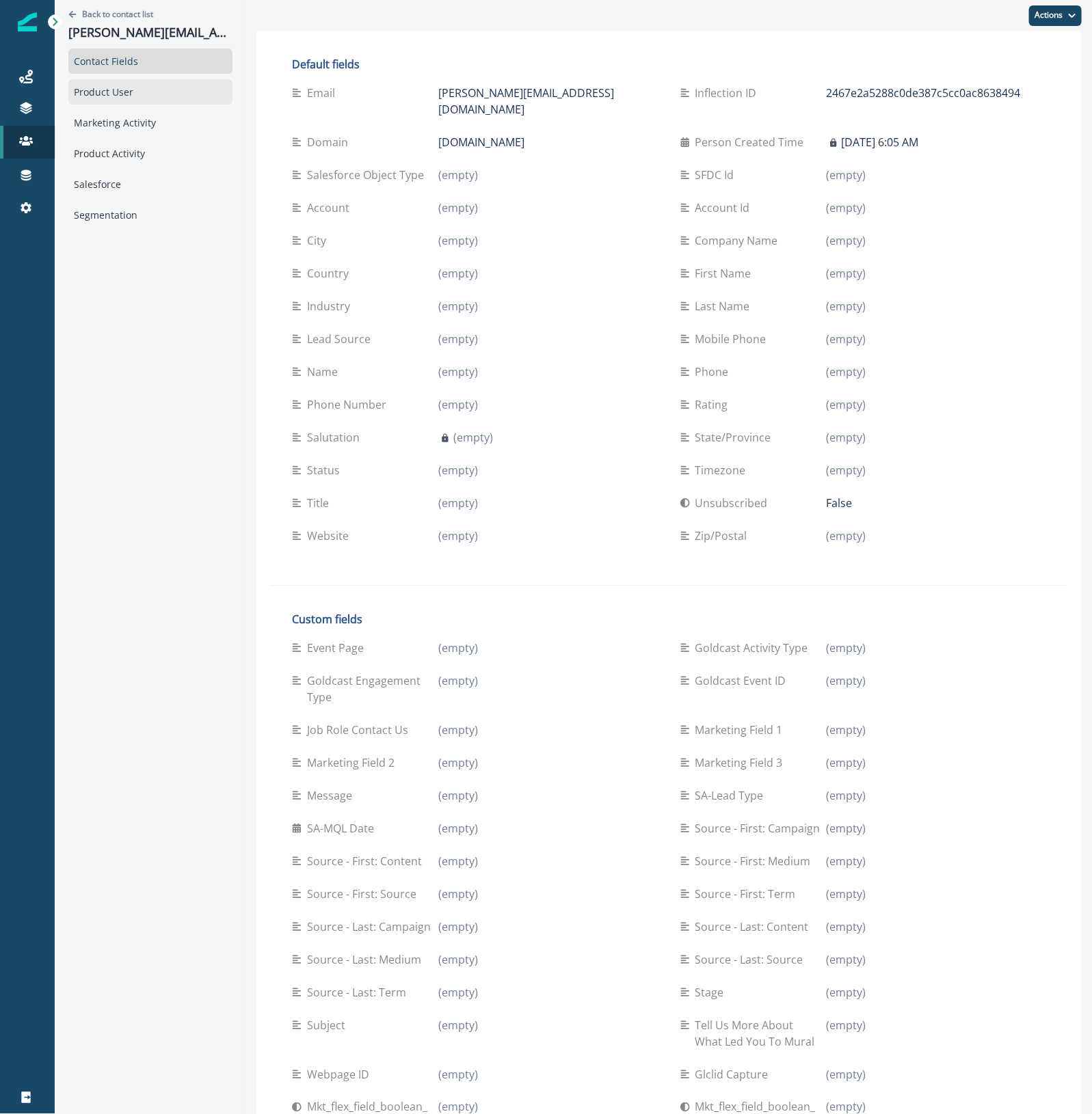
click at [127, 92] on div "Product User" at bounding box center [150, 92] width 164 height 25
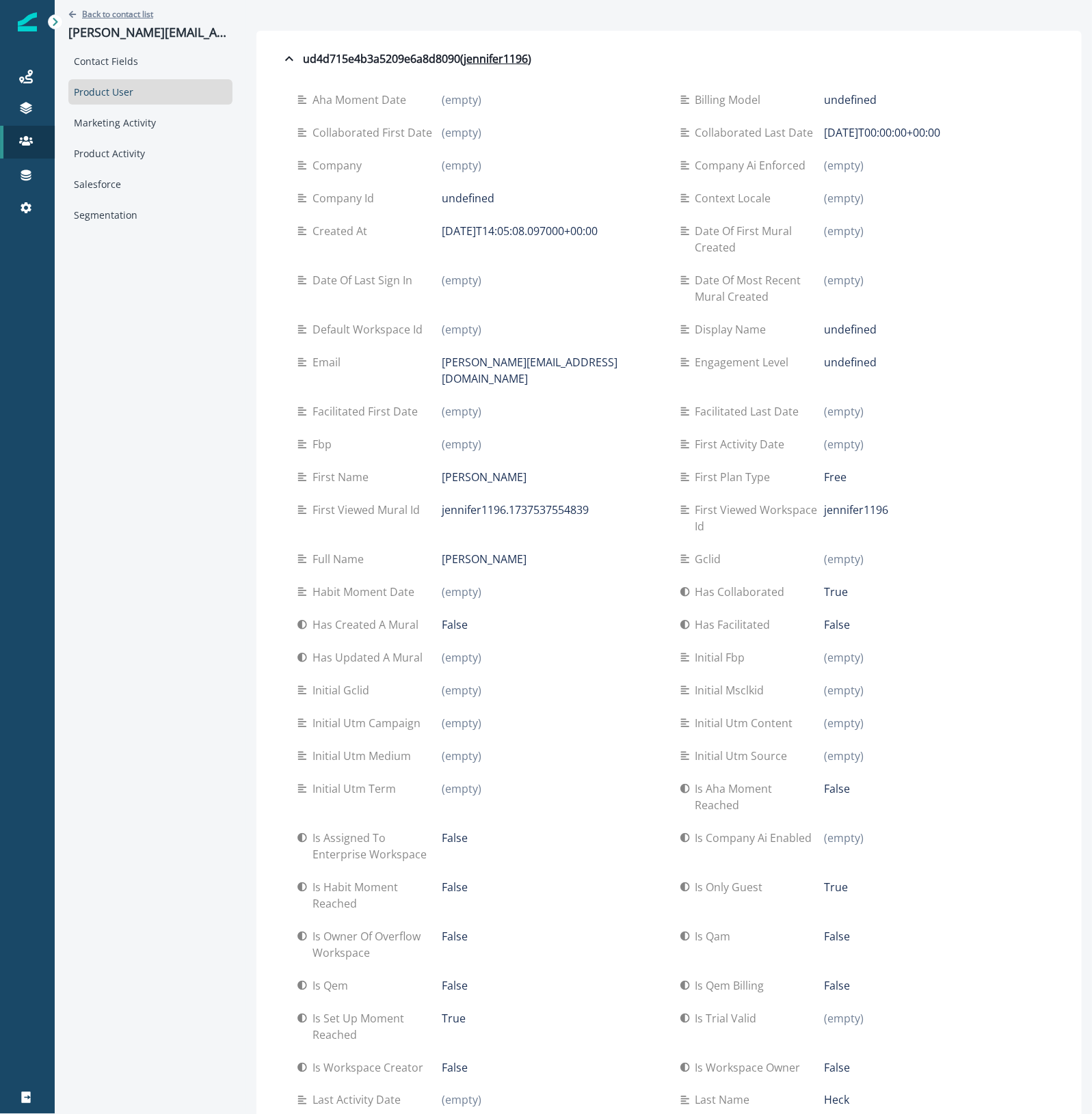
click at [109, 11] on p "Back to contact list" at bounding box center [117, 13] width 71 height 12
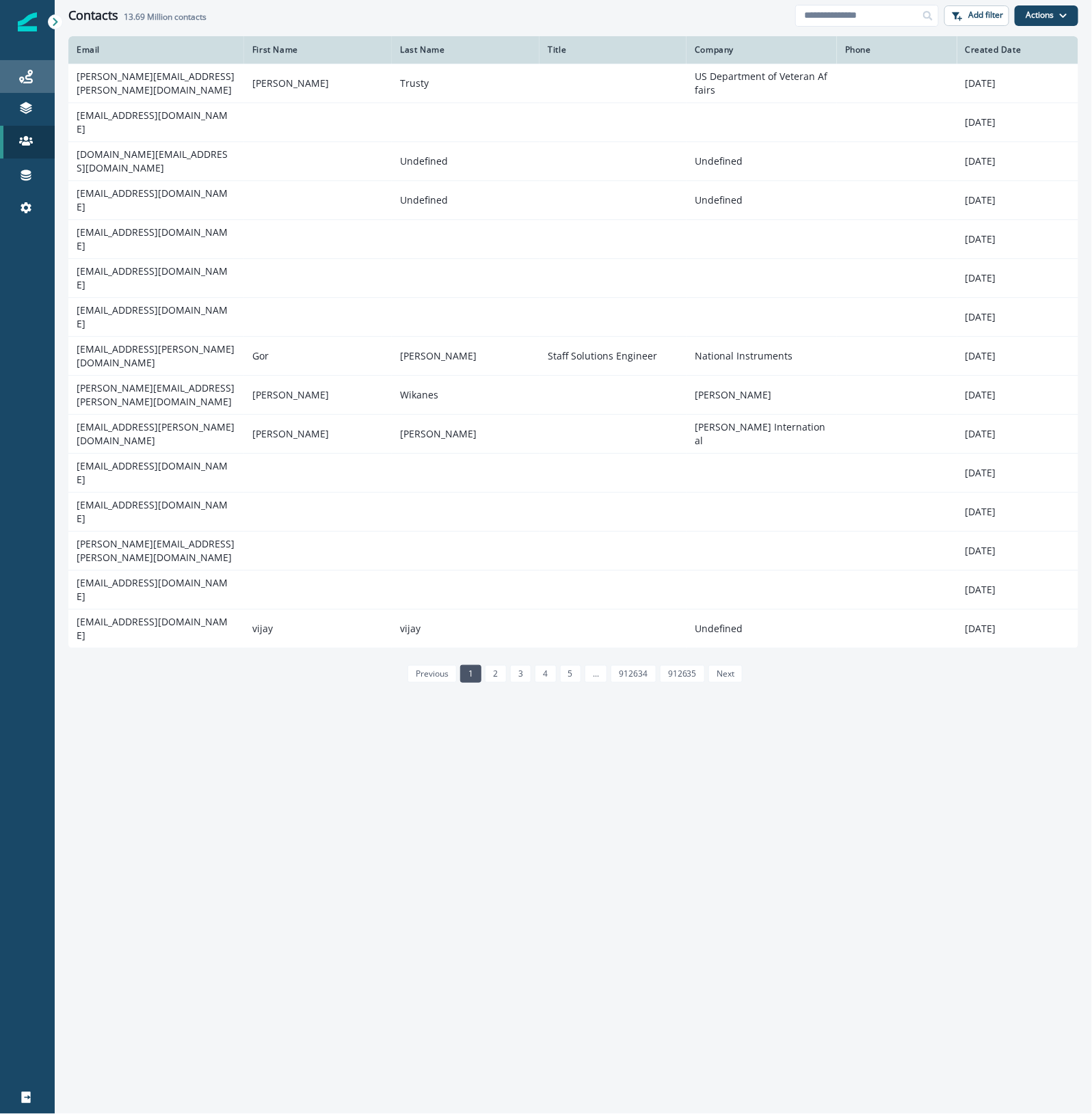
click at [19, 82] on icon at bounding box center [25, 76] width 13 height 13
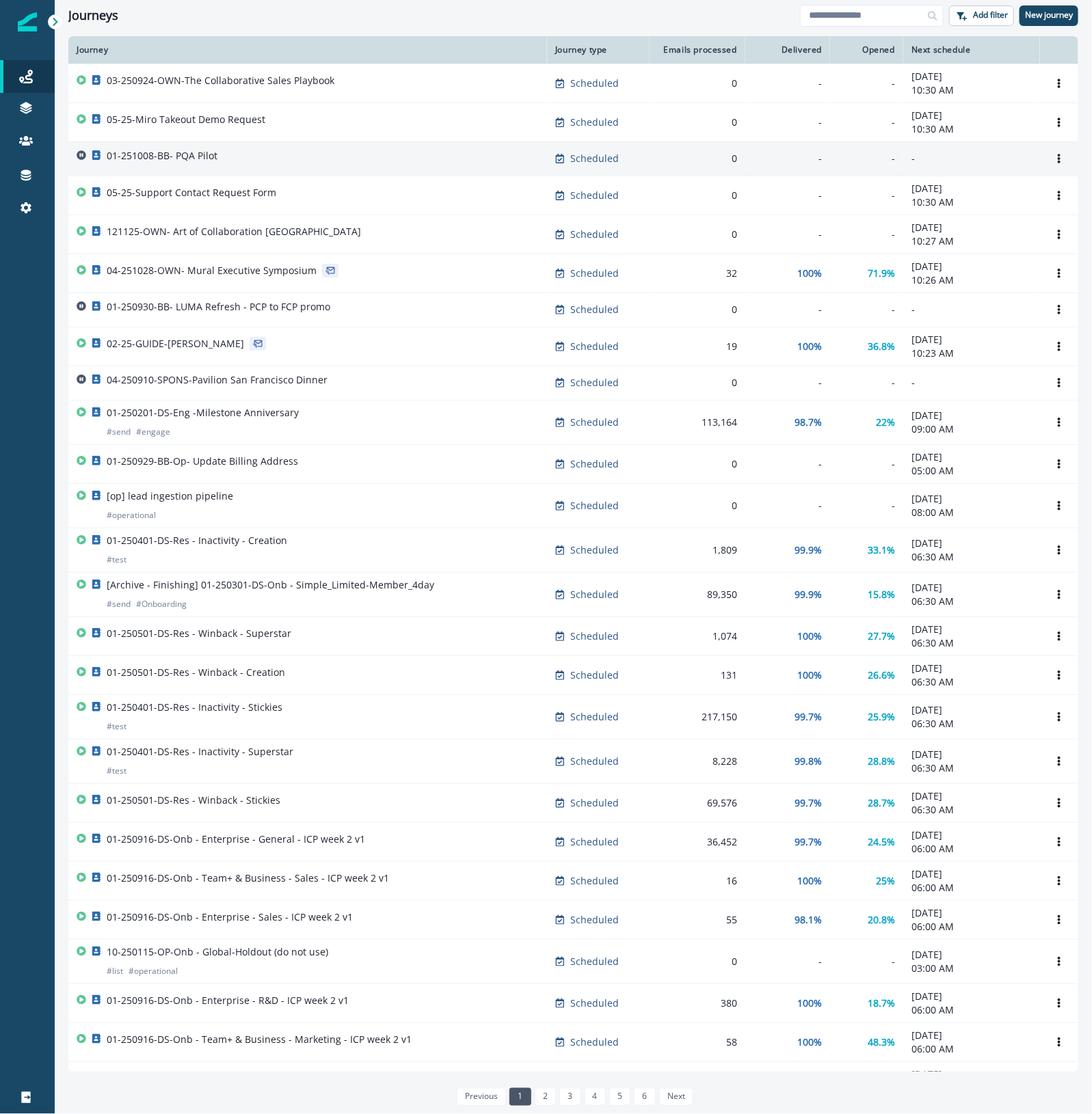
click at [298, 154] on div "01-251008-BB- PQA Pilot" at bounding box center [307, 159] width 462 height 19
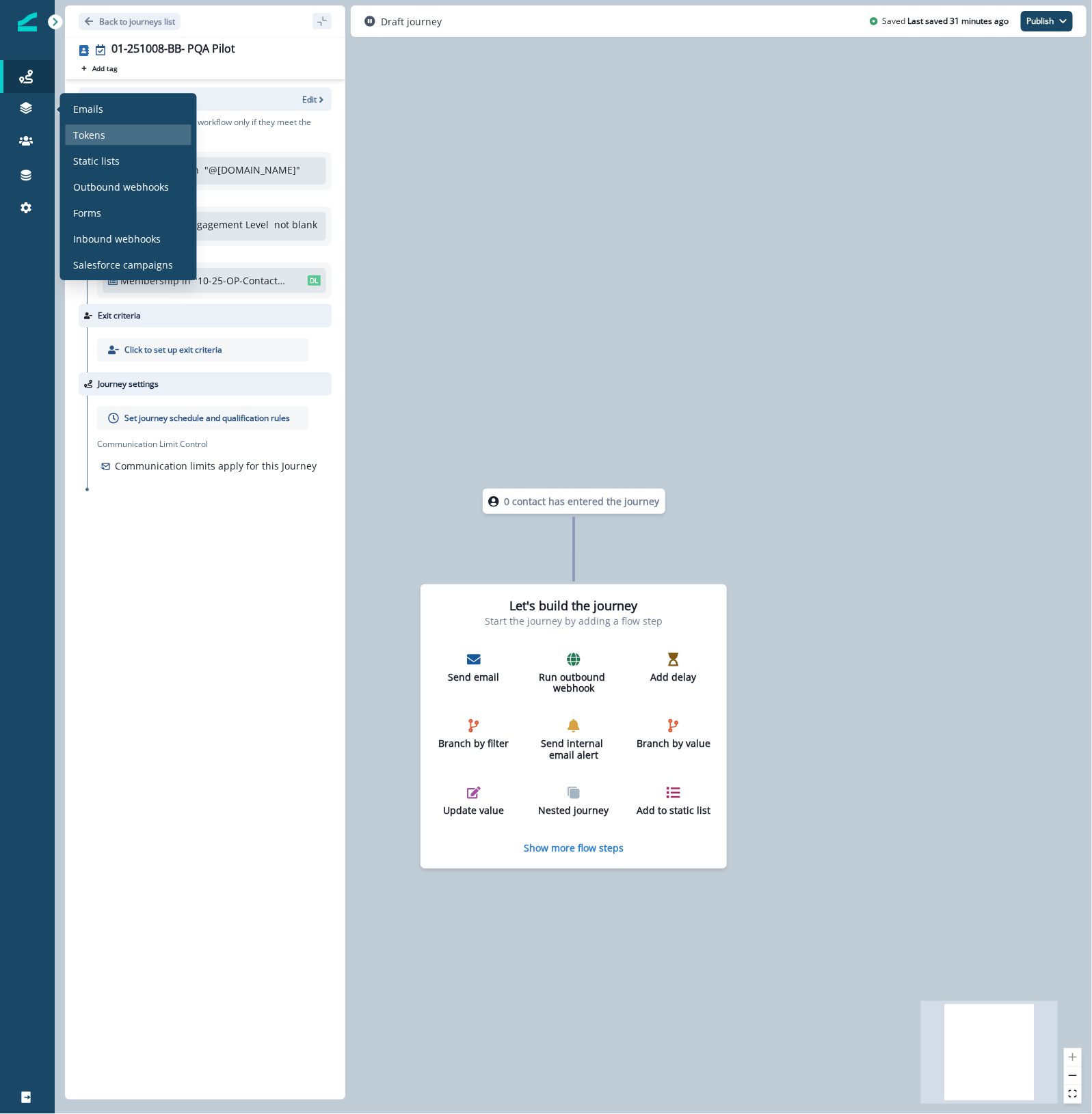
click at [103, 141] on p "Tokens" at bounding box center [90, 135] width 32 height 14
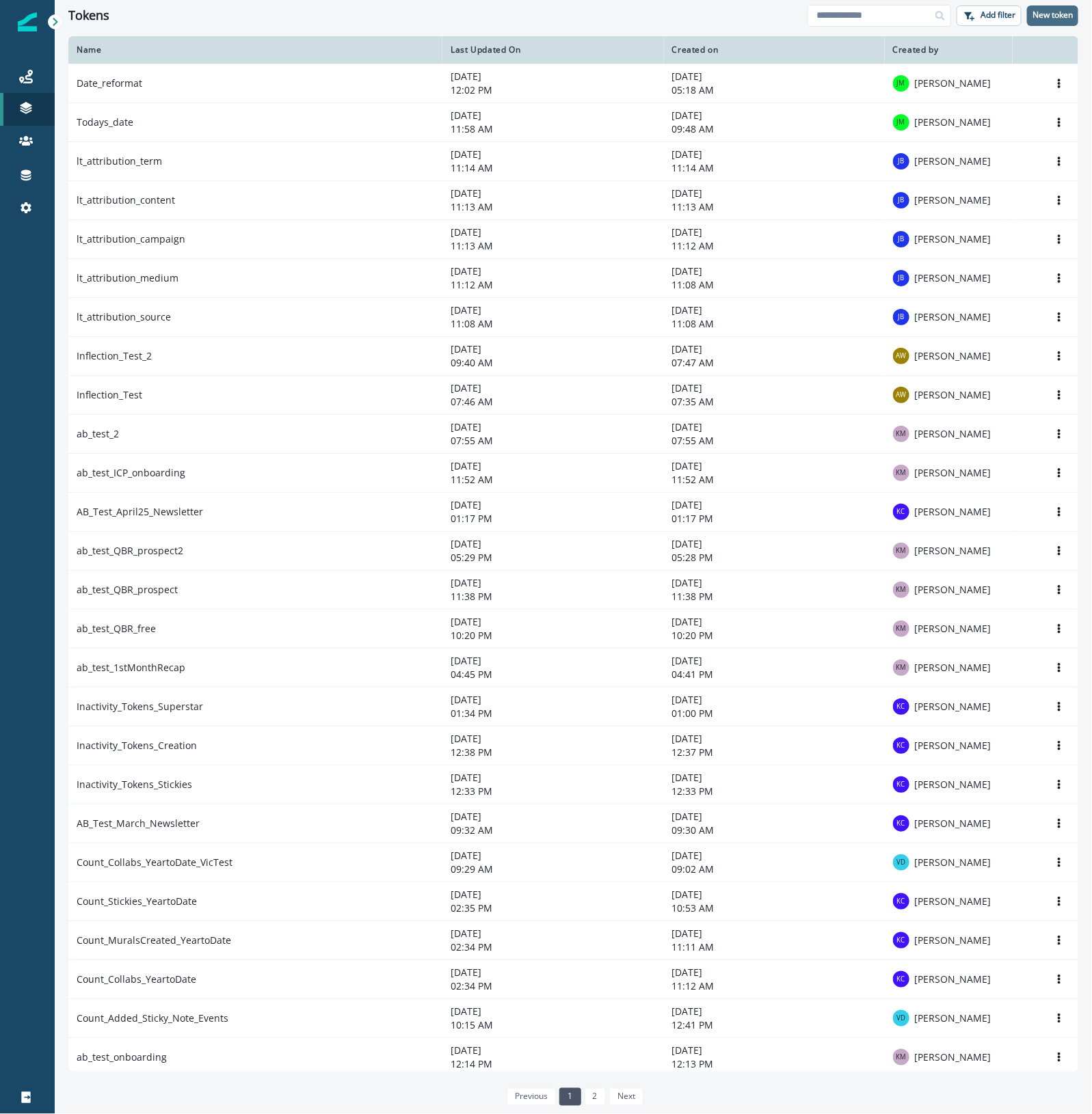
click at [1050, 14] on p "New token" at bounding box center [1052, 15] width 40 height 9
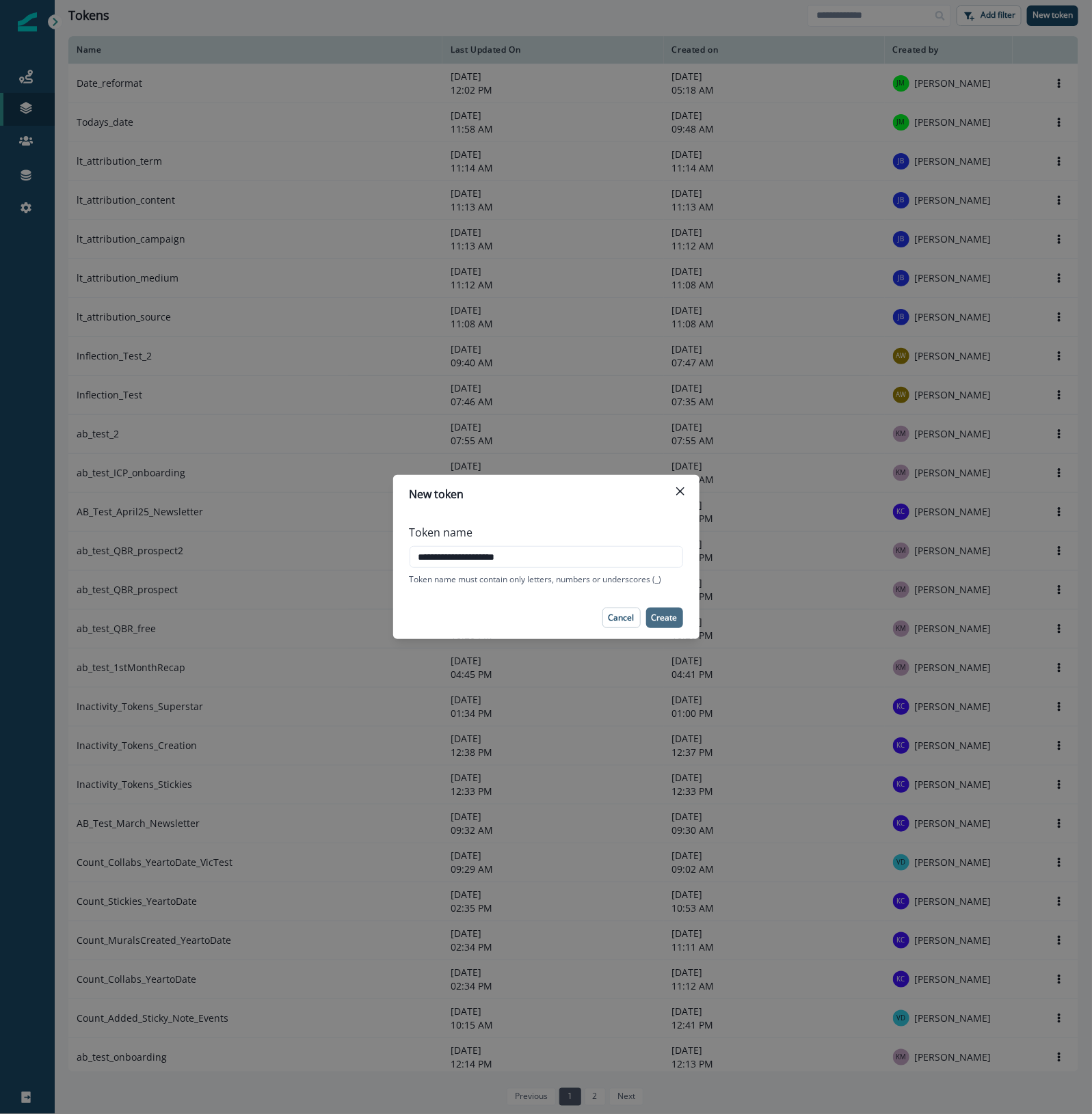
type input "**********"
click at [670, 615] on p "Create" at bounding box center [664, 618] width 26 height 9
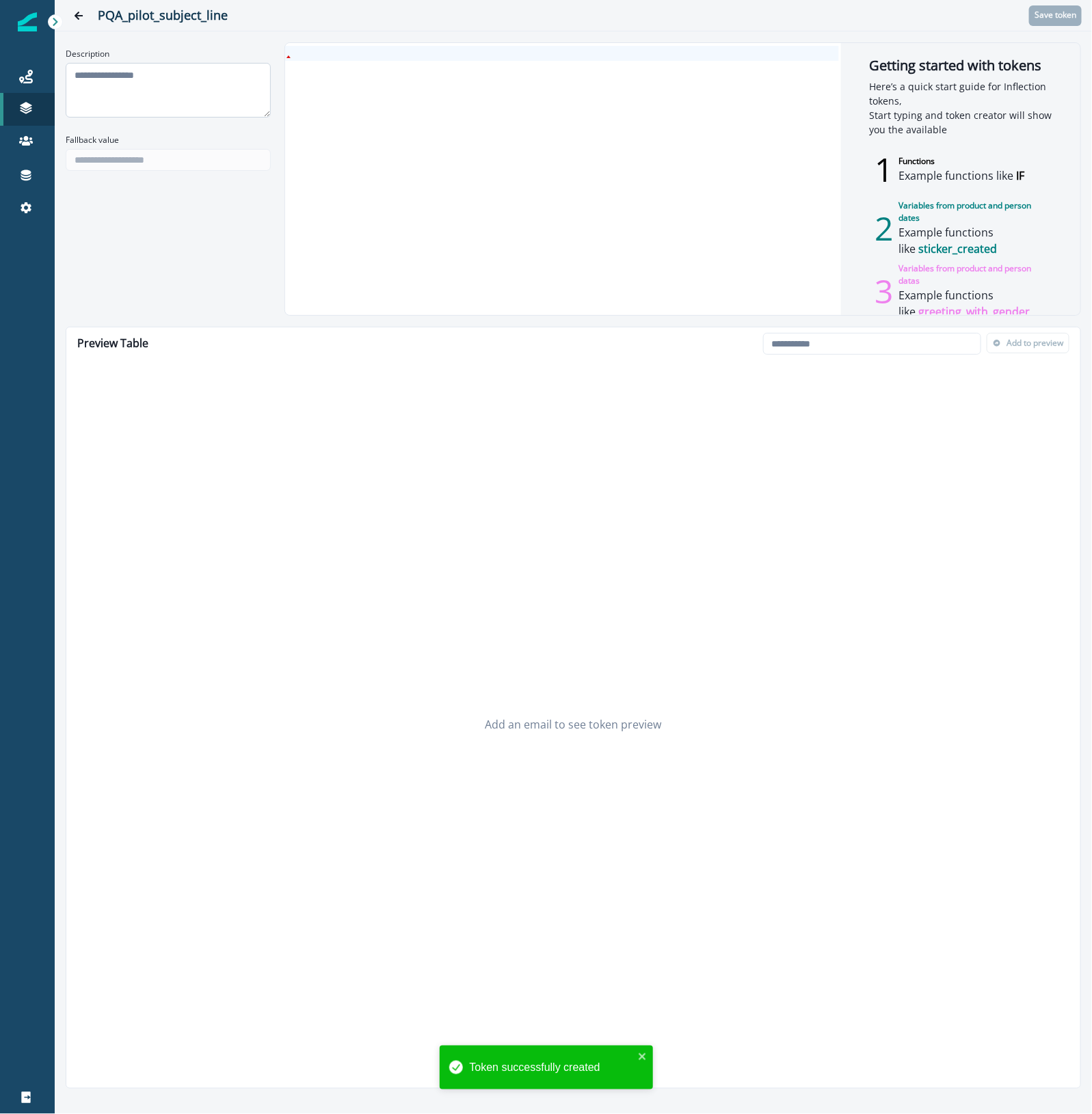
click at [182, 83] on textarea "Description" at bounding box center [168, 90] width 205 height 55
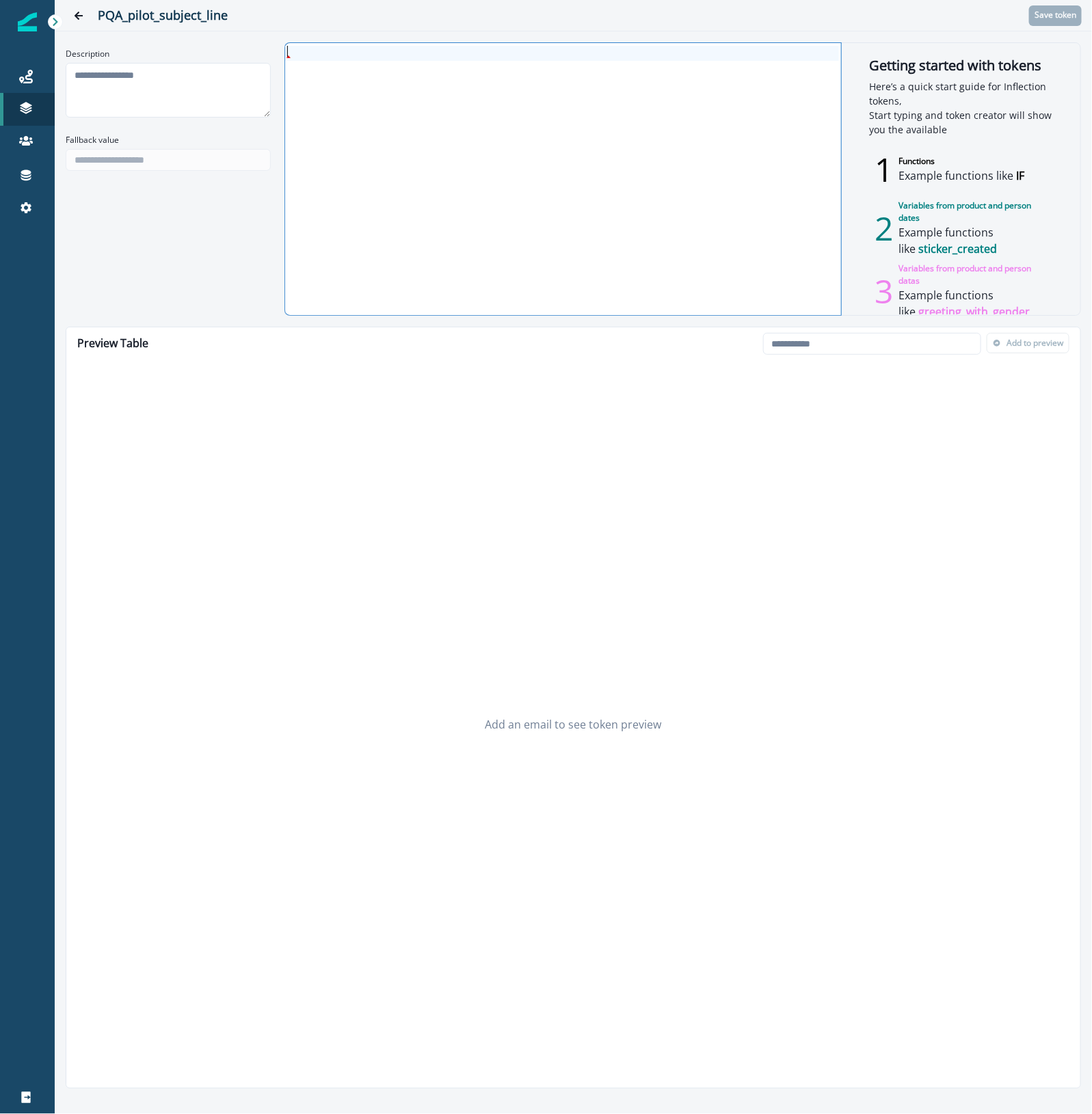
click at [380, 71] on div at bounding box center [562, 179] width 554 height 272
